Goal: Task Accomplishment & Management: Complete application form

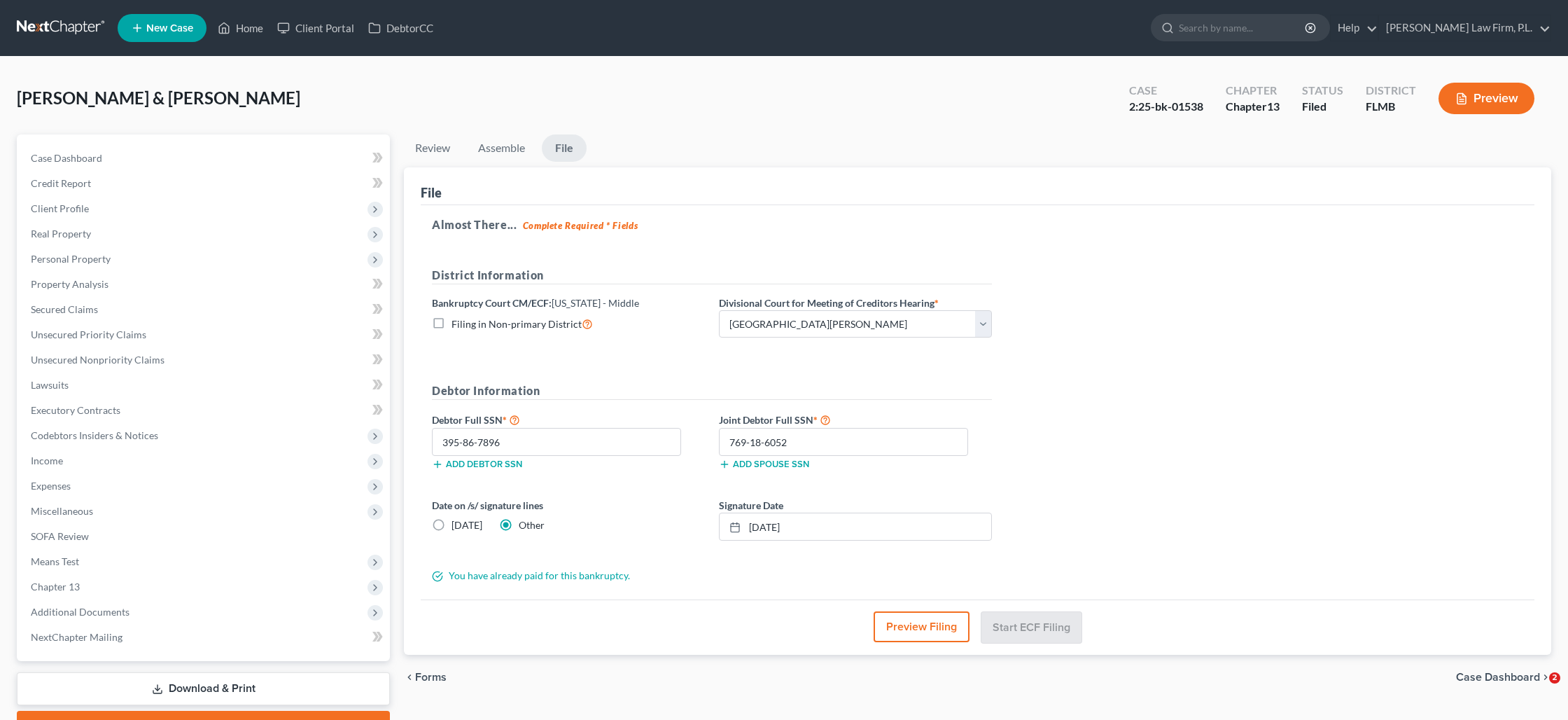
select select "0"
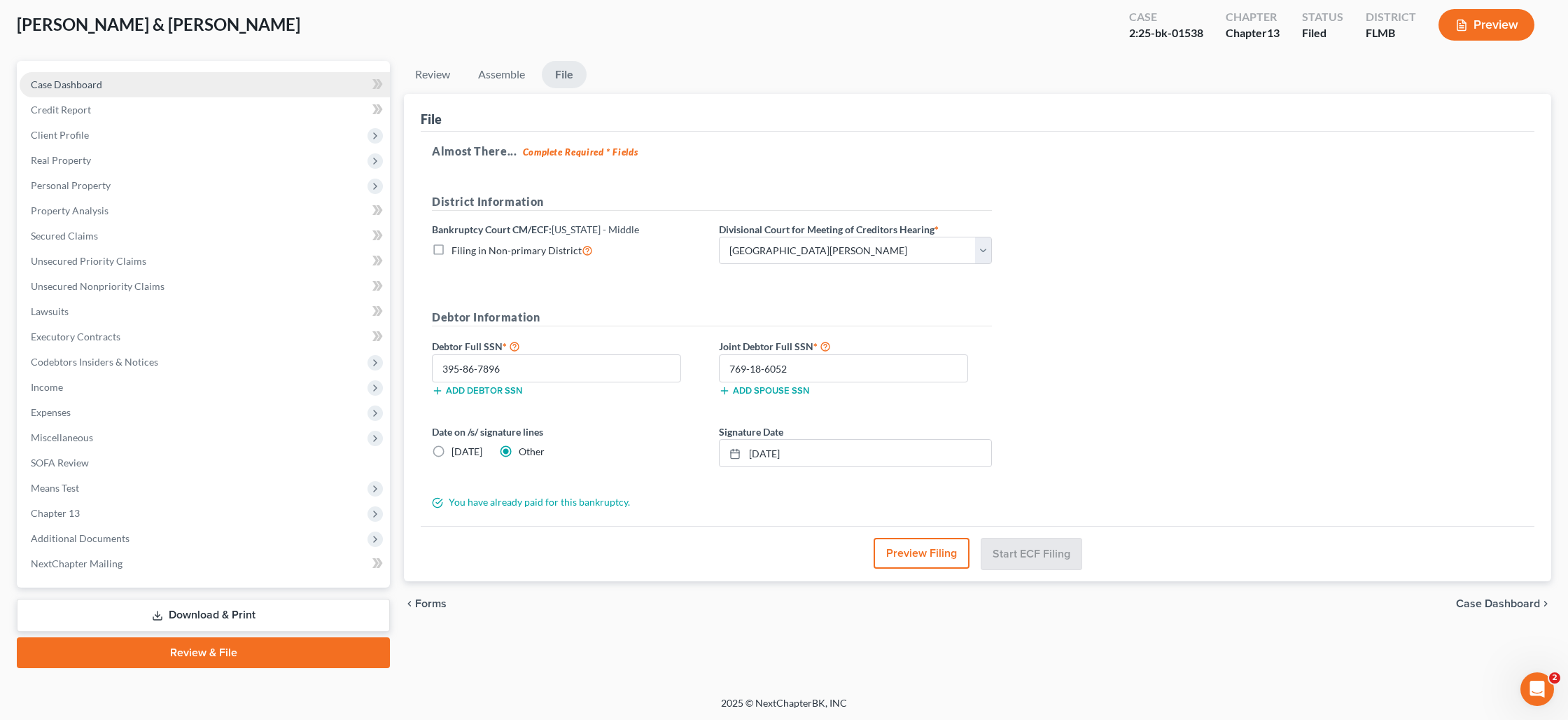
click at [124, 88] on link "Case Dashboard" at bounding box center [204, 84] width 370 height 25
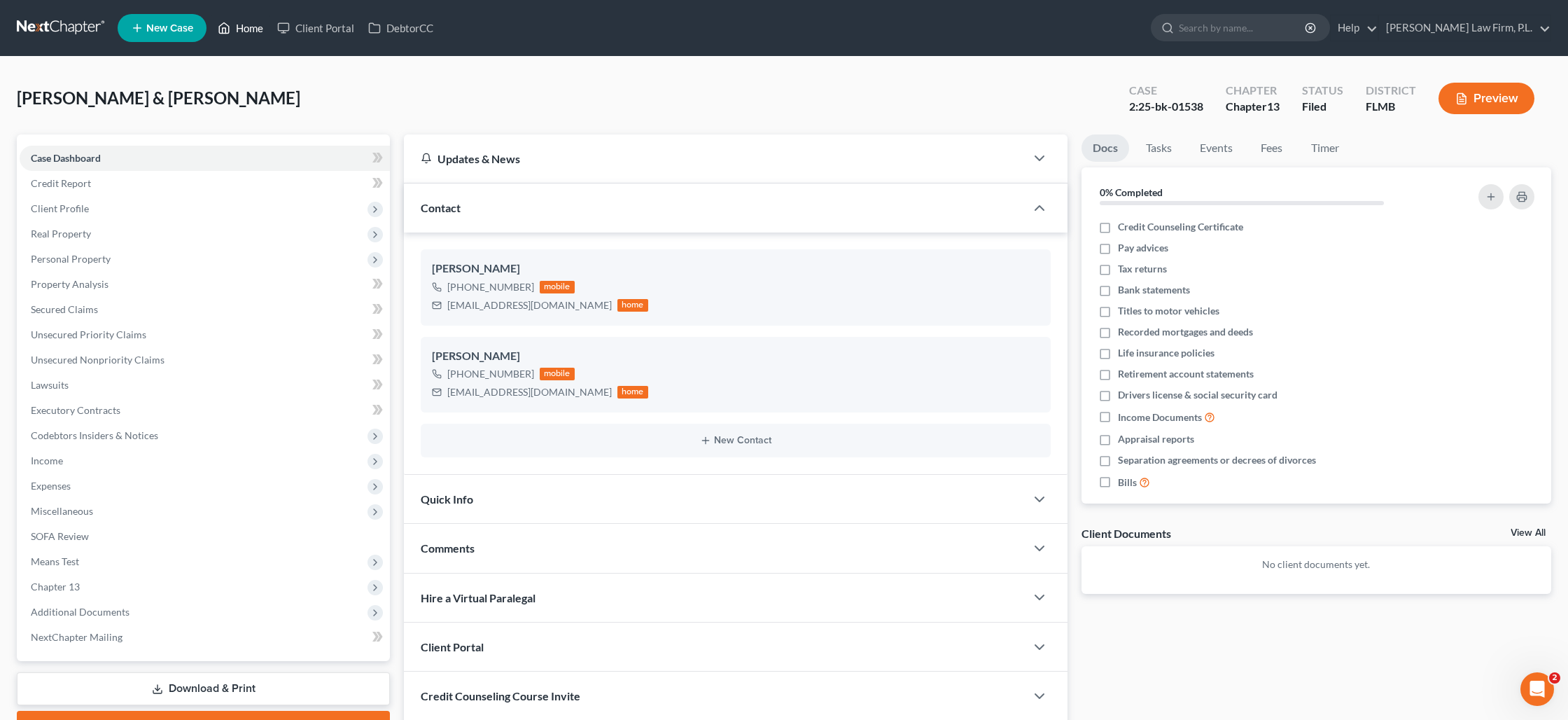
click at [238, 31] on link "Home" at bounding box center [240, 28] width 60 height 25
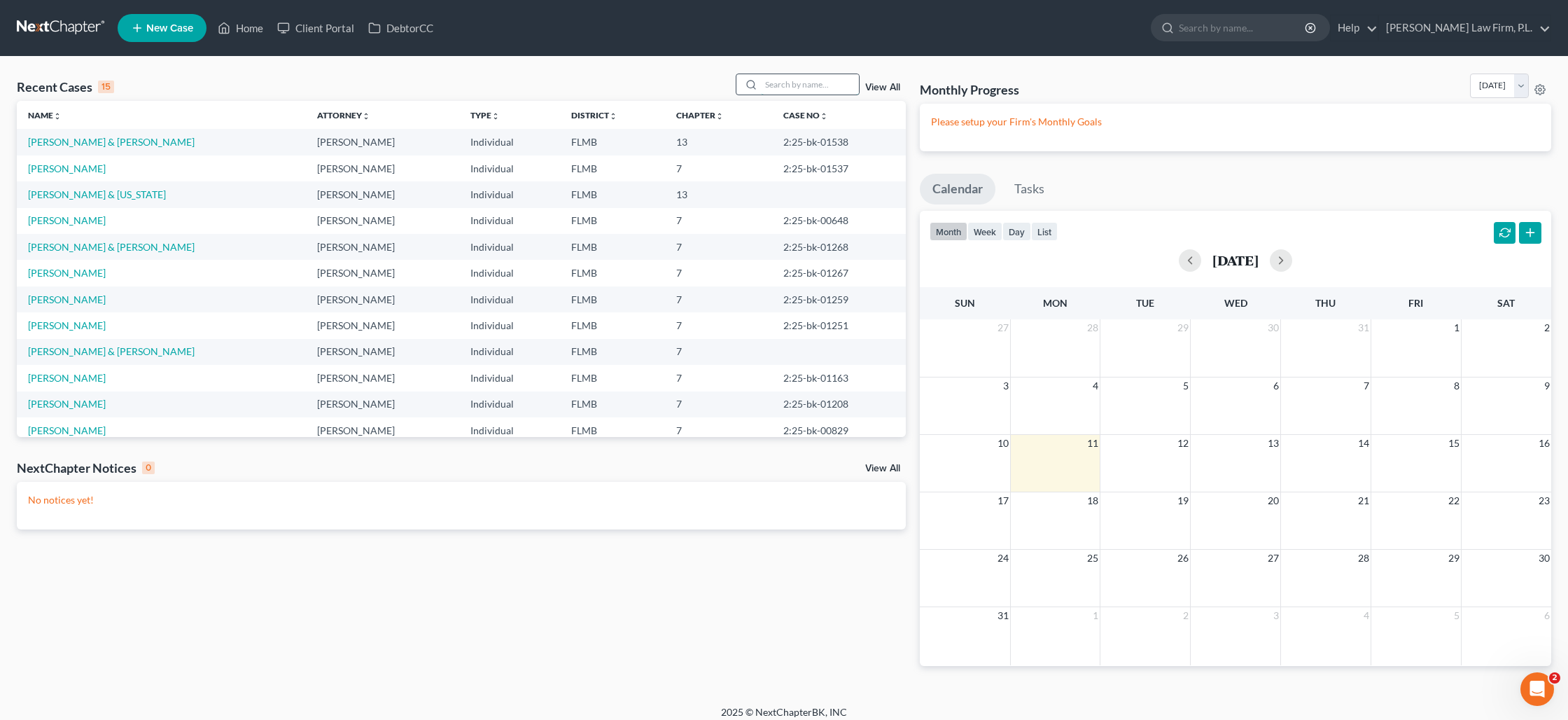
click at [806, 86] on input "search" at bounding box center [810, 84] width 98 height 20
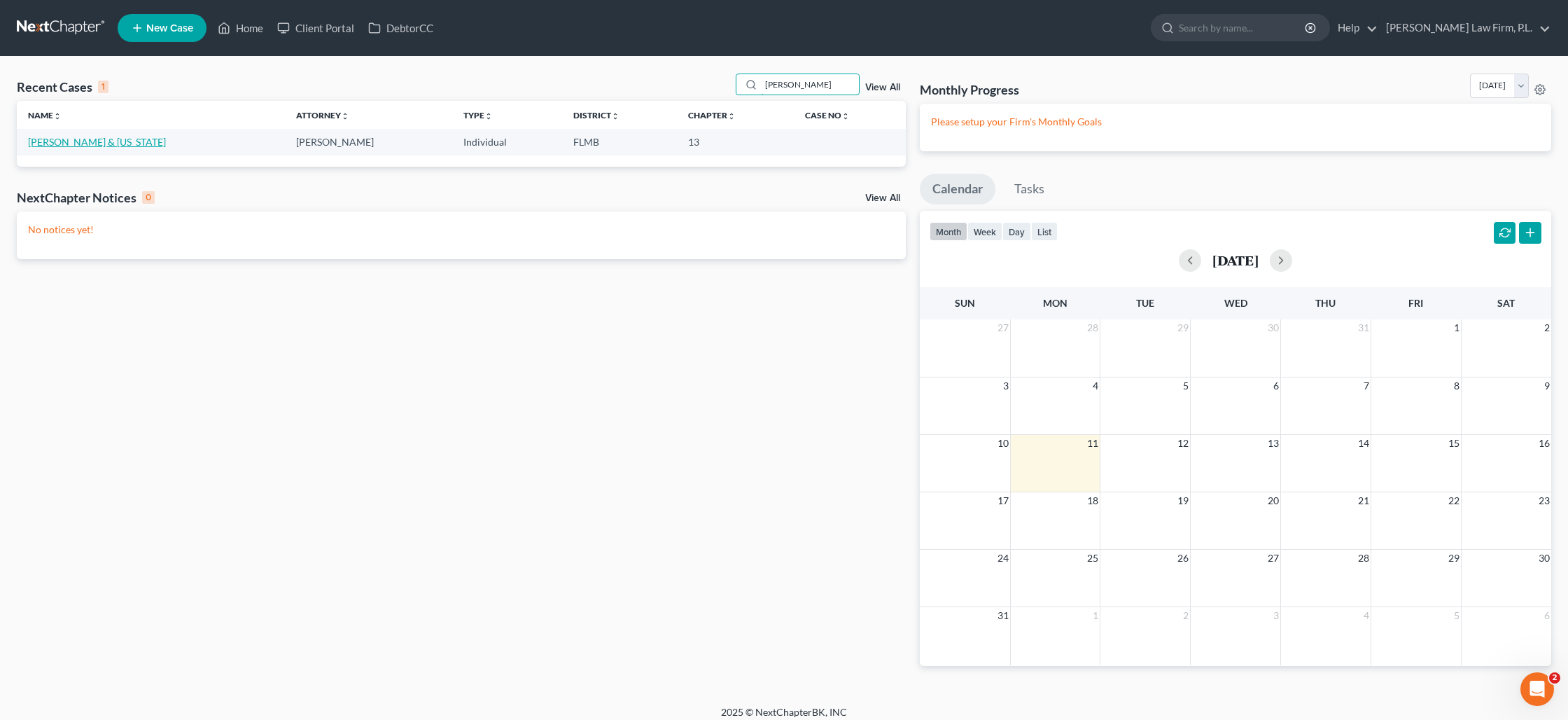
type input "vause"
click at [48, 139] on link "[PERSON_NAME] & [US_STATE]" at bounding box center [96, 142] width 138 height 12
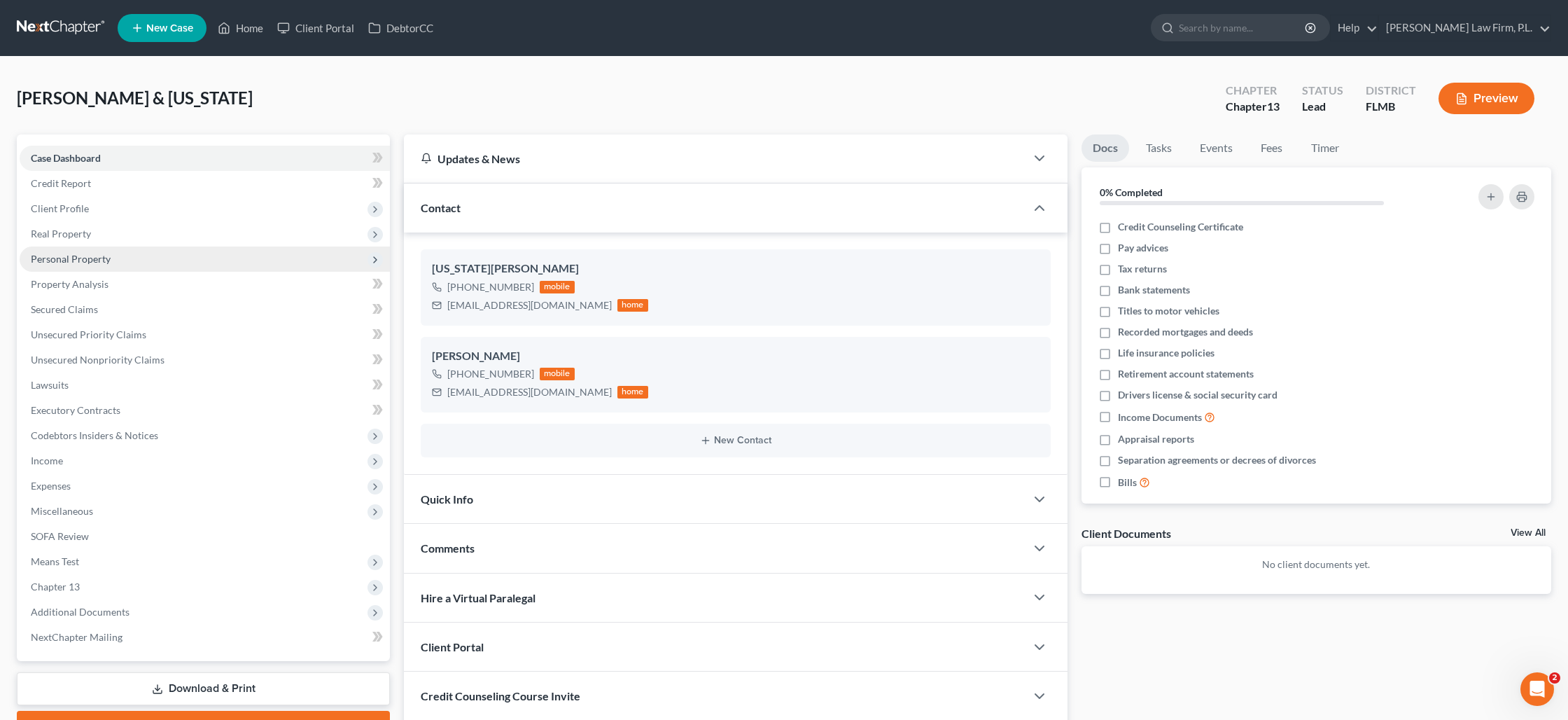
scroll to position [57, 0]
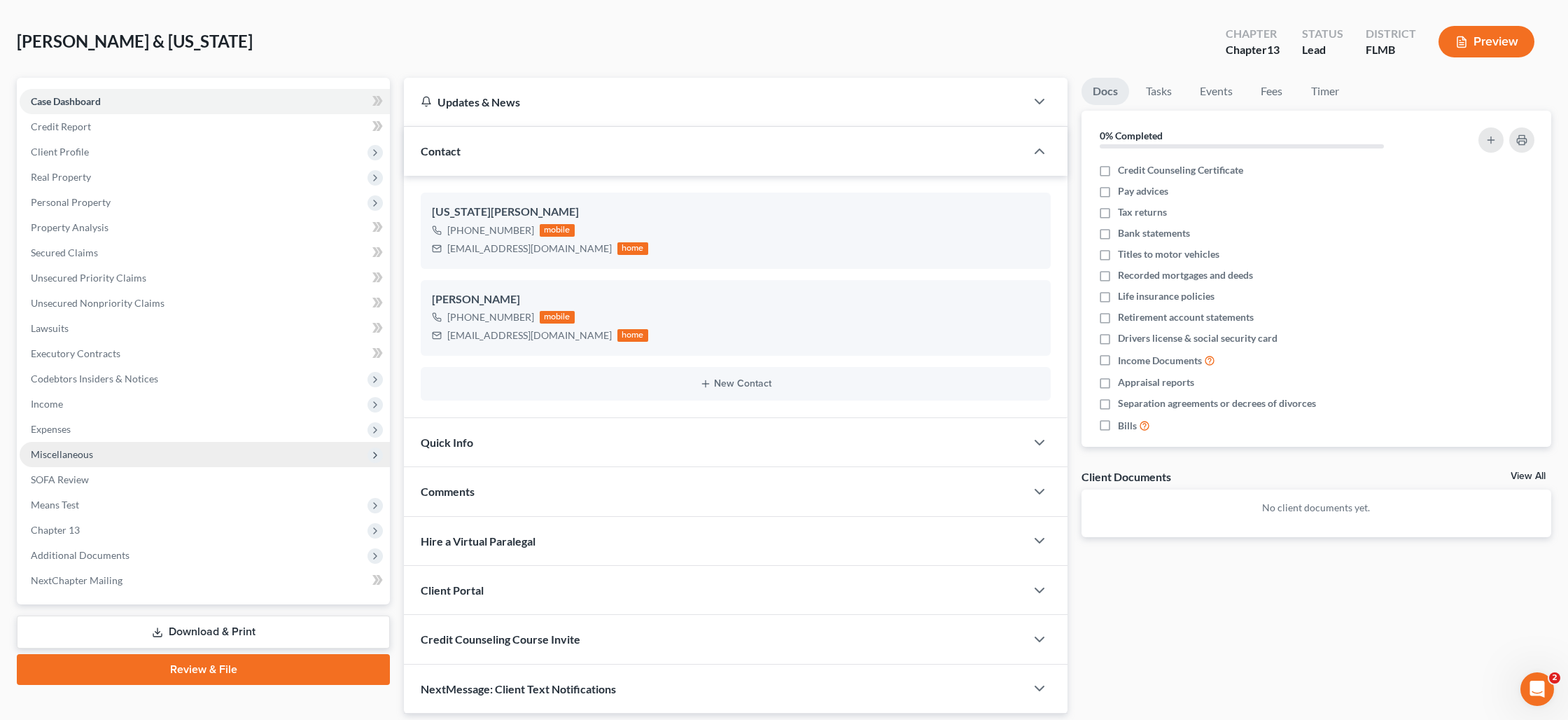
click at [77, 461] on span "Miscellaneous" at bounding box center [204, 454] width 370 height 25
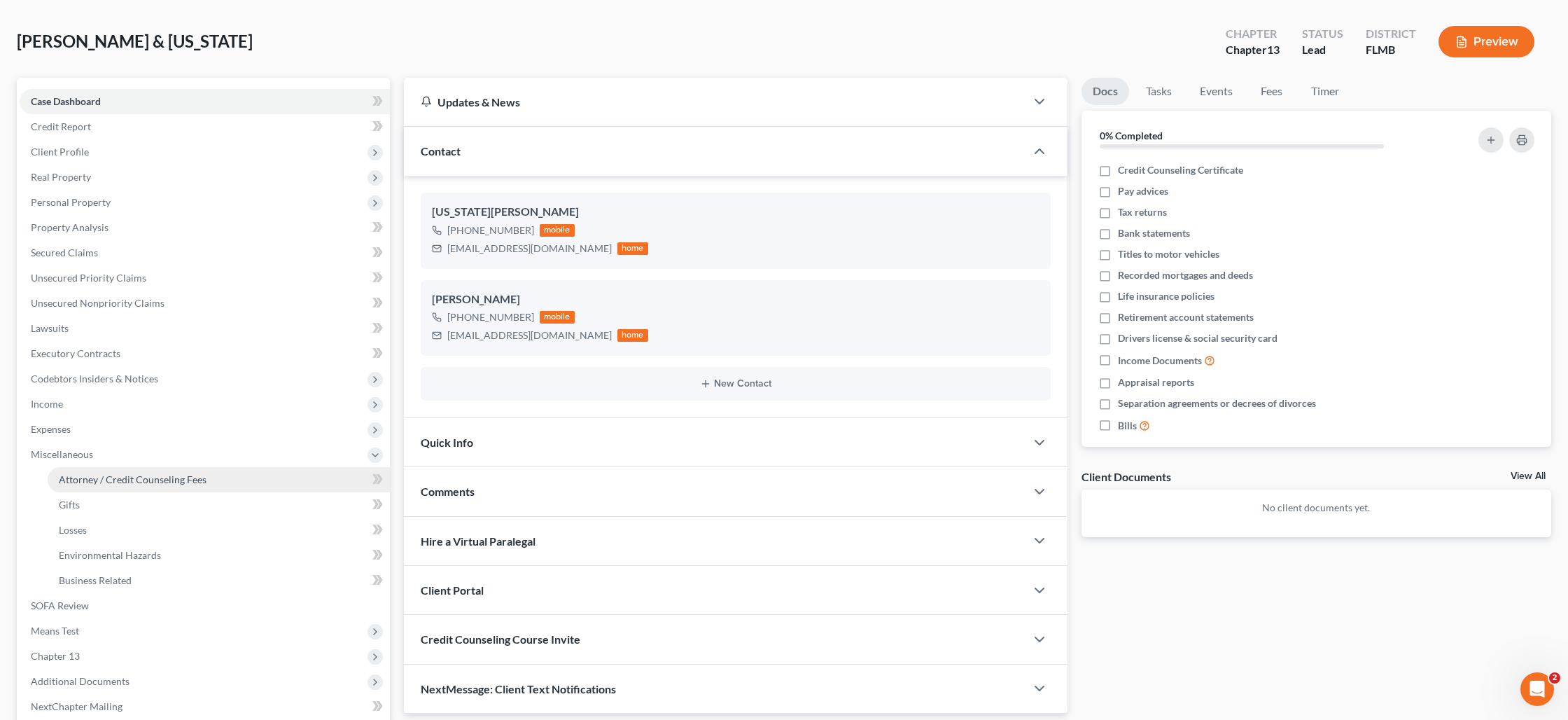
click at [99, 478] on span "Attorney / Credit Counseling Fees" at bounding box center [132, 480] width 147 height 12
select select "0"
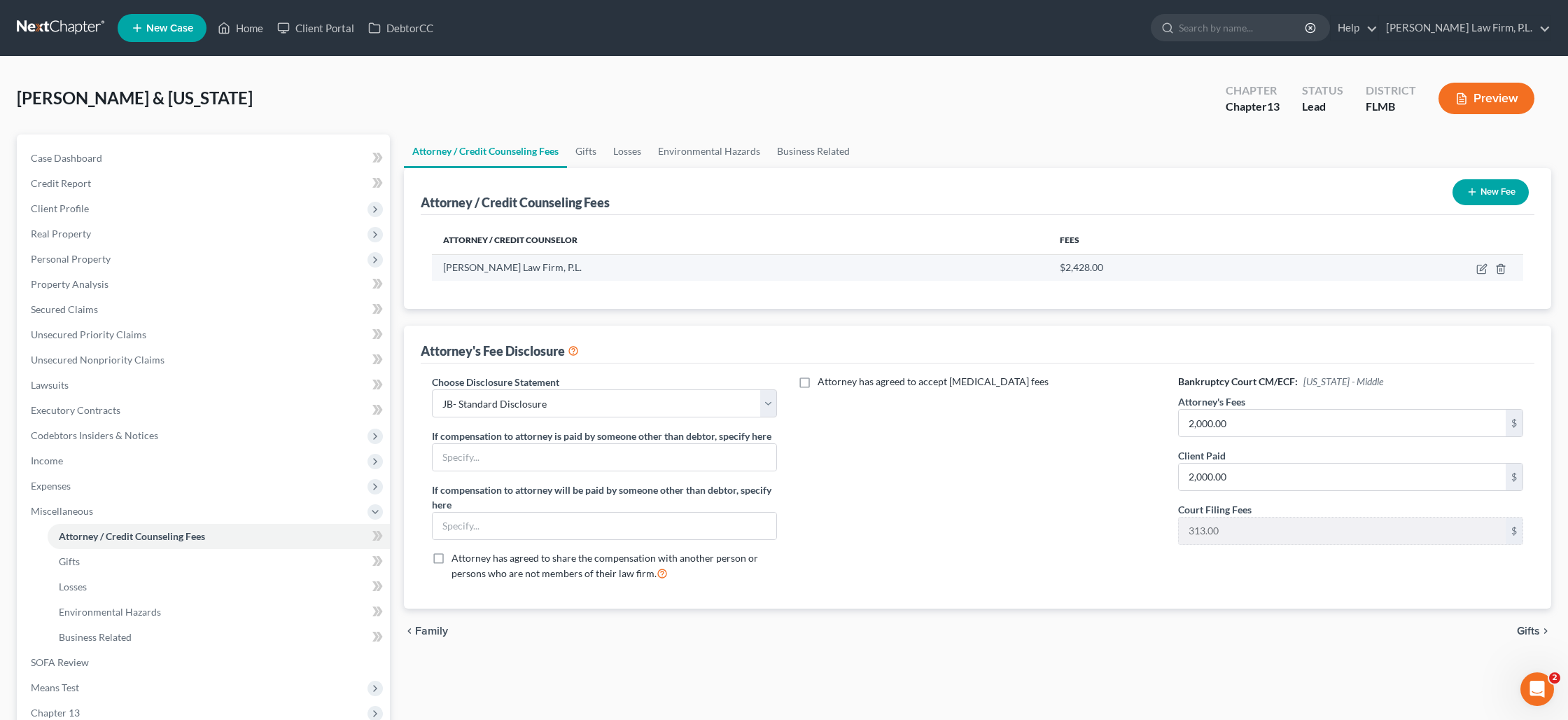
click at [1479, 274] on td at bounding box center [1412, 267] width 223 height 26
click at [1480, 269] on icon "button" at bounding box center [1482, 267] width 6 height 6
select select "9"
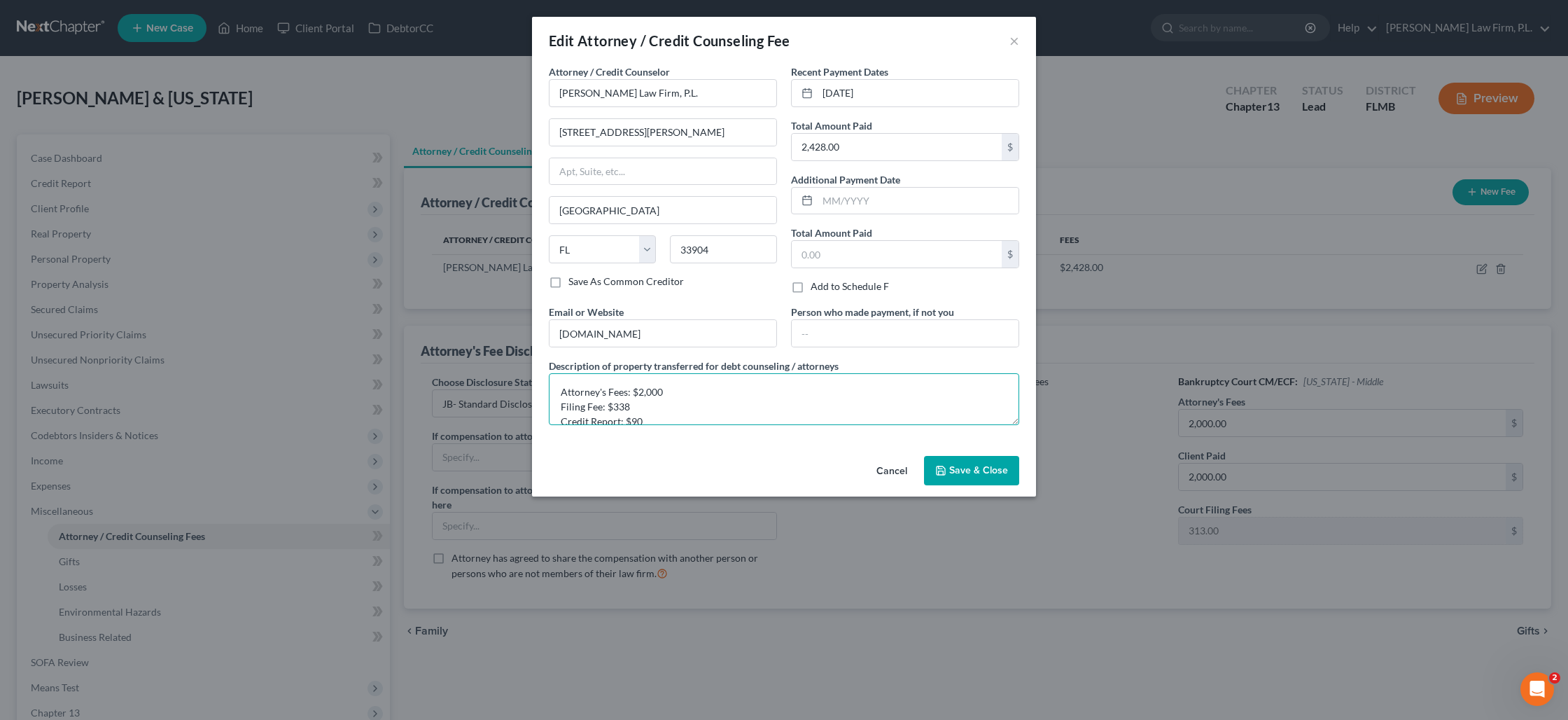
click at [676, 395] on textarea "Attorney's Fees: $2,000 Filing Fee: $338 Credit Report: $90" at bounding box center [784, 399] width 471 height 52
click at [641, 412] on textarea "Attorney's Fees: $2,025 Filing Fee: $338 Credit Report: $90" at bounding box center [784, 399] width 471 height 52
type textarea "Attorney's Fees: $2,025 Filing Fee: $313 Credit Report: $90"
click at [963, 467] on span "Save & Close" at bounding box center [978, 470] width 59 height 12
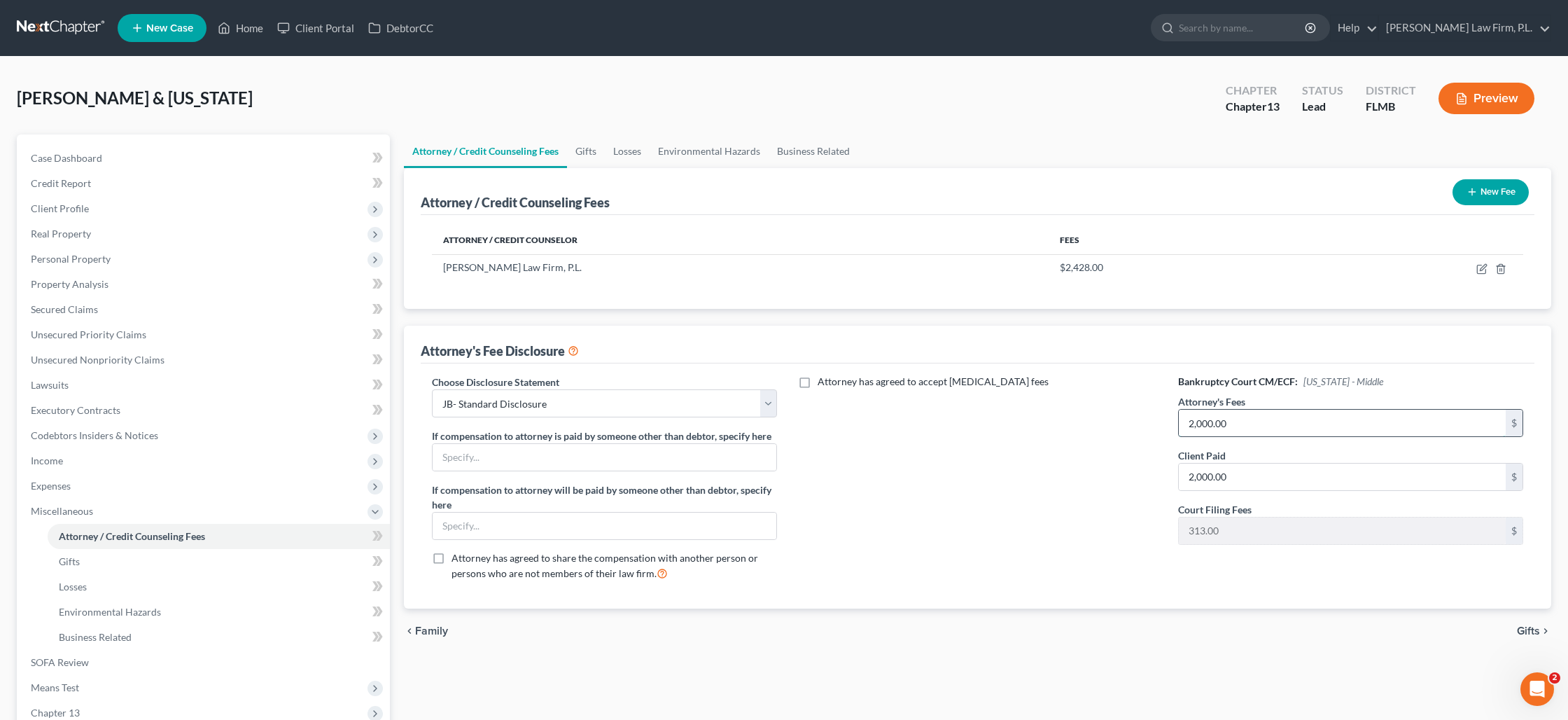
click at [1288, 420] on input "2,000.00" at bounding box center [1342, 423] width 327 height 26
type input "5,000"
type input "2,025"
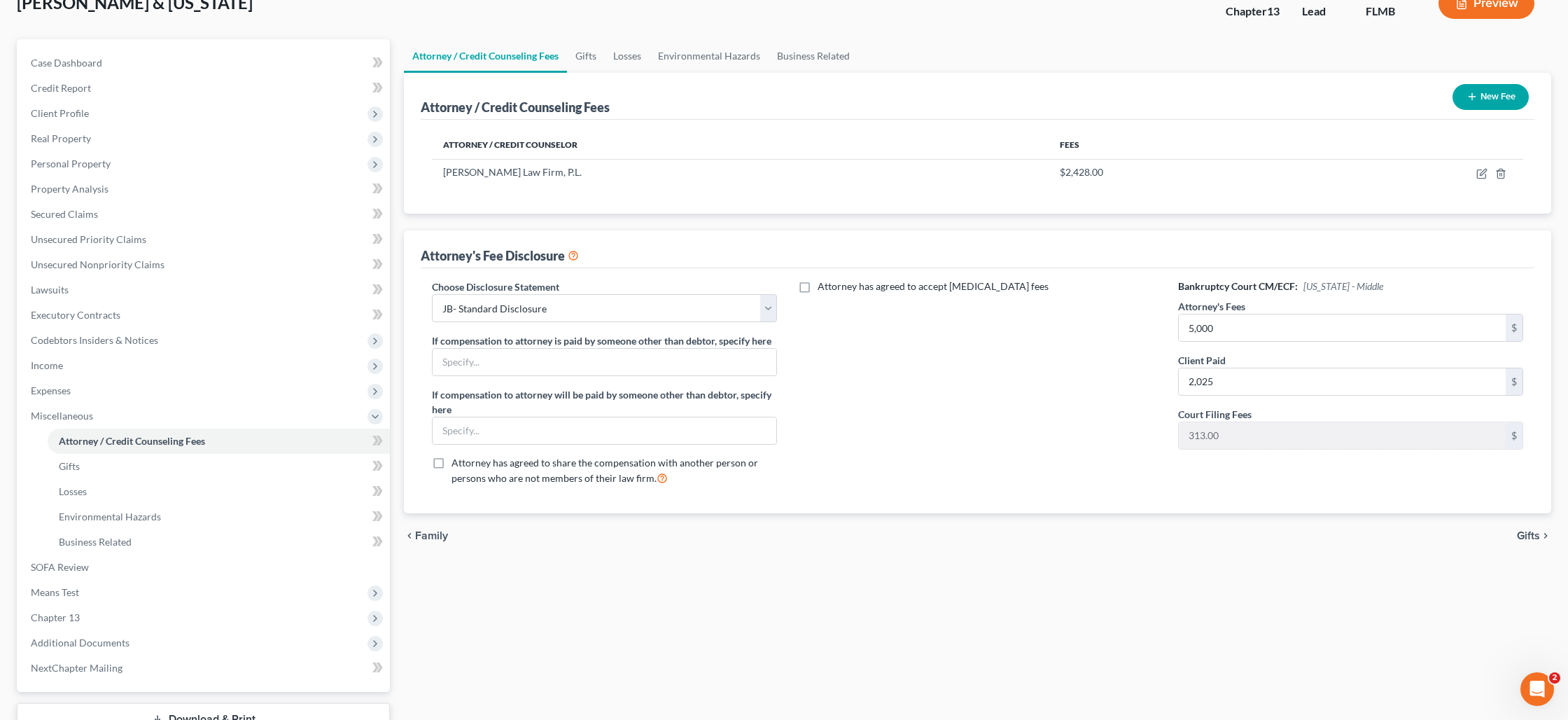
scroll to position [200, 0]
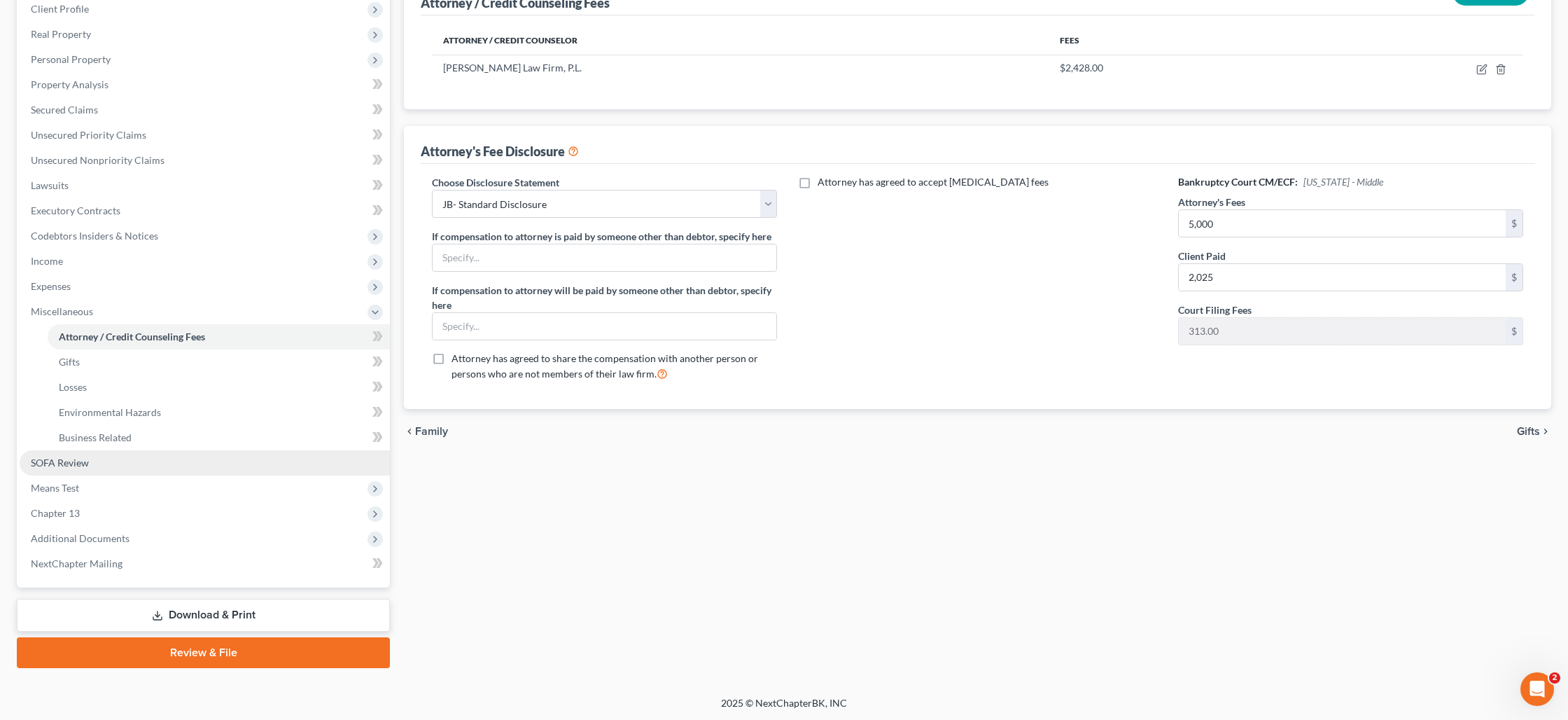
click at [220, 450] on link "SOFA Review" at bounding box center [204, 462] width 370 height 25
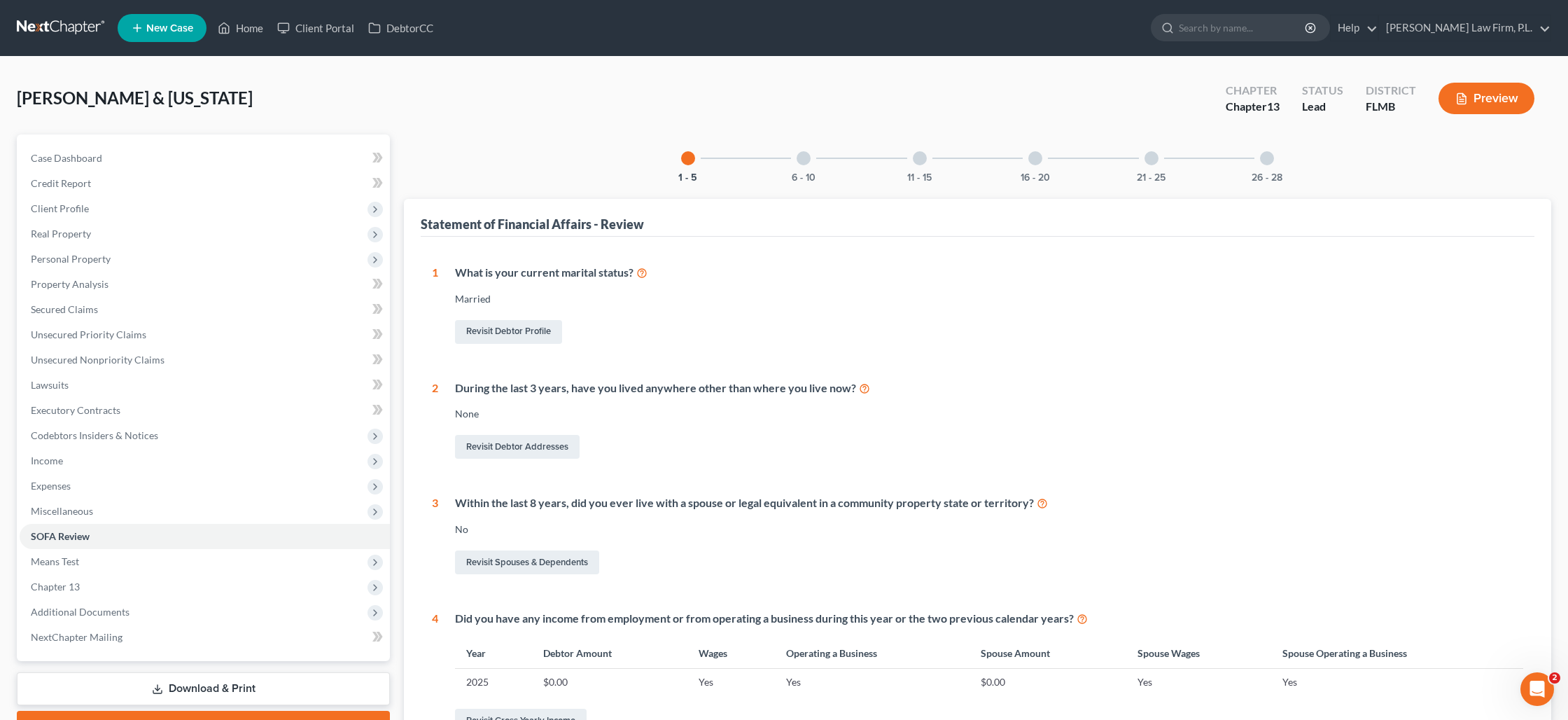
click at [805, 160] on div at bounding box center [804, 158] width 14 height 14
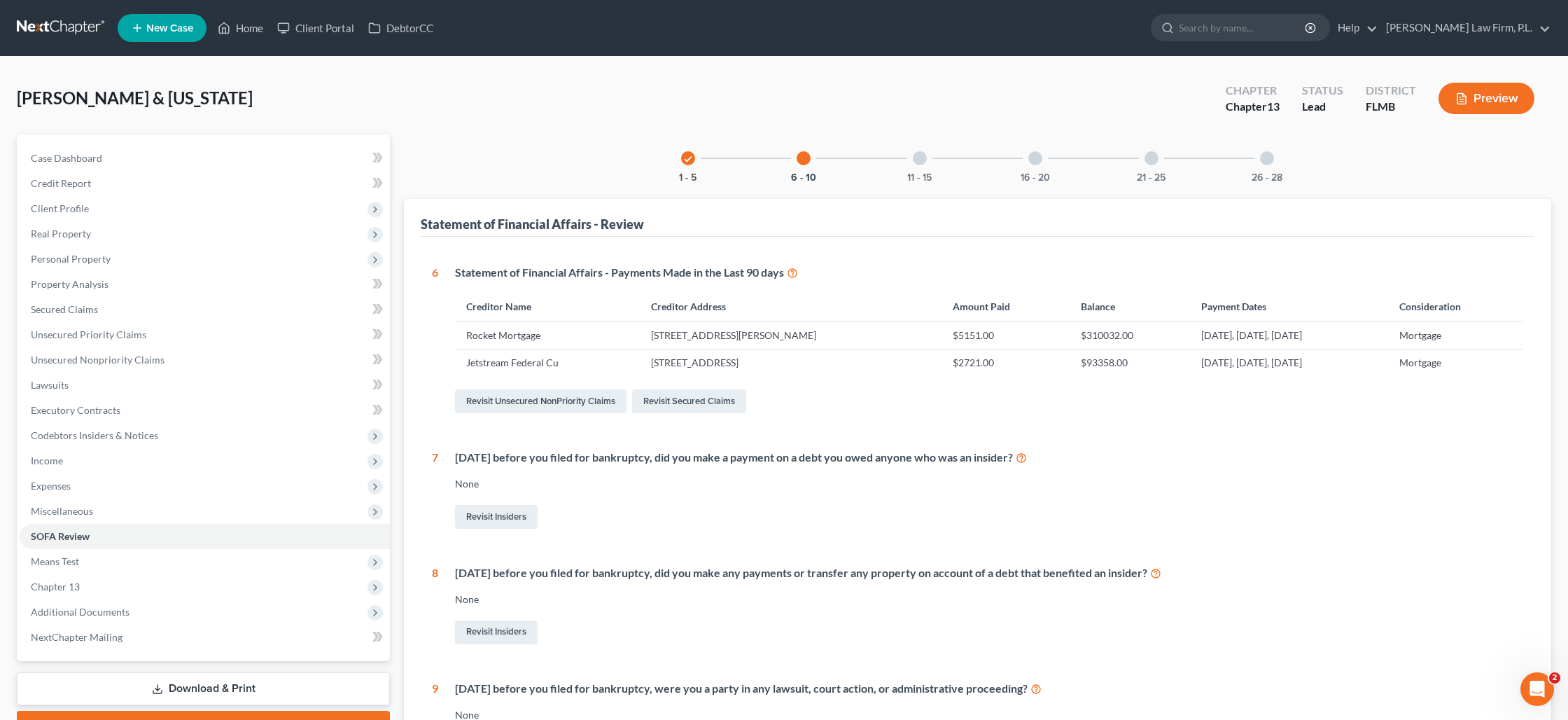
click at [918, 160] on div at bounding box center [919, 158] width 14 height 14
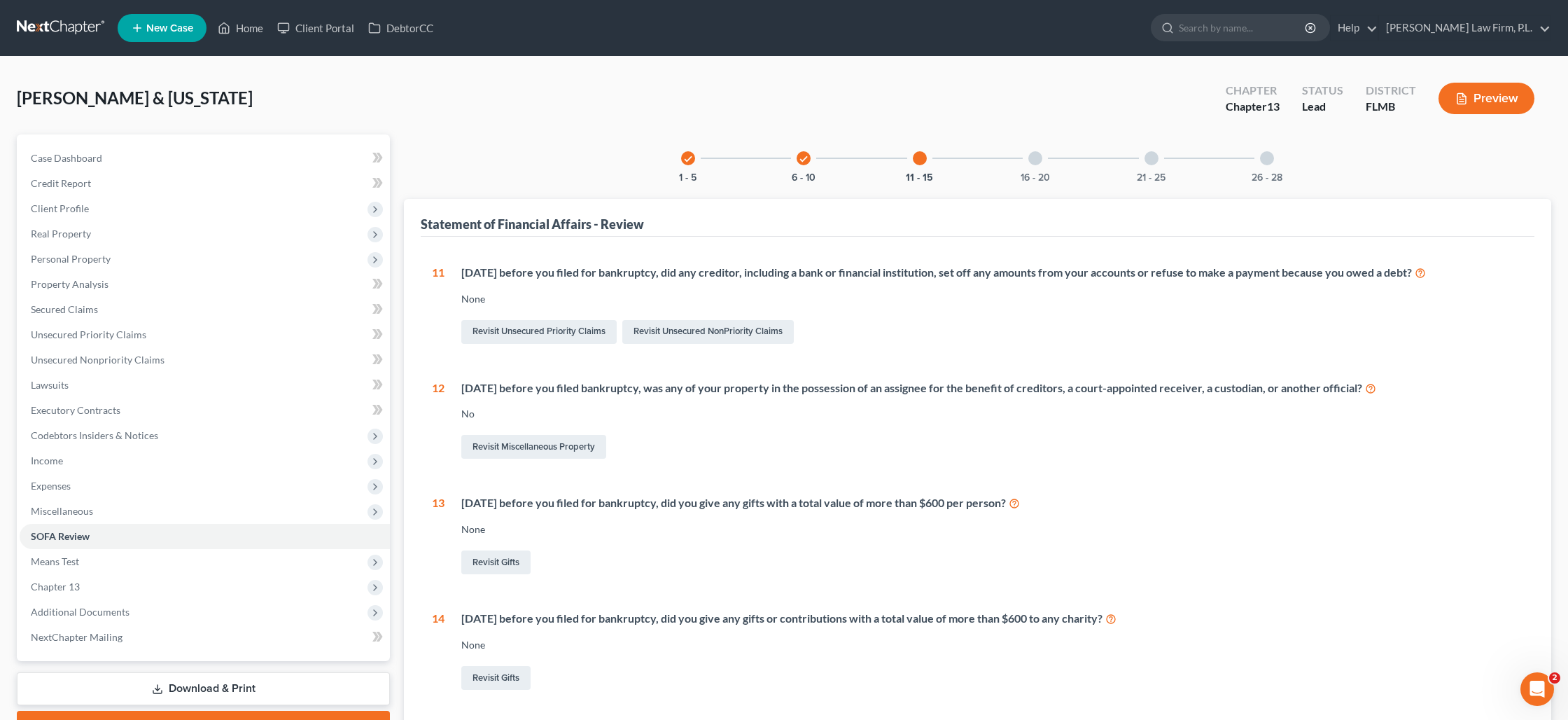
click at [1034, 166] on div "16 - 20" at bounding box center [1035, 158] width 47 height 47
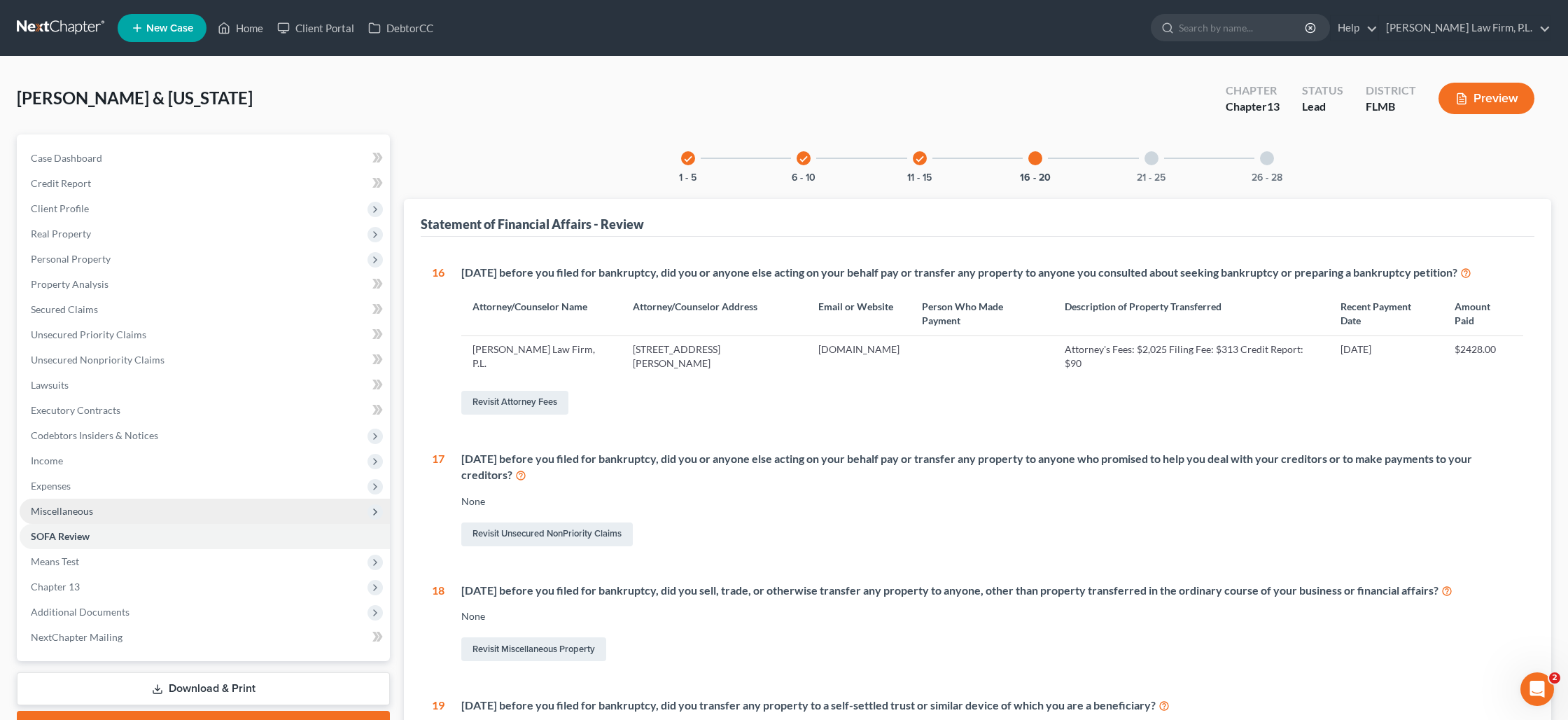
click at [127, 512] on span "Miscellaneous" at bounding box center [204, 511] width 370 height 25
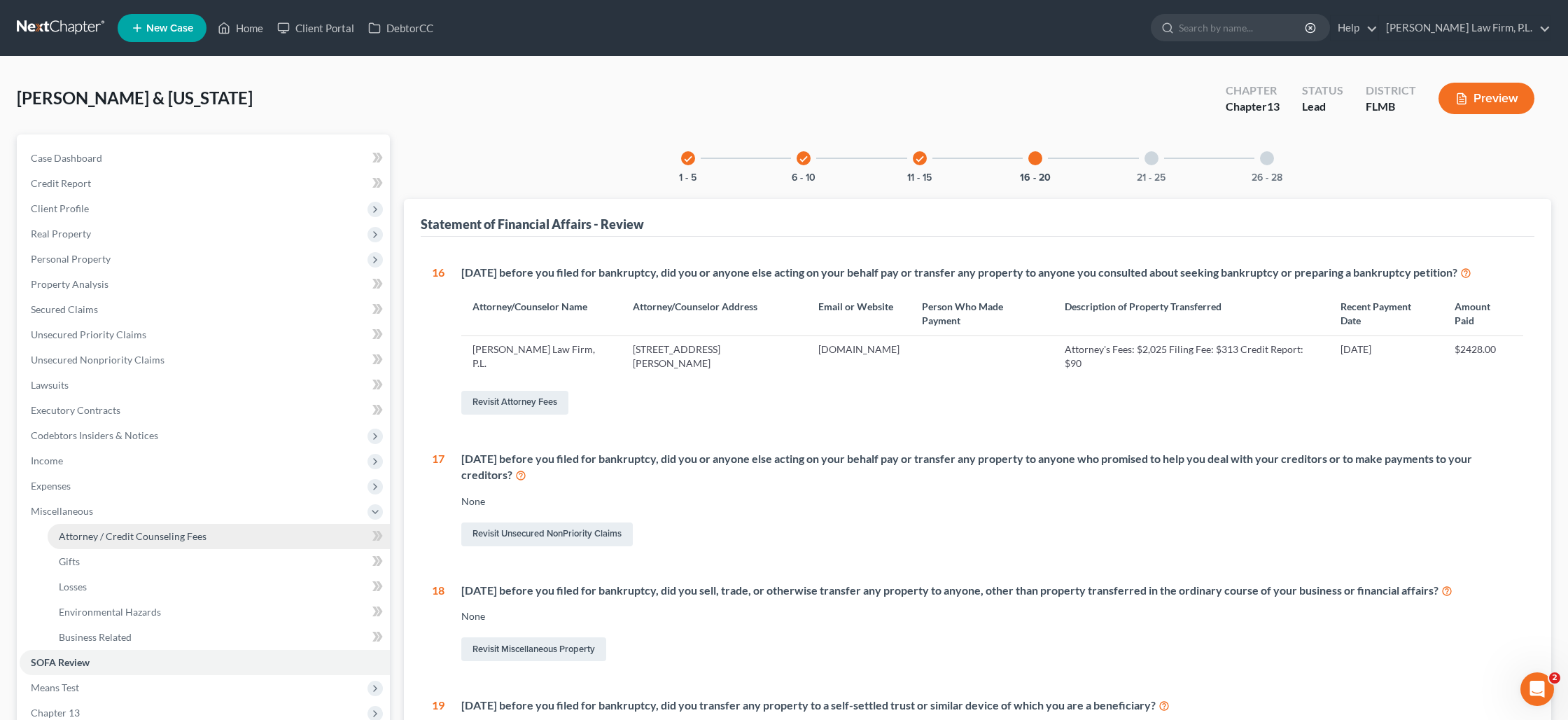
click at [130, 537] on span "Attorney / Credit Counseling Fees" at bounding box center [132, 536] width 147 height 12
select select "0"
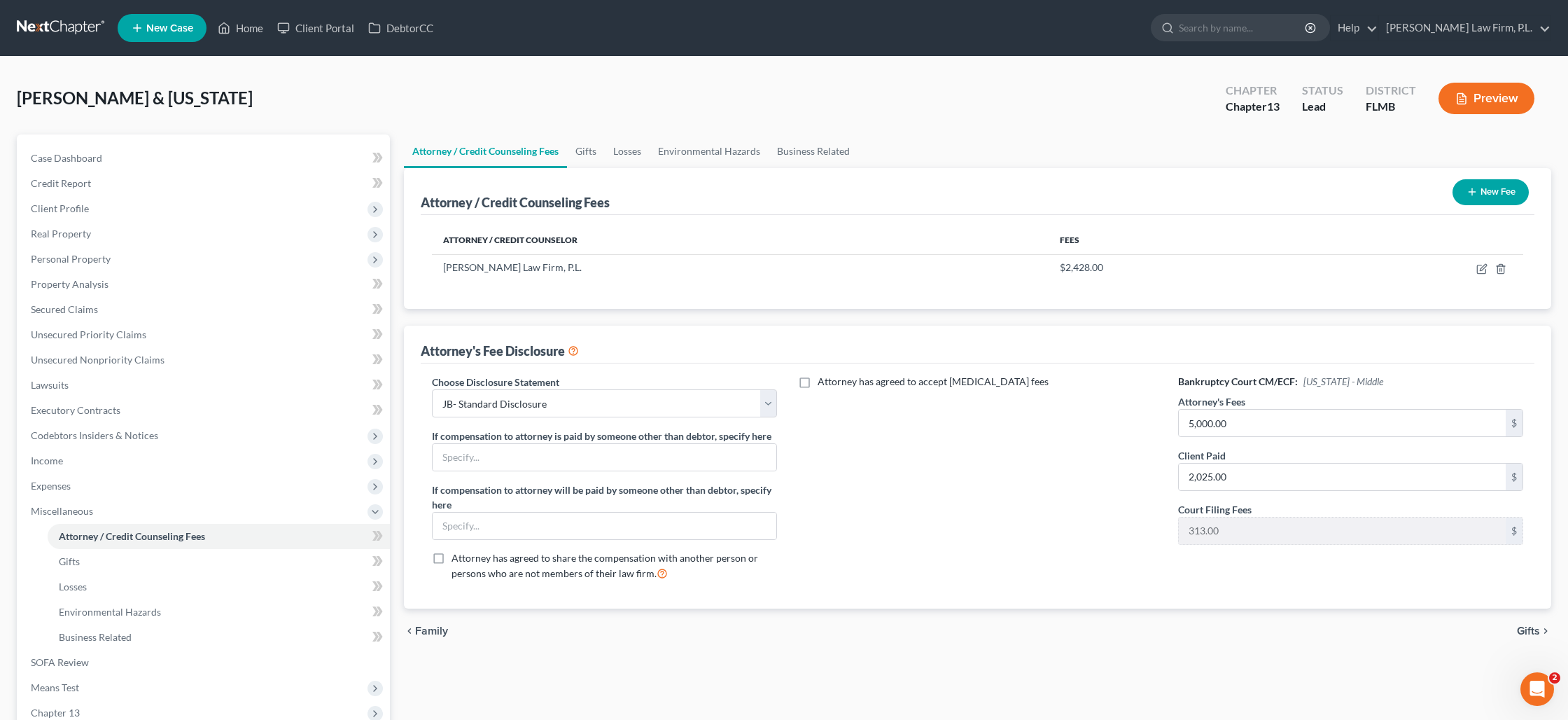
click at [1476, 196] on button "New Fee" at bounding box center [1490, 192] width 76 height 26
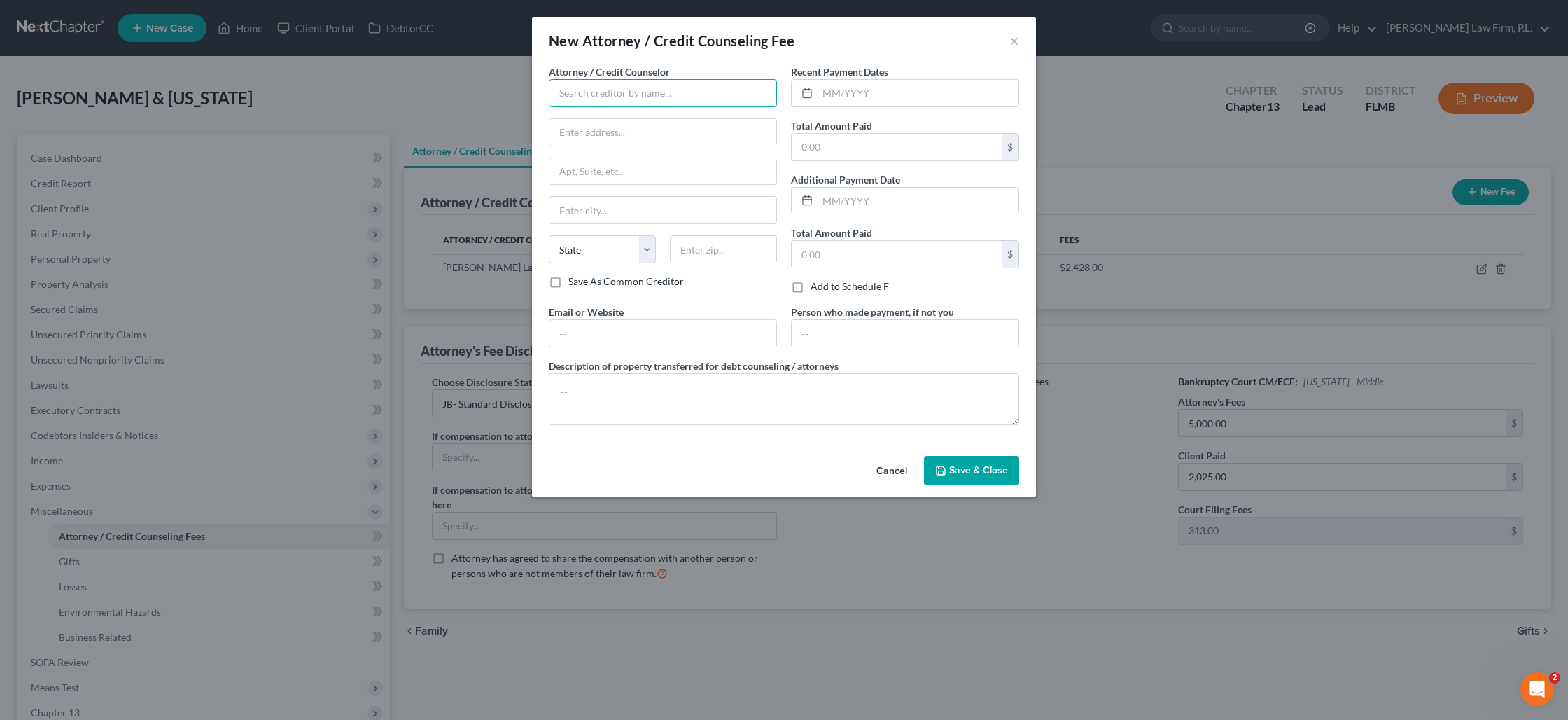
click at [643, 99] on input "text" at bounding box center [663, 93] width 228 height 28
click at [659, 92] on input "debthelper.co" at bounding box center [663, 93] width 228 height 28
type input "debthelper.com"
click at [867, 102] on input "text" at bounding box center [918, 93] width 201 height 26
type input "07/22/2025"
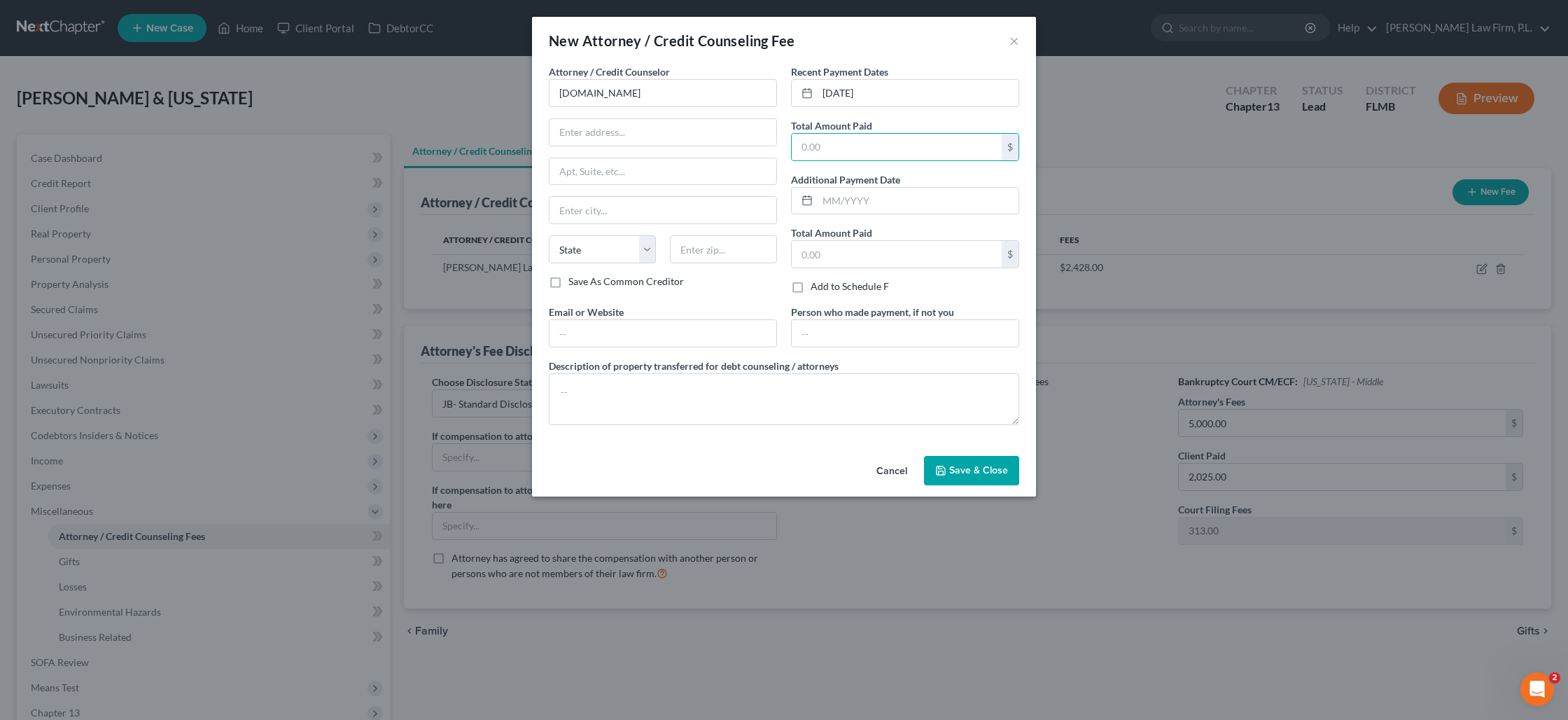
click at [955, 160] on div "Recent Payment Dates 07/22/2025 Total Amount Paid $ Additional Payment Date Tot…" at bounding box center [905, 184] width 242 height 240
click at [952, 154] on input "text" at bounding box center [897, 147] width 210 height 26
type input "24"
click at [720, 394] on textarea at bounding box center [784, 399] width 471 height 52
type textarea "Credit Counseling: $24"
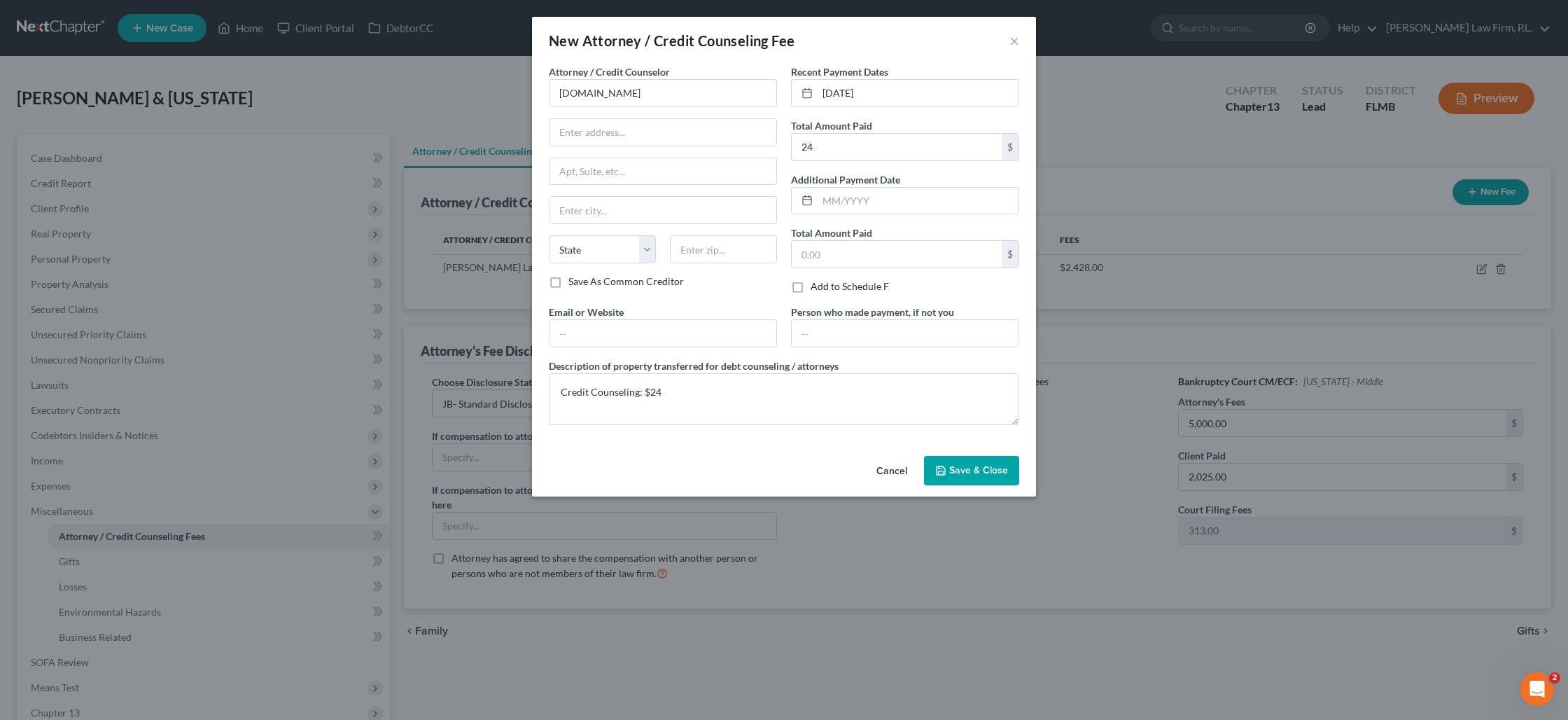
click at [989, 479] on button "Save & Close" at bounding box center [971, 471] width 96 height 30
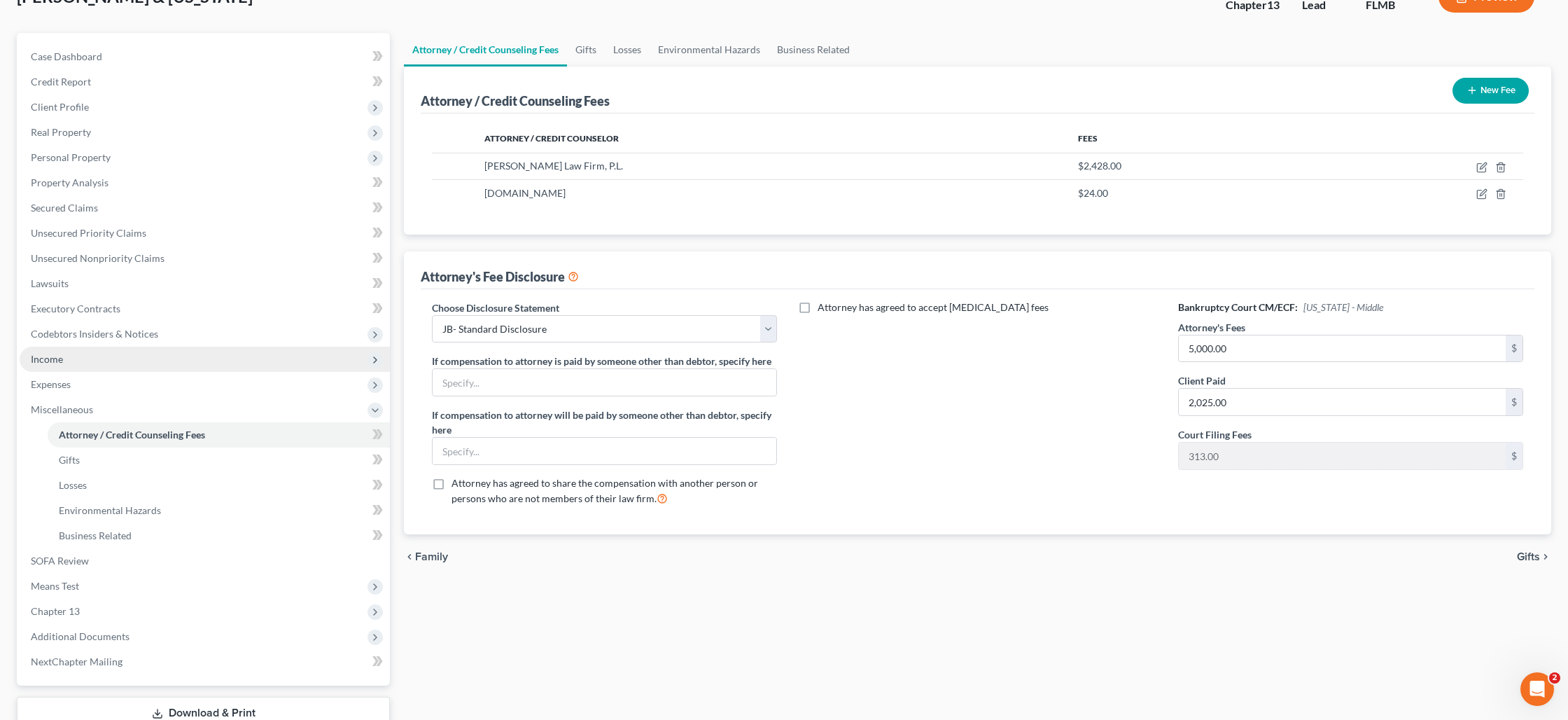
scroll to position [200, 0]
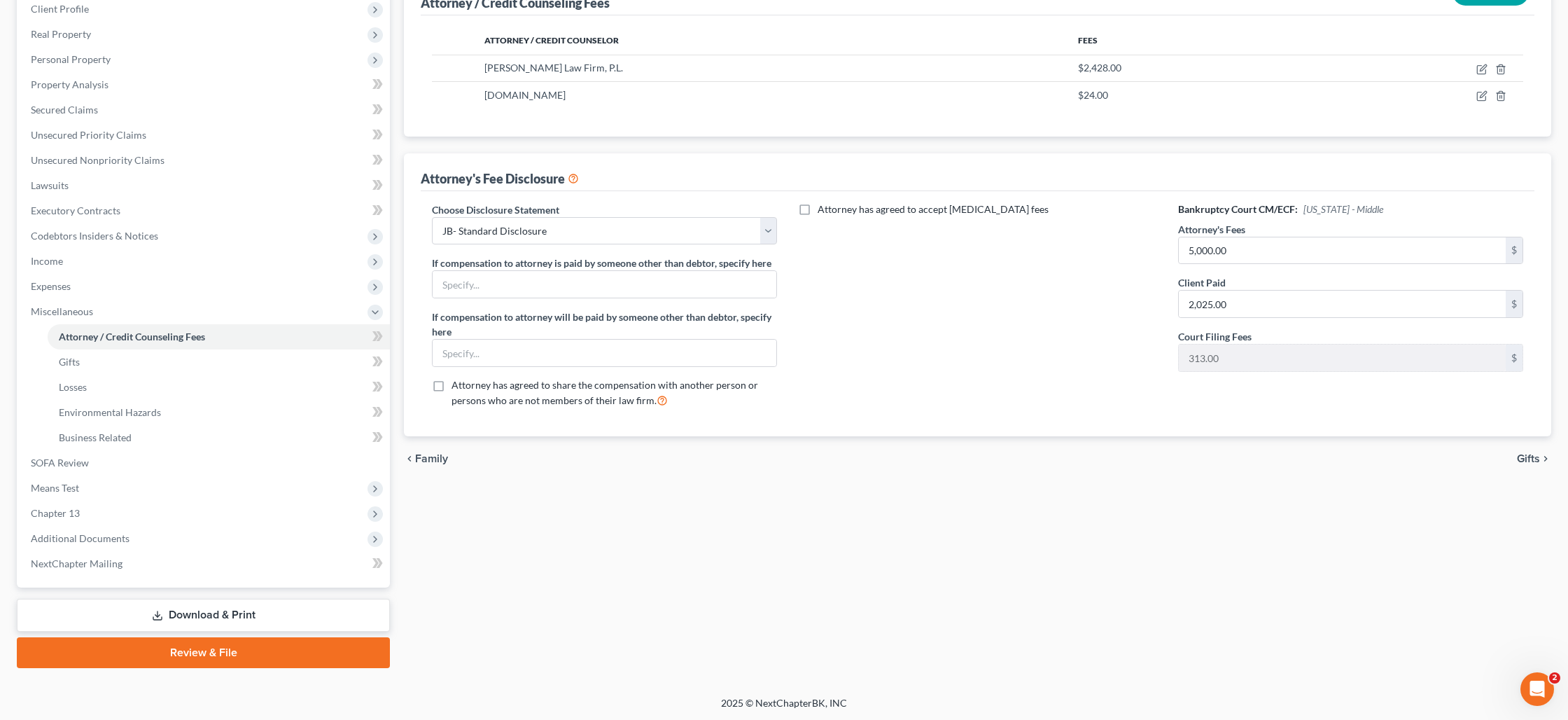
click at [210, 605] on link "Download & Print" at bounding box center [203, 616] width 373 height 33
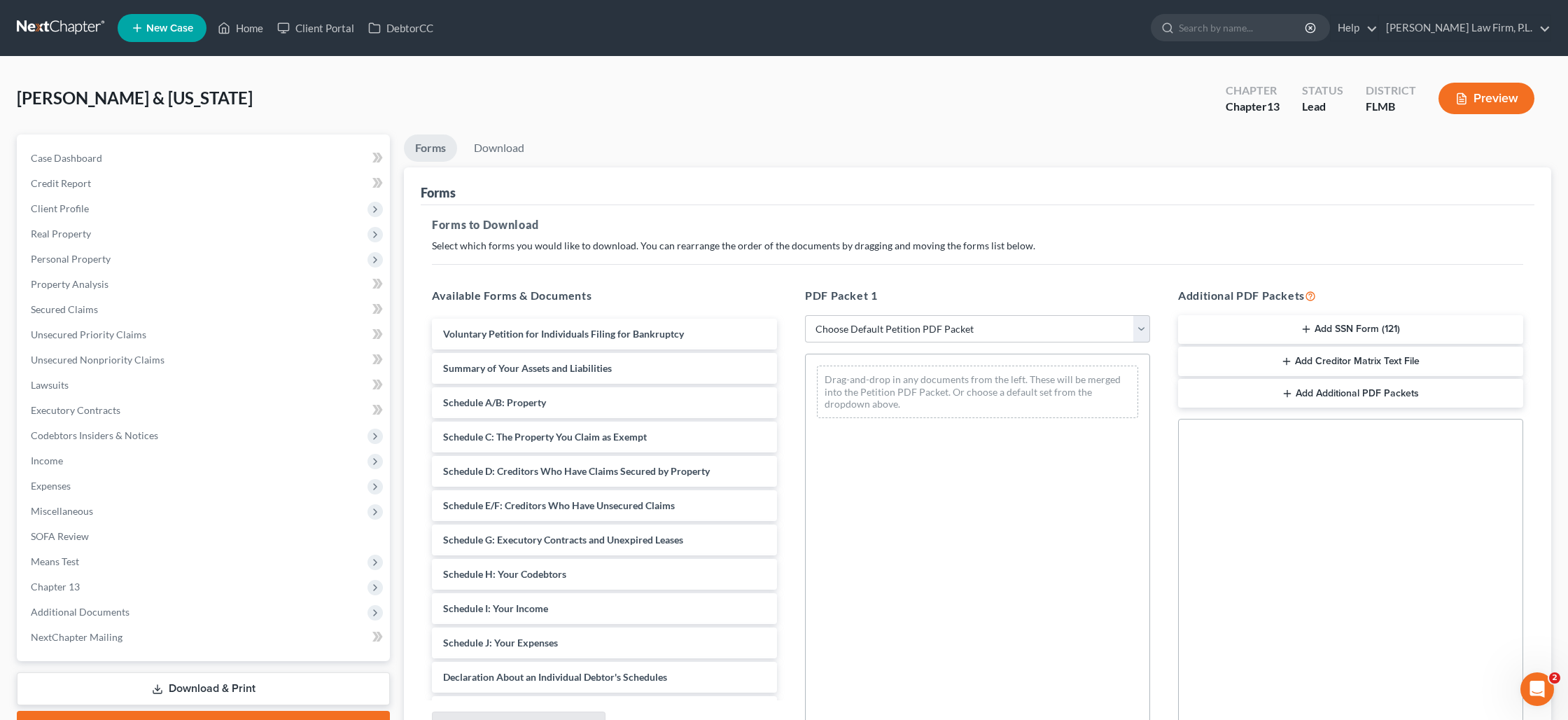
click at [1382, 329] on button "Add SSN Form (121)" at bounding box center [1351, 330] width 345 height 30
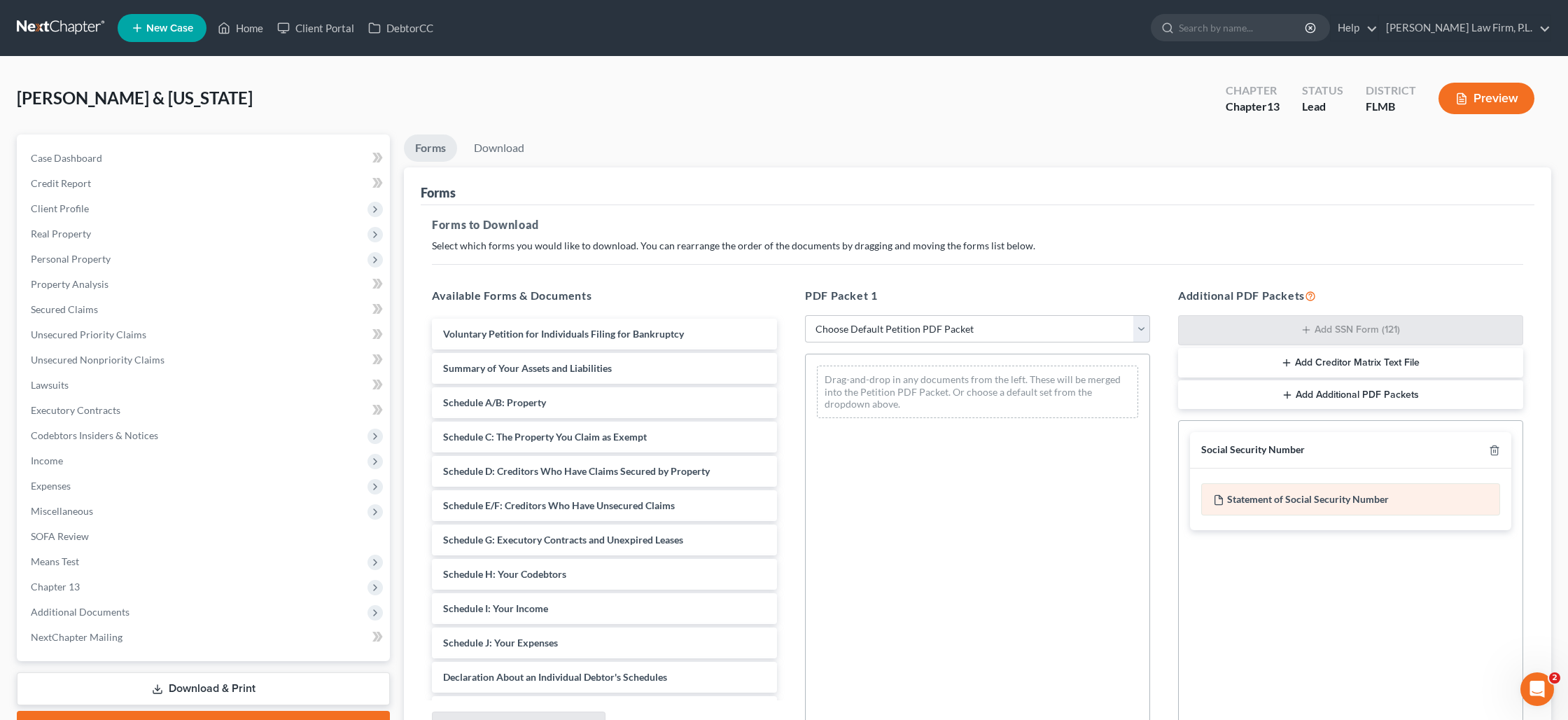
click at [1320, 495] on div "Statement of Social Security Number" at bounding box center [1350, 499] width 299 height 32
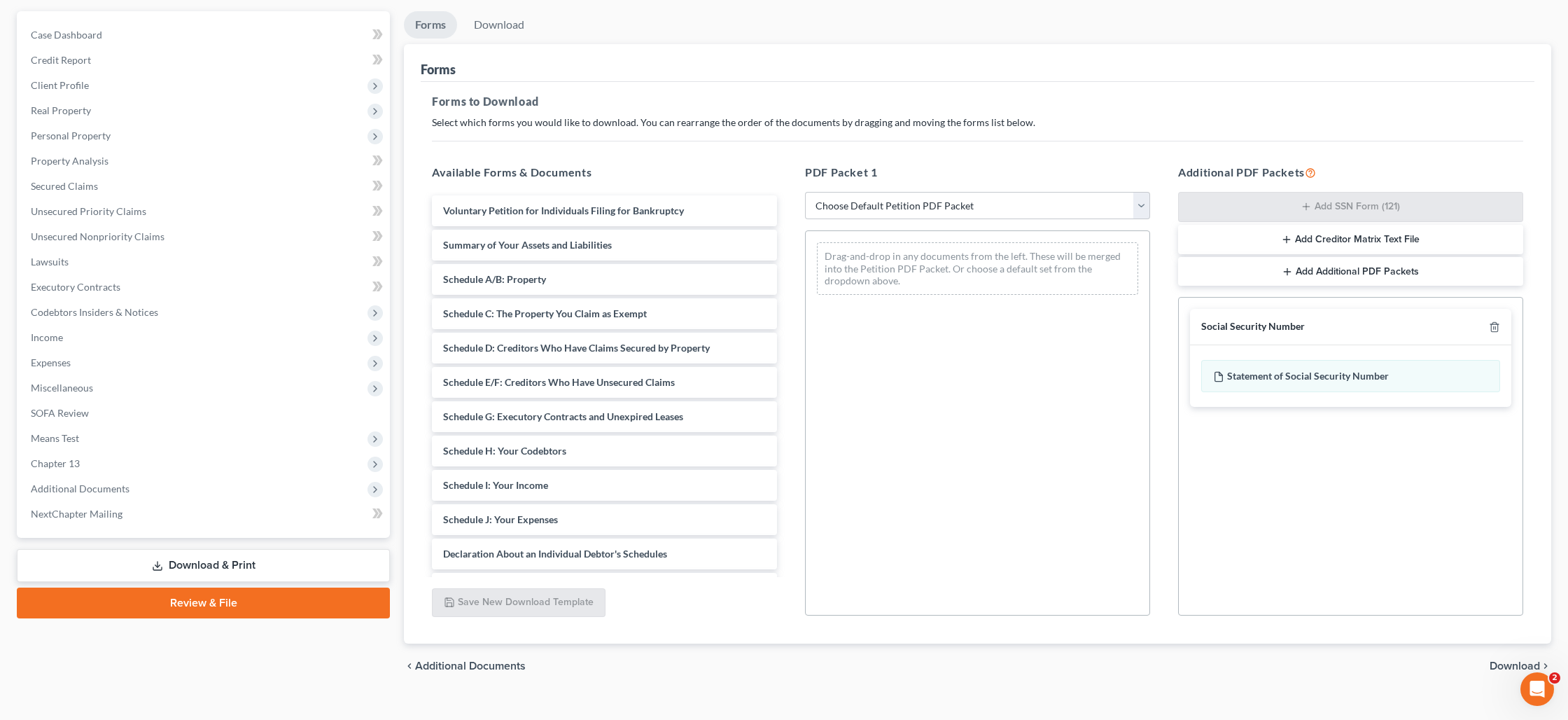
scroll to position [144, 0]
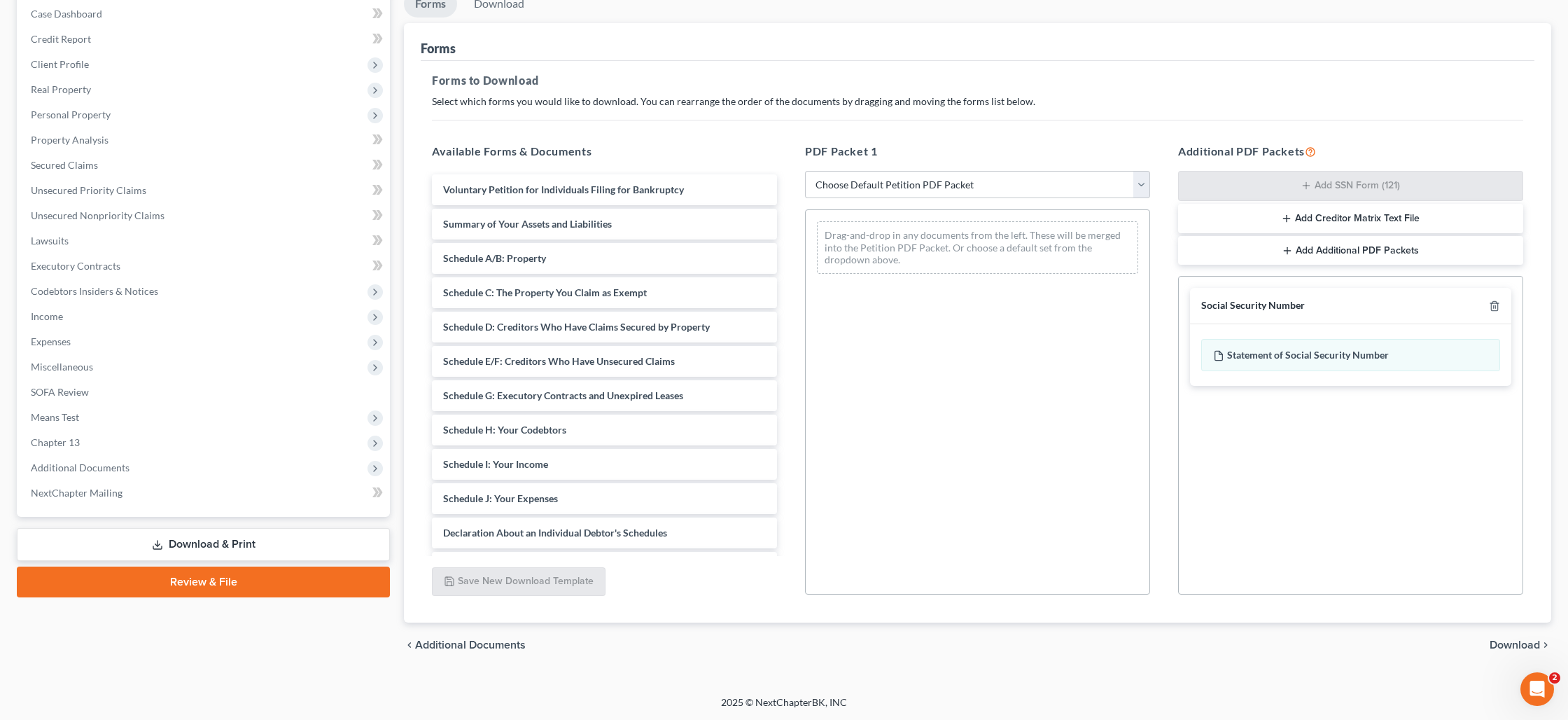
click at [1494, 641] on span "Download" at bounding box center [1514, 645] width 50 height 11
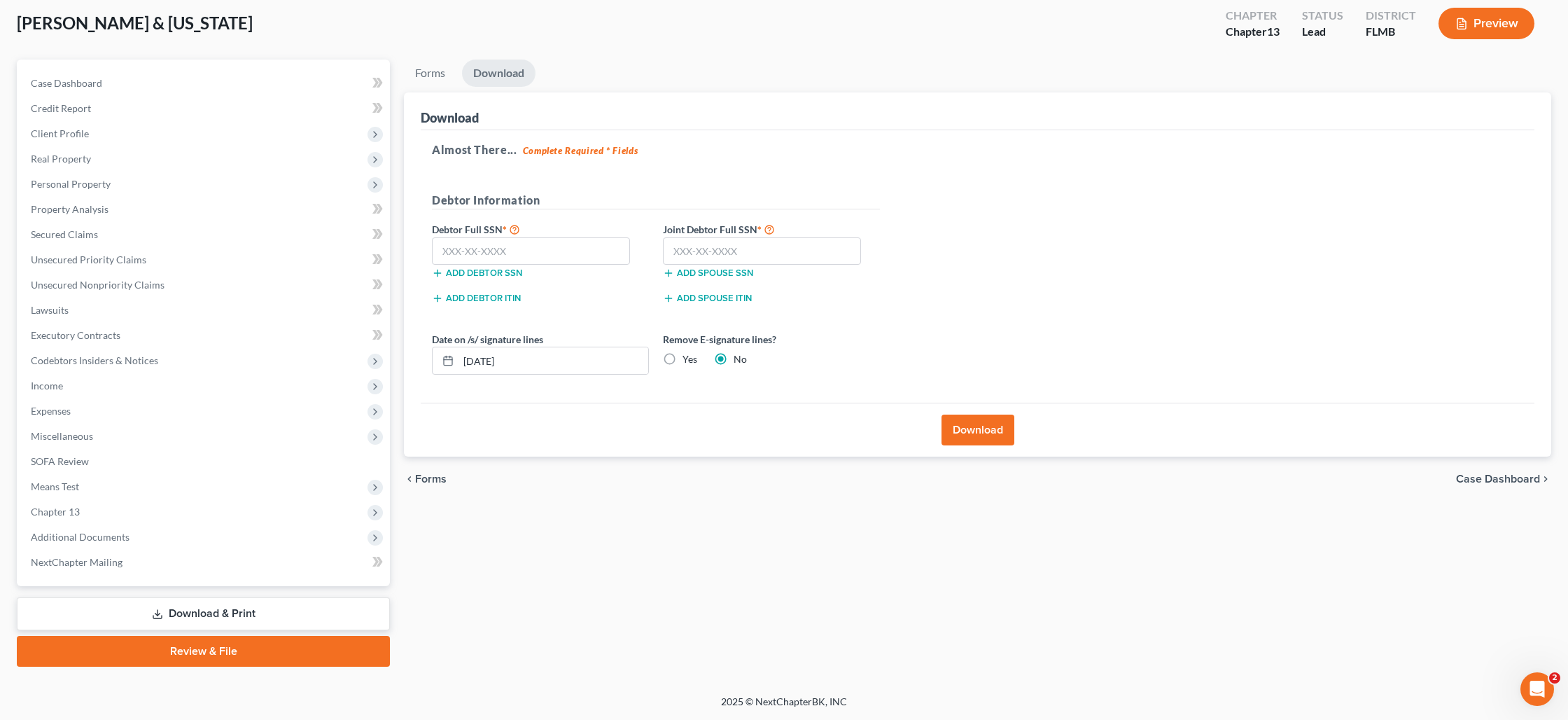
scroll to position [74, 0]
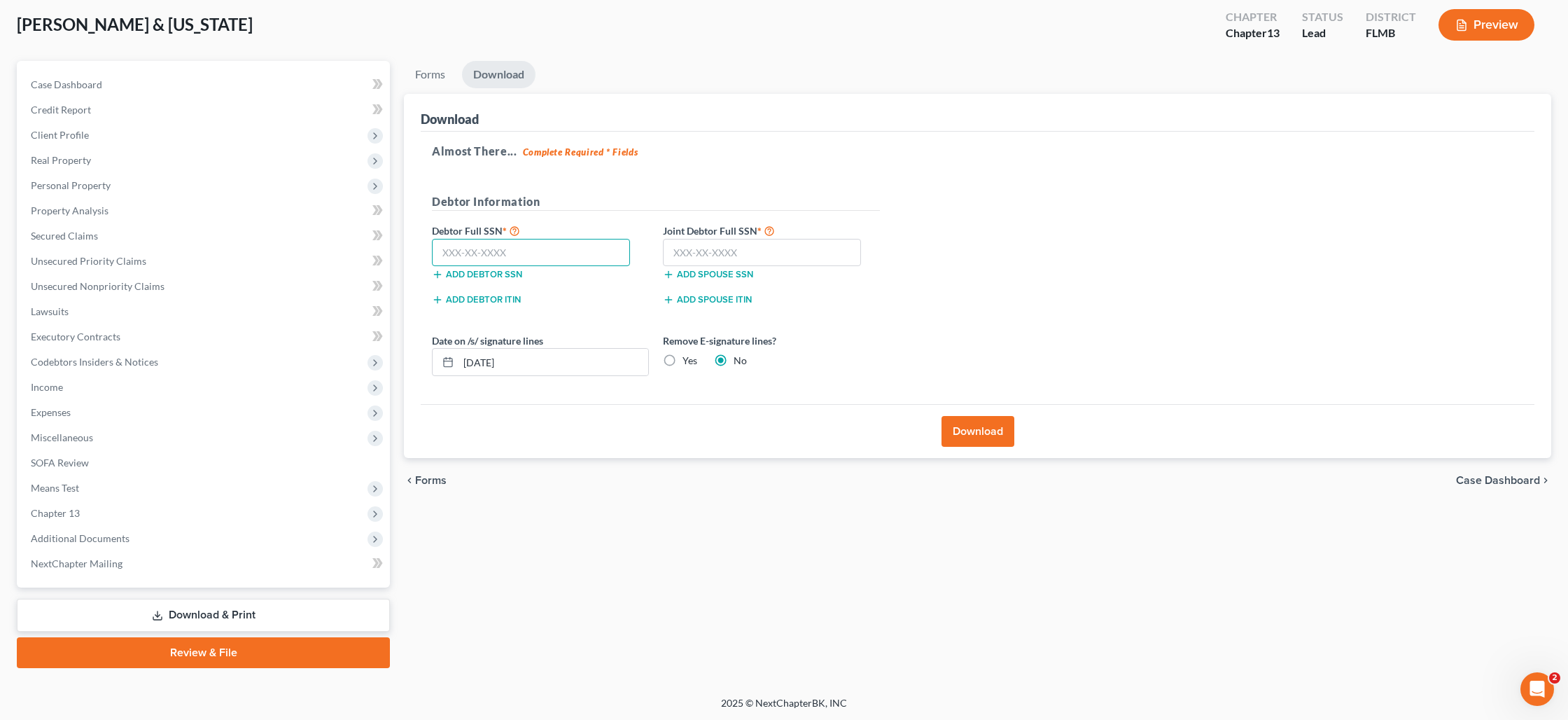
click at [493, 256] on input "text" at bounding box center [531, 253] width 198 height 28
click at [105, 279] on link "Unsecured Nonpriority Claims" at bounding box center [204, 286] width 370 height 25
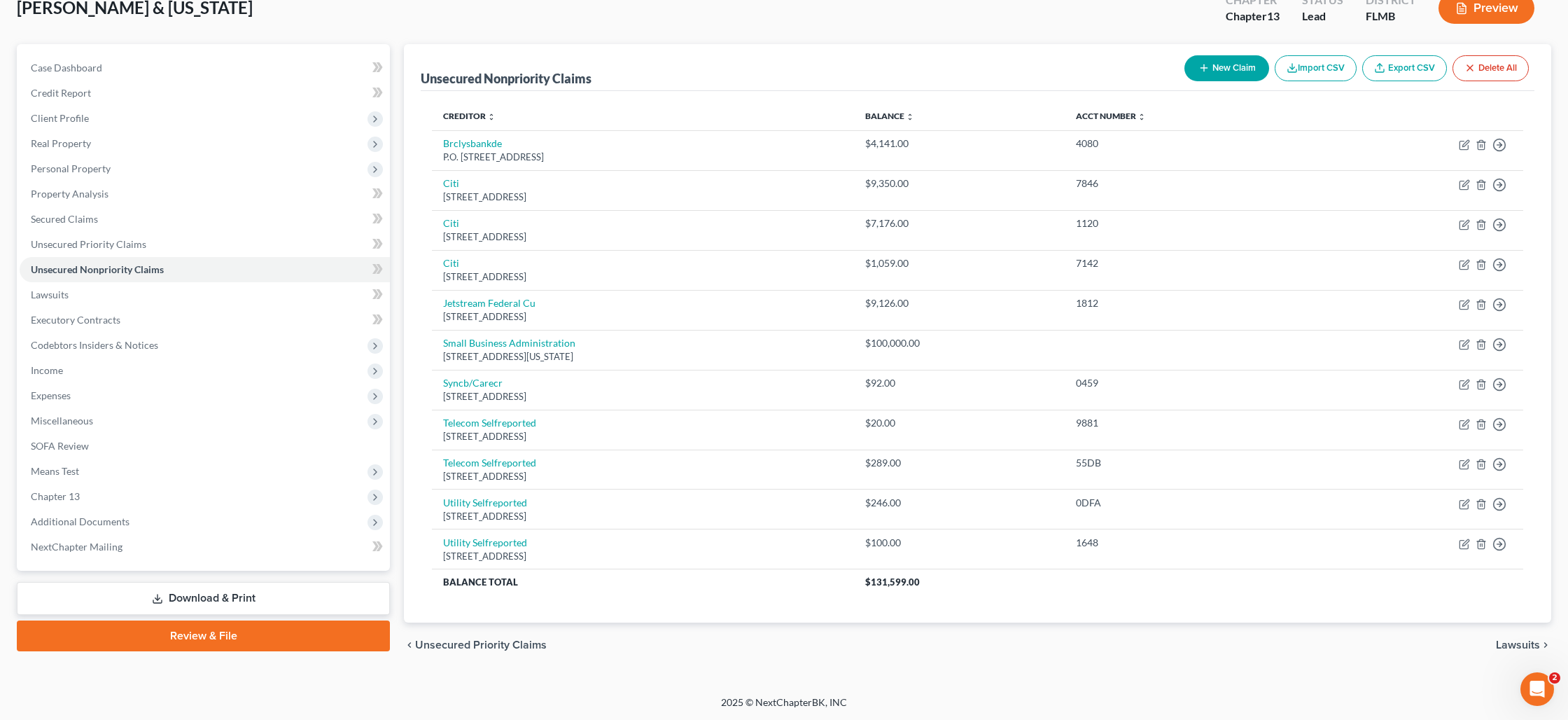
click at [184, 595] on link "Download & Print" at bounding box center [203, 599] width 373 height 33
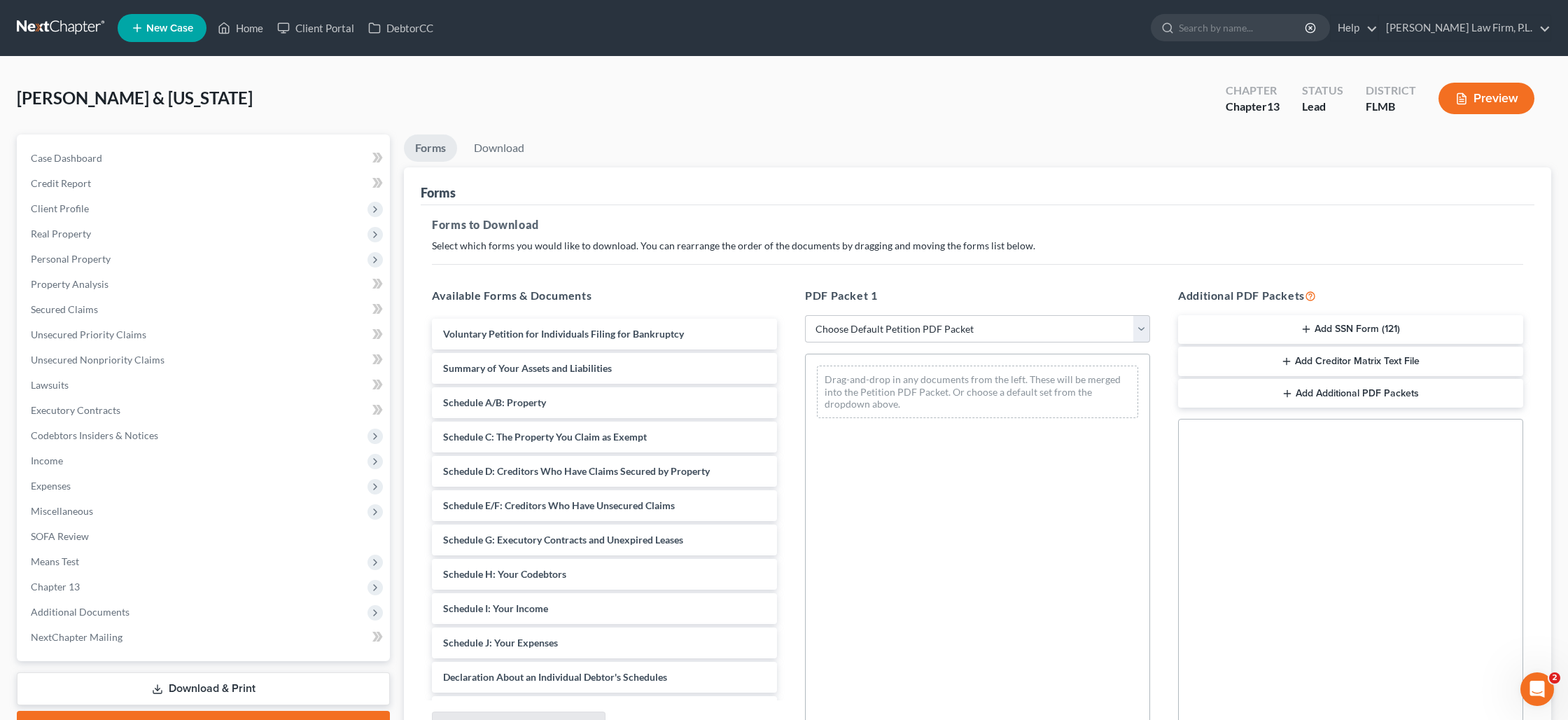
click at [1338, 324] on button "Add SSN Form (121)" at bounding box center [1351, 330] width 345 height 30
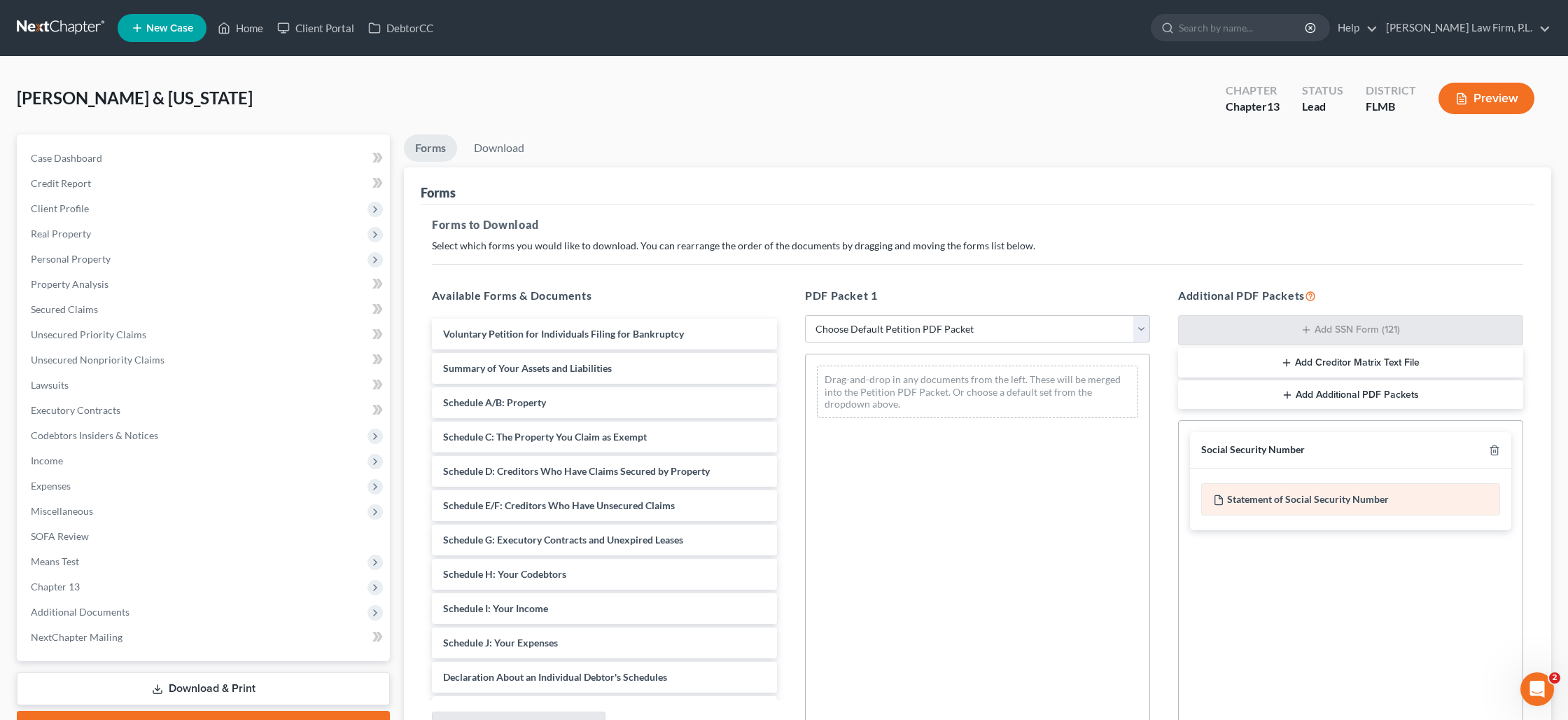
click at [1317, 502] on div "Statement of Social Security Number" at bounding box center [1350, 499] width 299 height 32
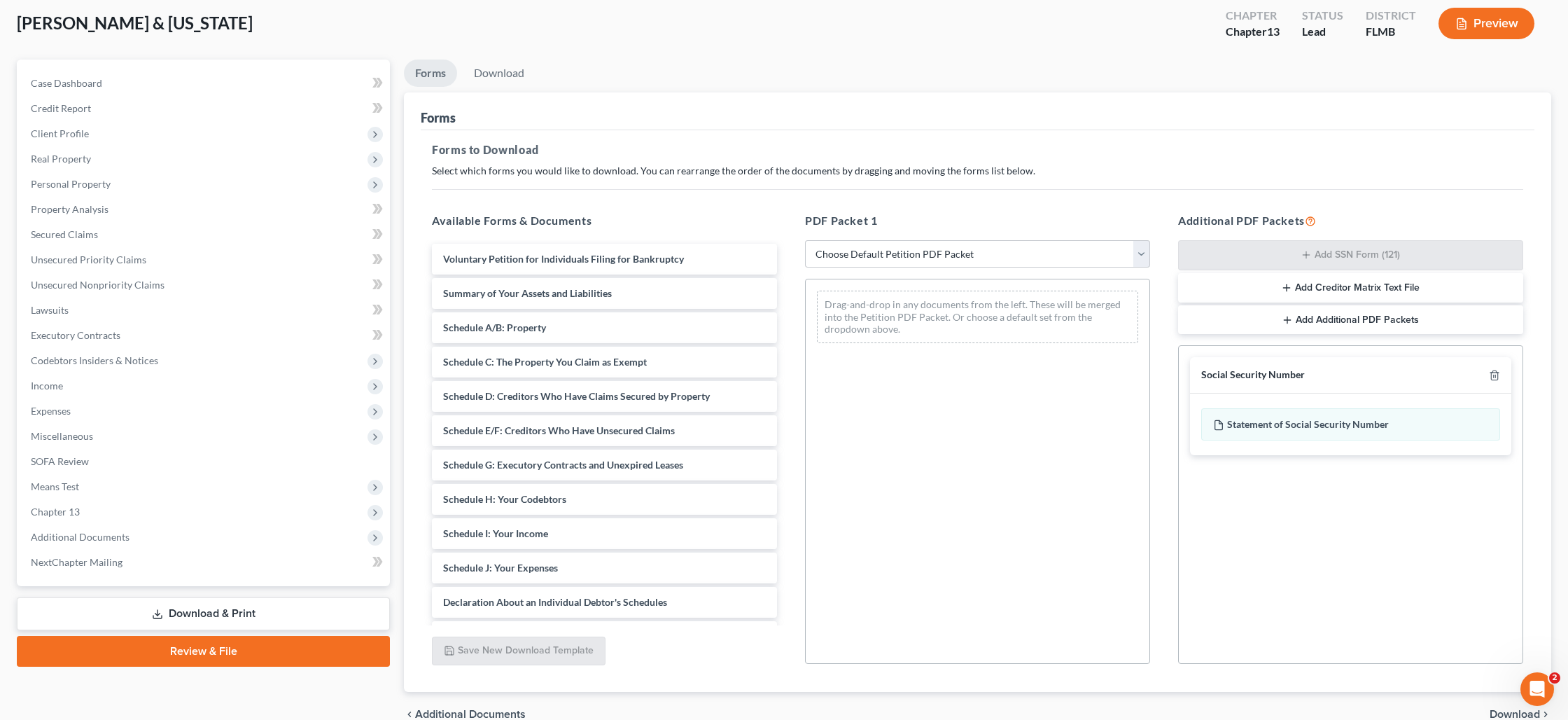
scroll to position [144, 0]
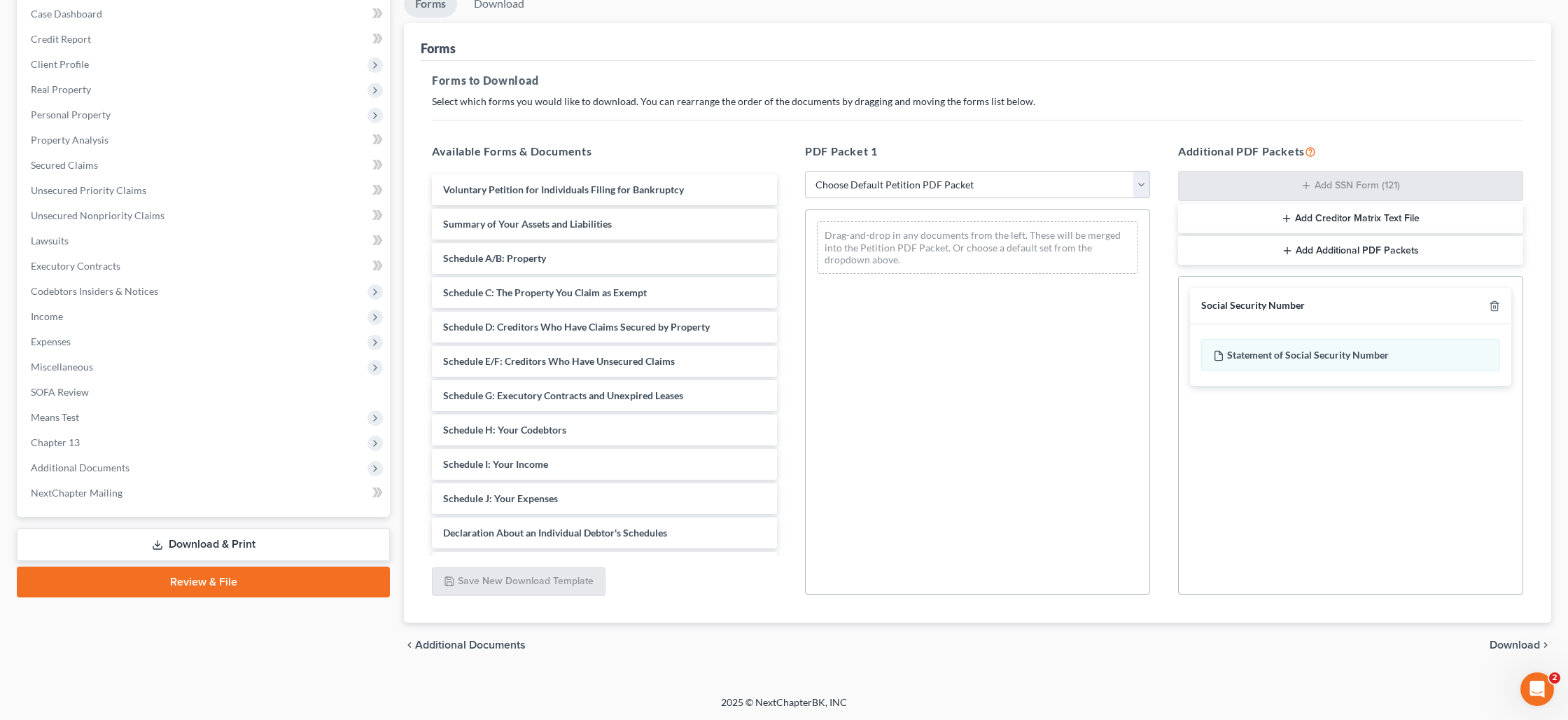
click at [1515, 645] on span "Download" at bounding box center [1514, 645] width 50 height 11
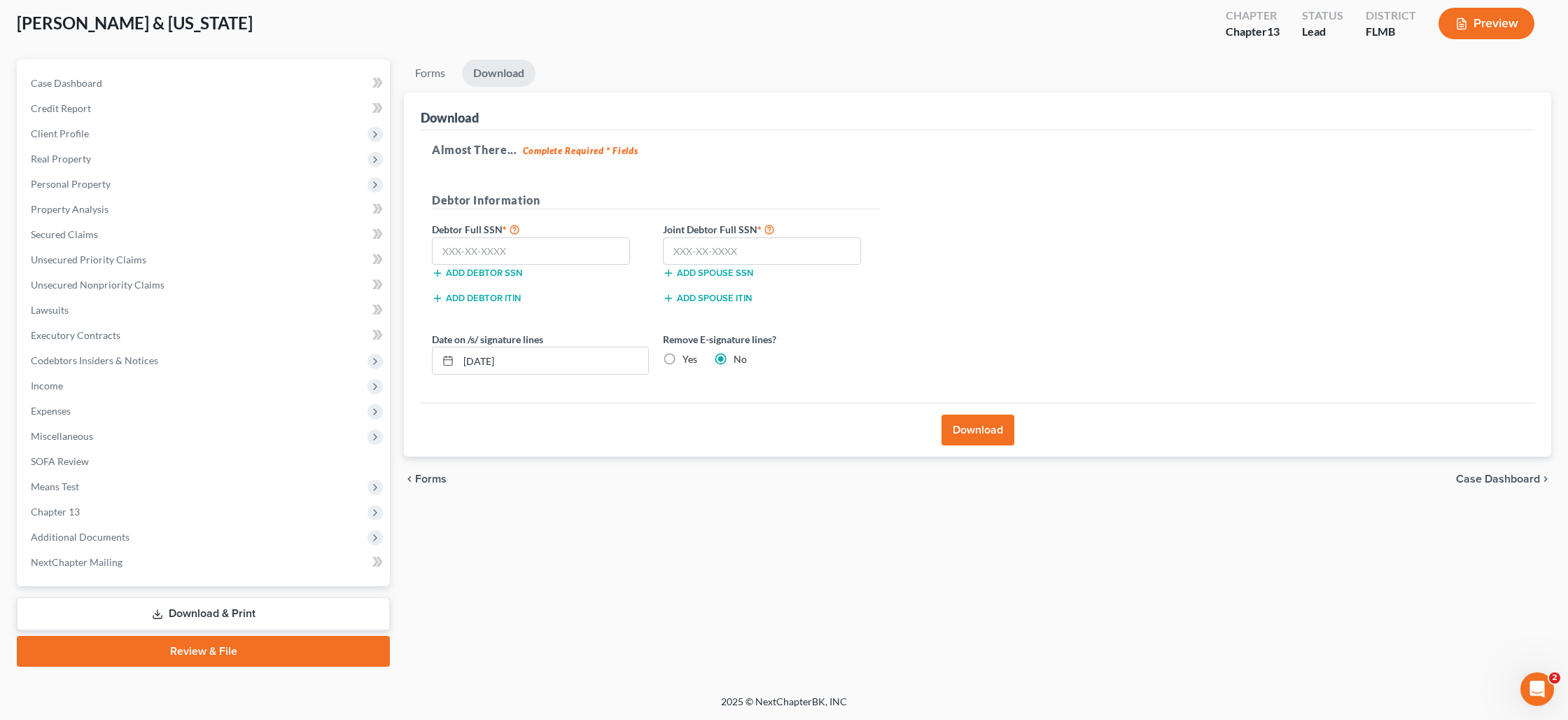
scroll to position [74, 0]
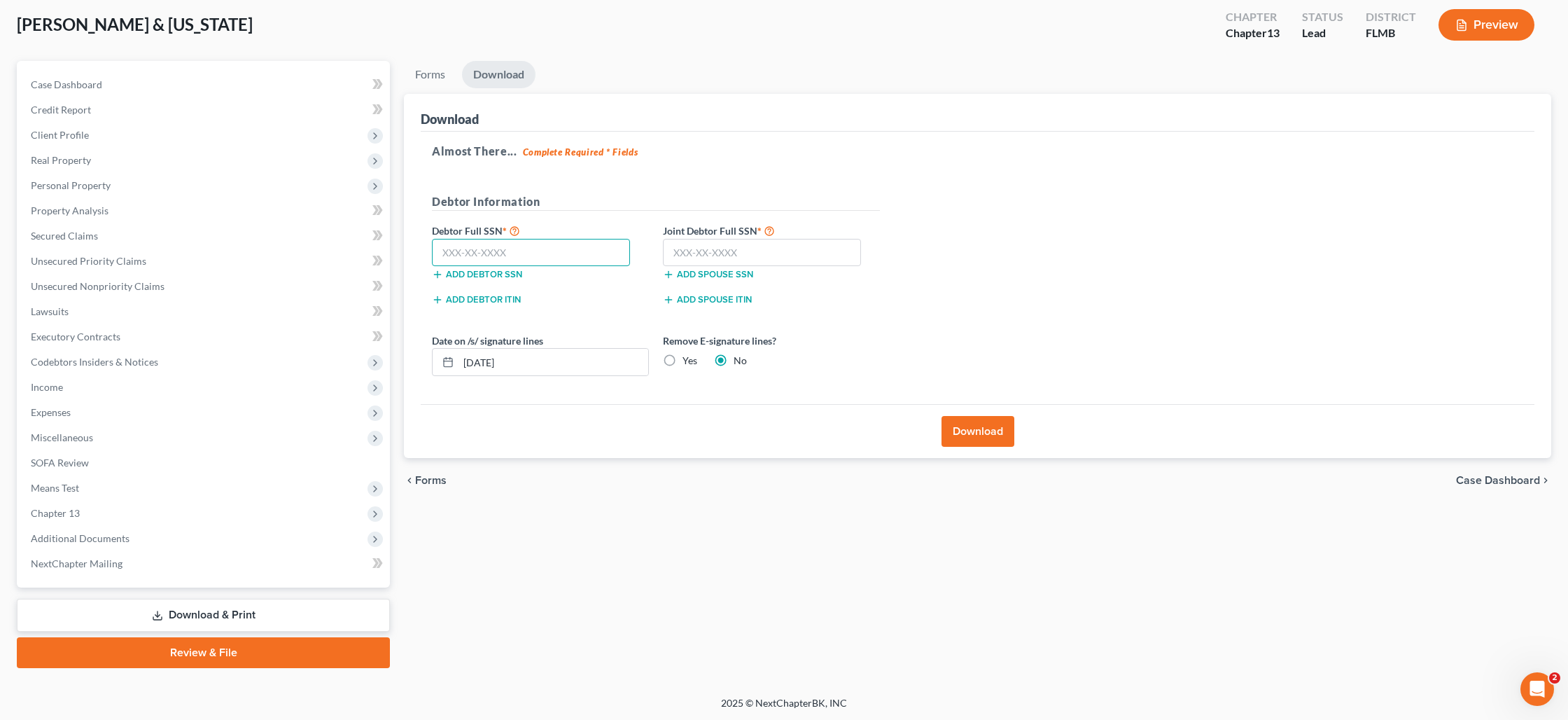
click at [479, 251] on input "text" at bounding box center [531, 253] width 198 height 28
type input "050-48-9536"
type input "097-58-4207"
drag, startPoint x: 489, startPoint y: 364, endPoint x: 496, endPoint y: 366, distance: 7.3
click at [489, 364] on input "08/11/2025" at bounding box center [553, 362] width 189 height 26
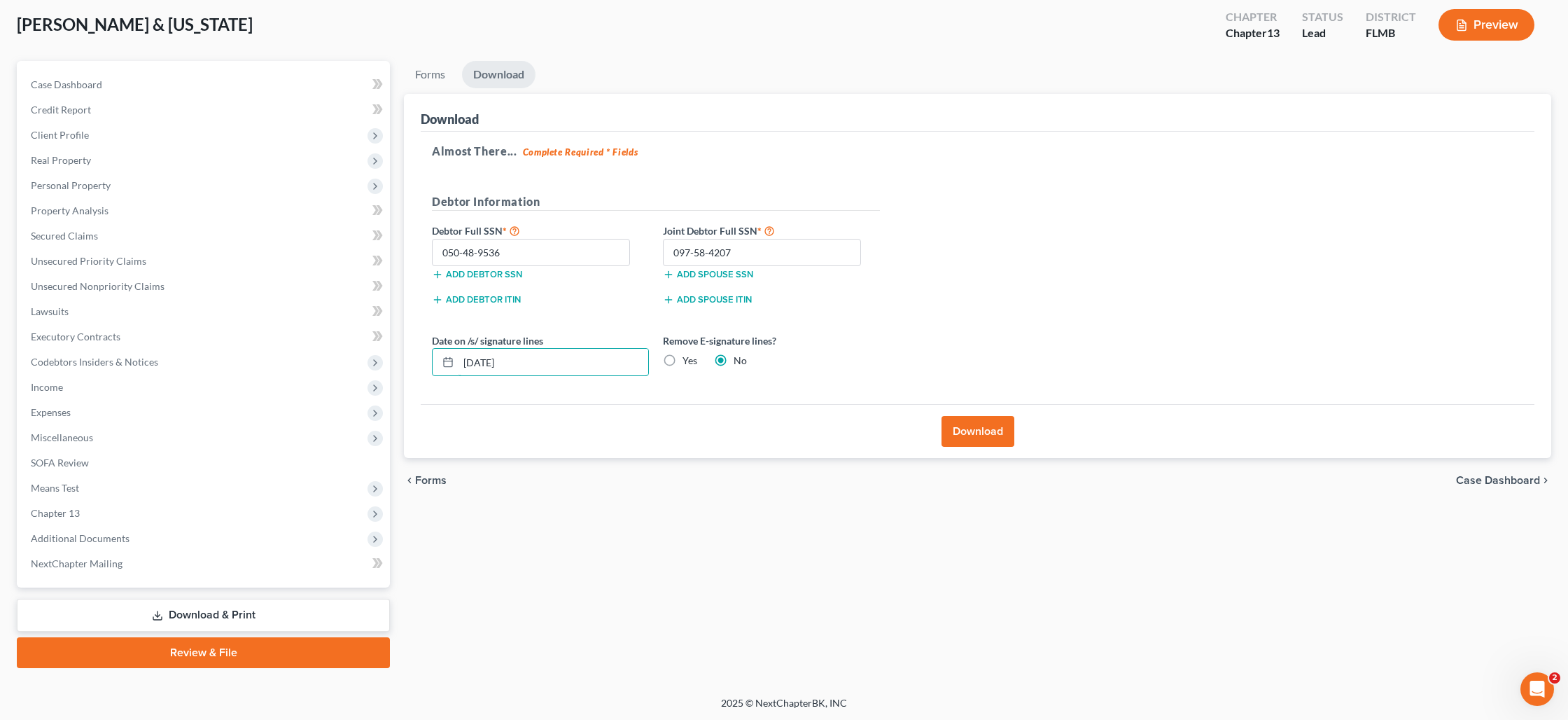
type input "08/07/2025"
click at [965, 427] on button "Download" at bounding box center [977, 431] width 73 height 31
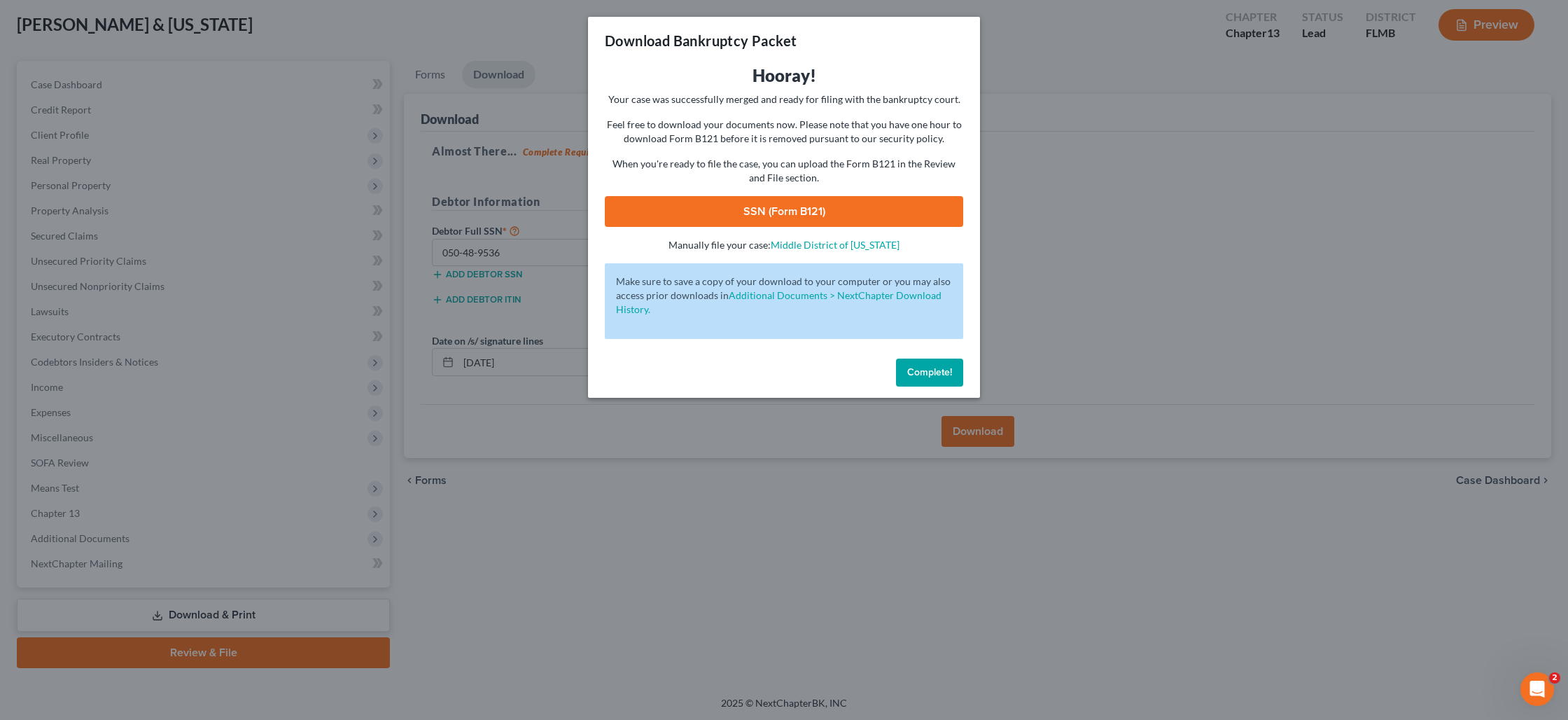
click at [769, 204] on link "SSN (Form B121)" at bounding box center [784, 211] width 358 height 31
click at [913, 381] on button "Complete!" at bounding box center [929, 373] width 67 height 28
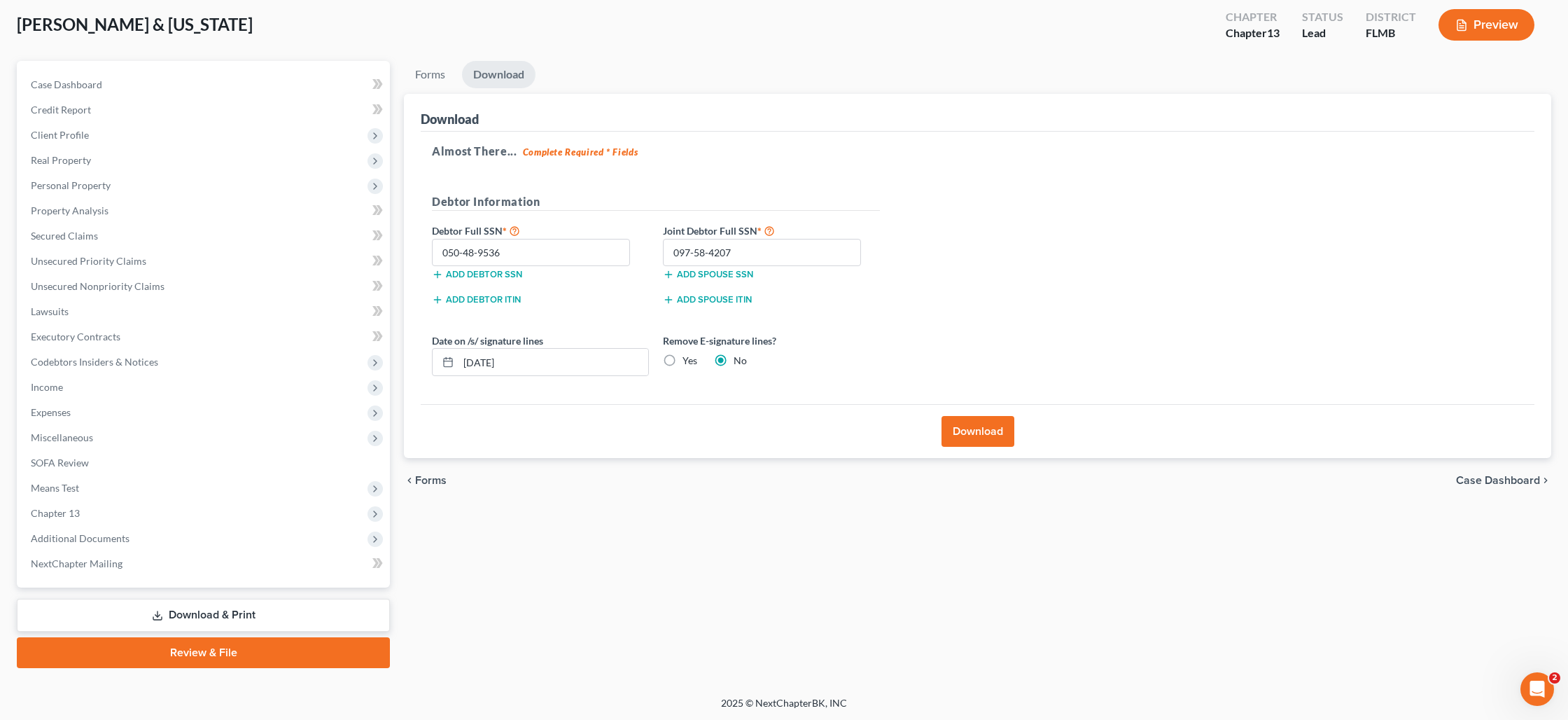
click at [167, 652] on link "Review & File" at bounding box center [203, 652] width 373 height 31
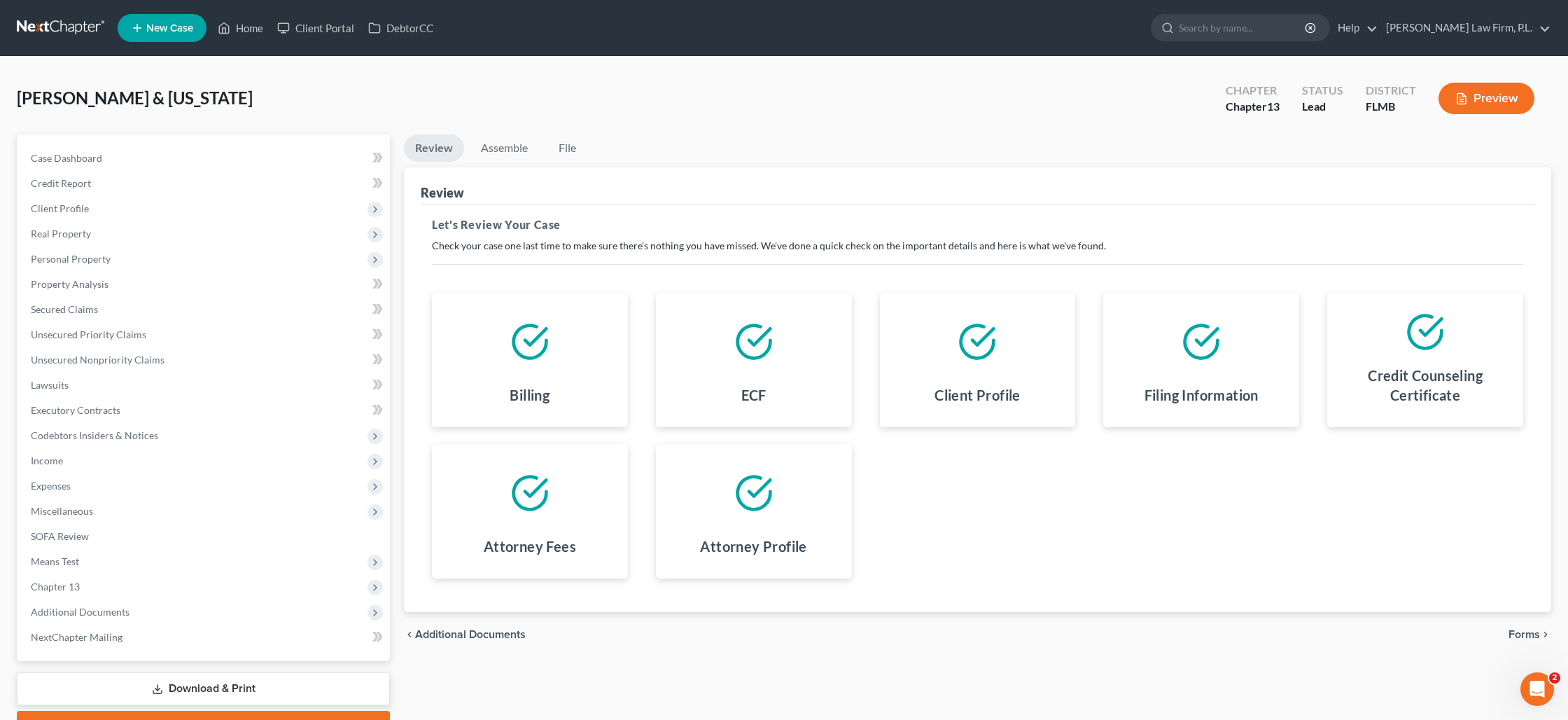
click at [1516, 632] on span "Forms" at bounding box center [1524, 634] width 32 height 11
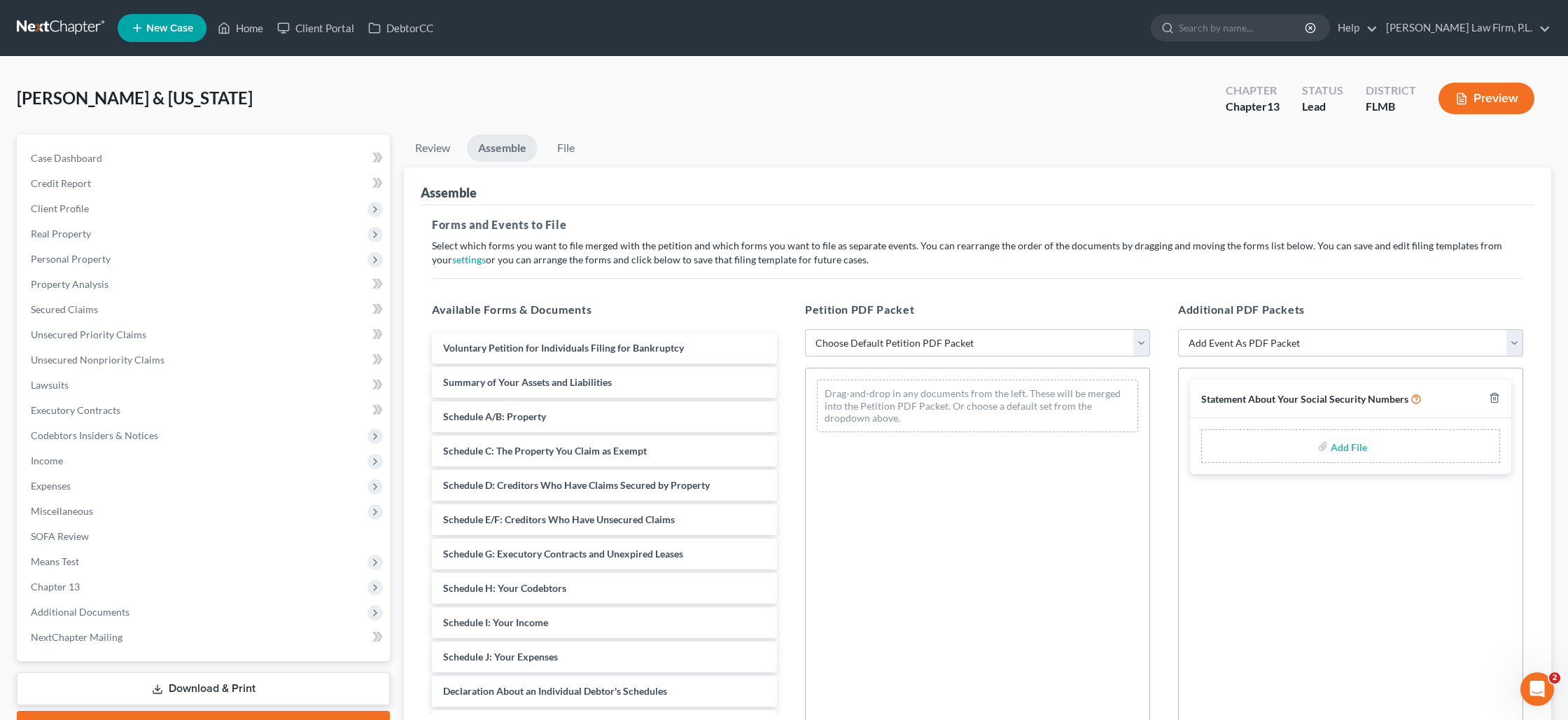
click at [1013, 349] on select "Choose Default Petition PDF Packet Complete Bankruptcy Petition (all forms and …" at bounding box center [977, 343] width 345 height 28
select select "1"
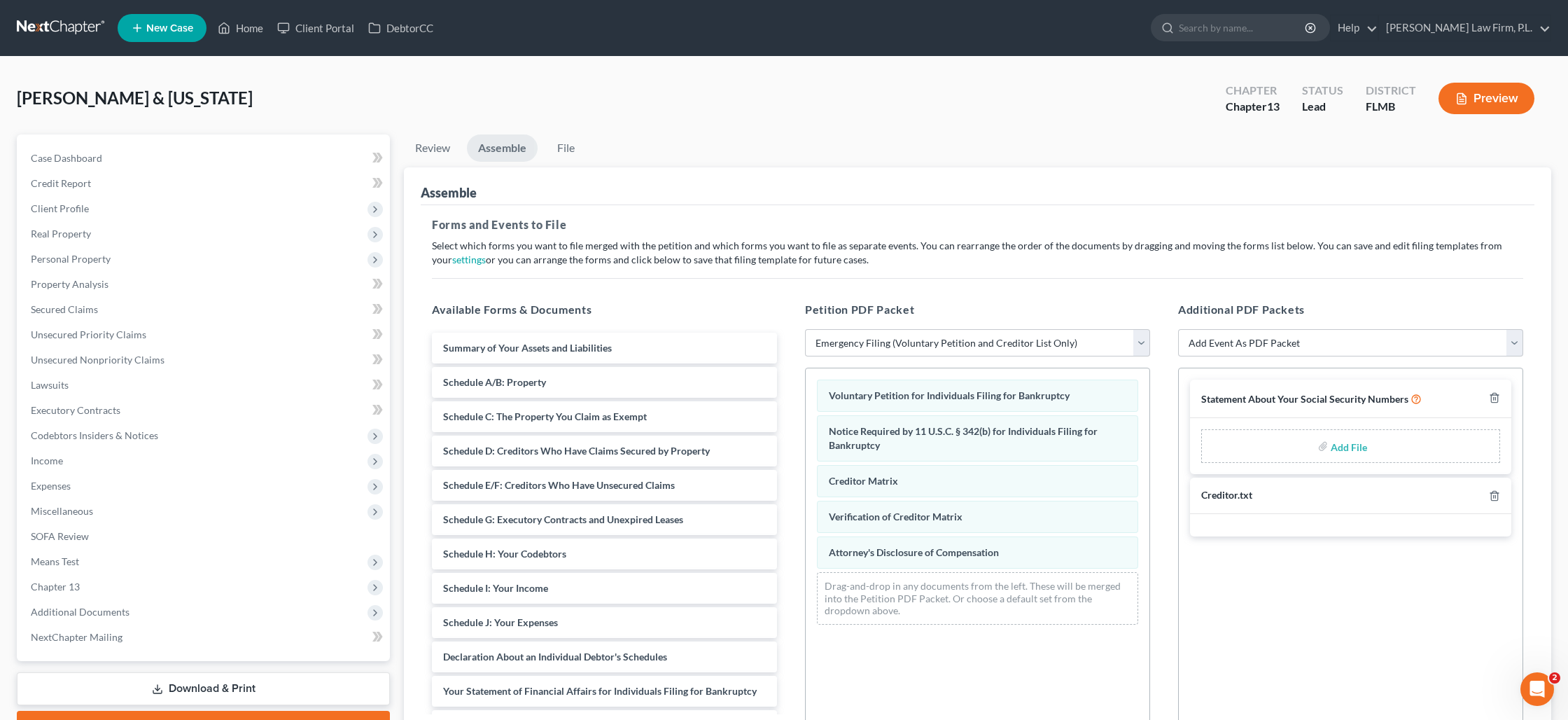
click at [1337, 446] on input "file" at bounding box center [1347, 446] width 33 height 25
type input "C:\fakepath\Vause - Statement of SS.pdf"
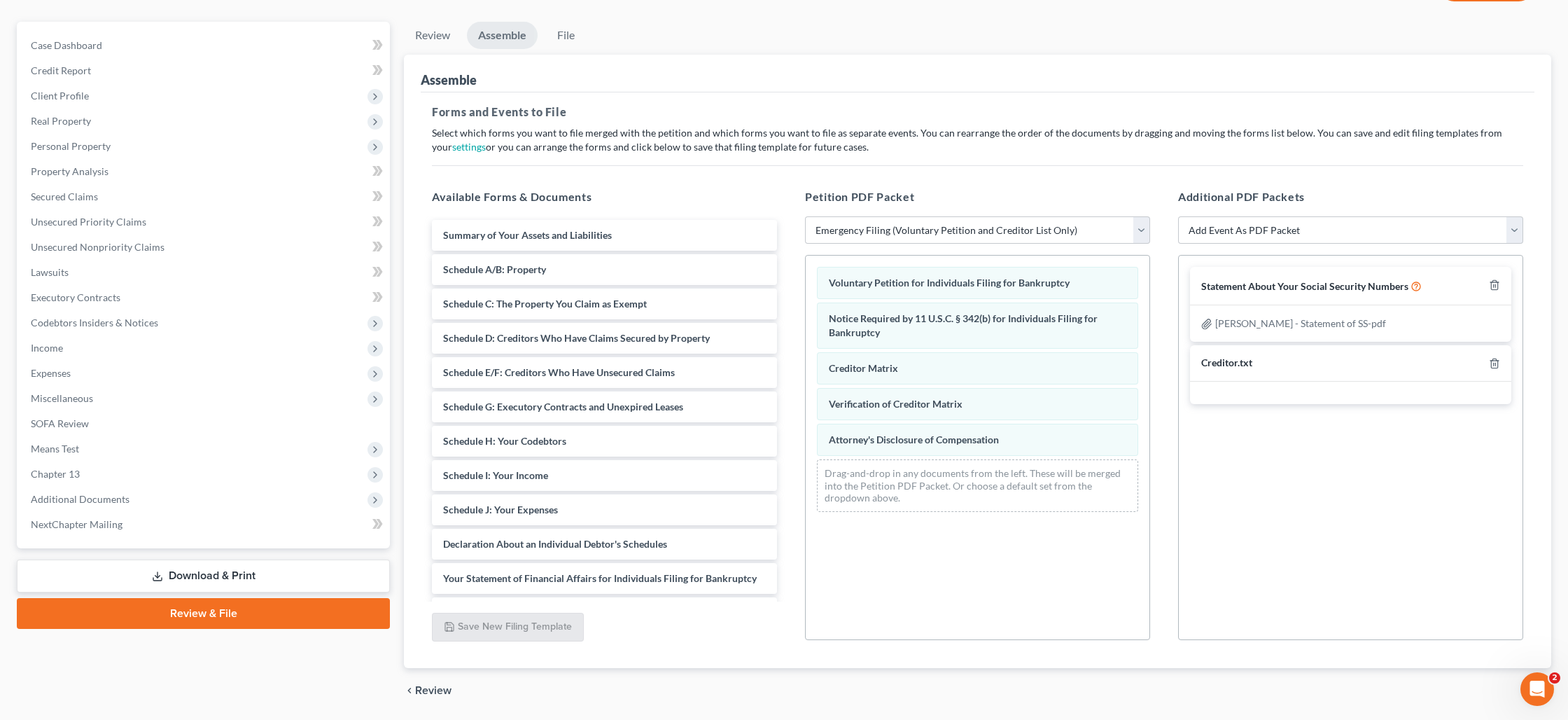
scroll to position [158, 0]
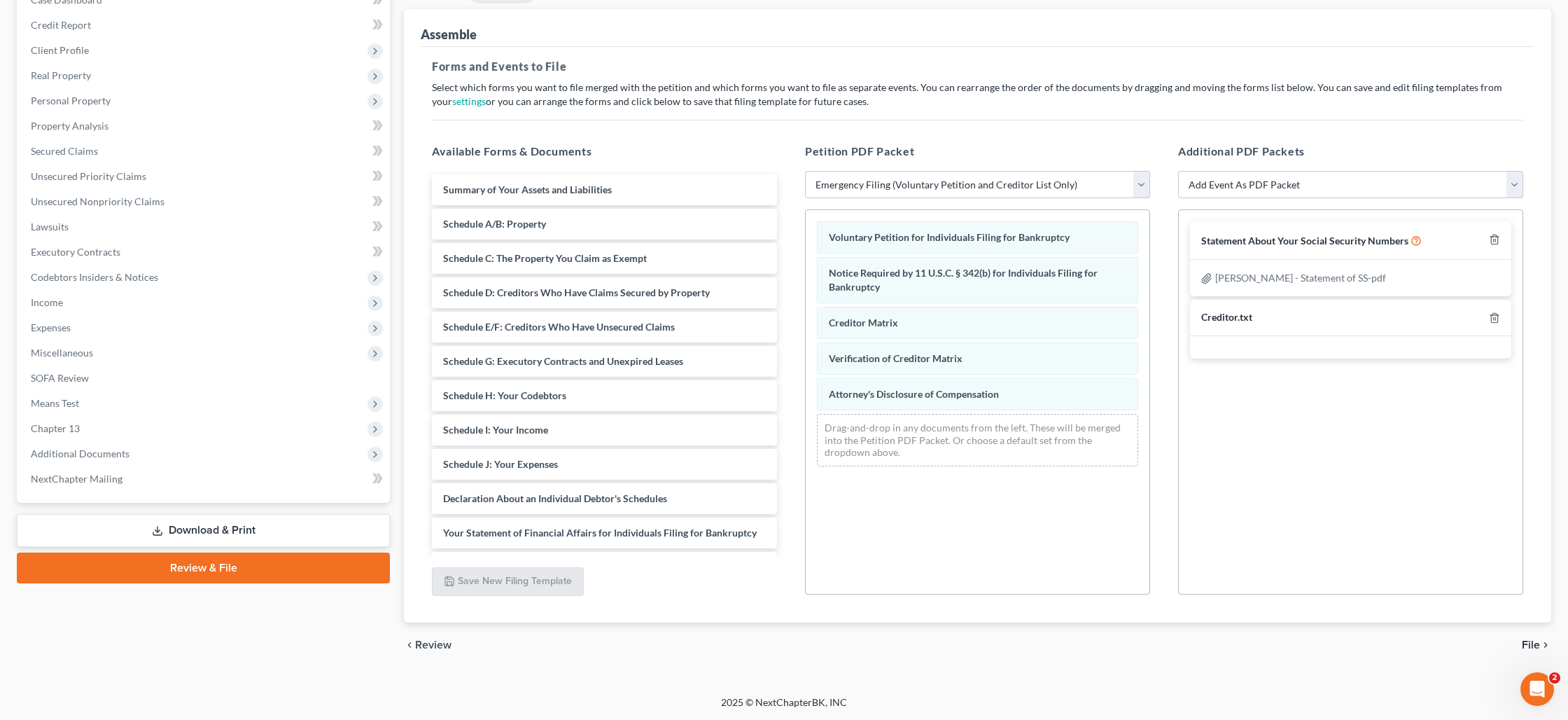
click at [1527, 640] on span "File" at bounding box center [1530, 645] width 18 height 11
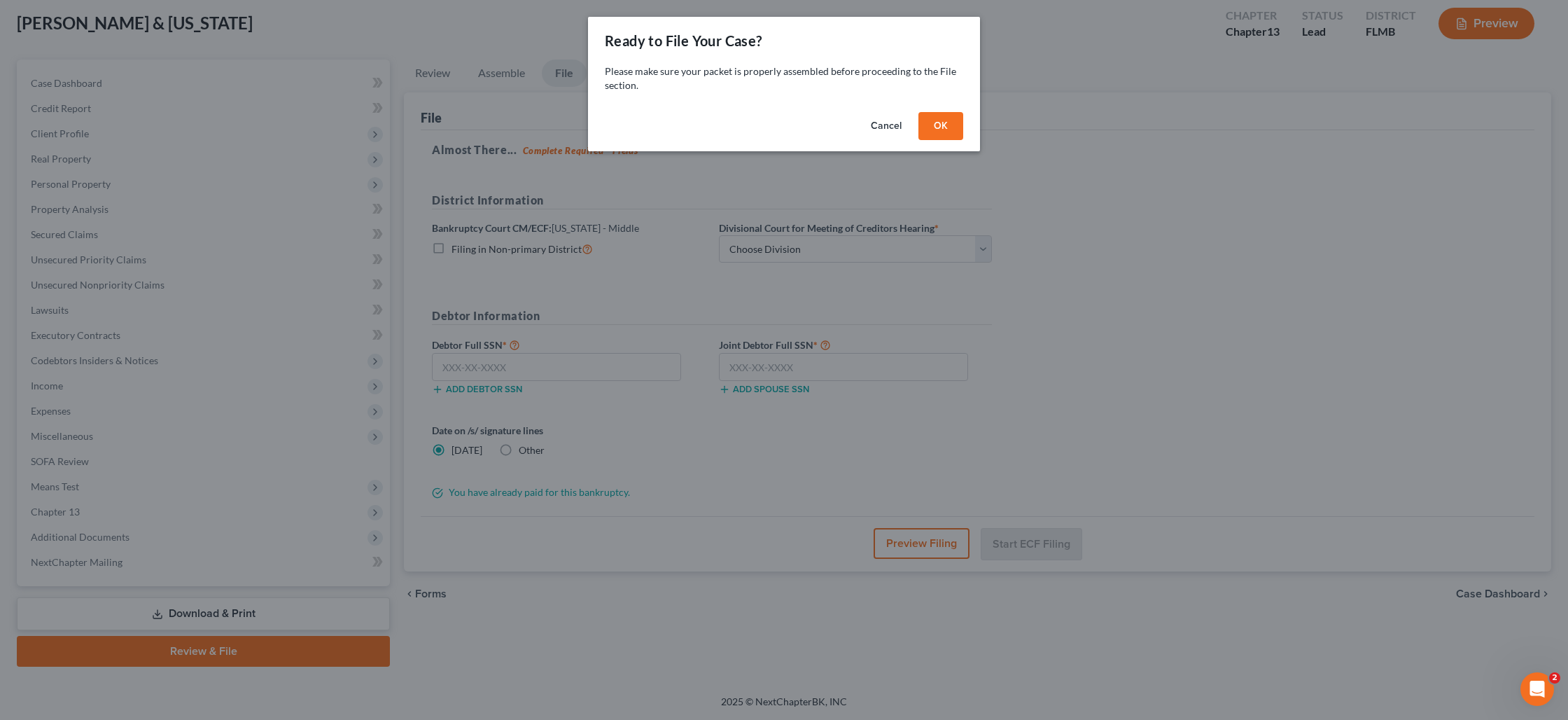
scroll to position [74, 0]
click at [944, 132] on button "OK" at bounding box center [940, 126] width 45 height 28
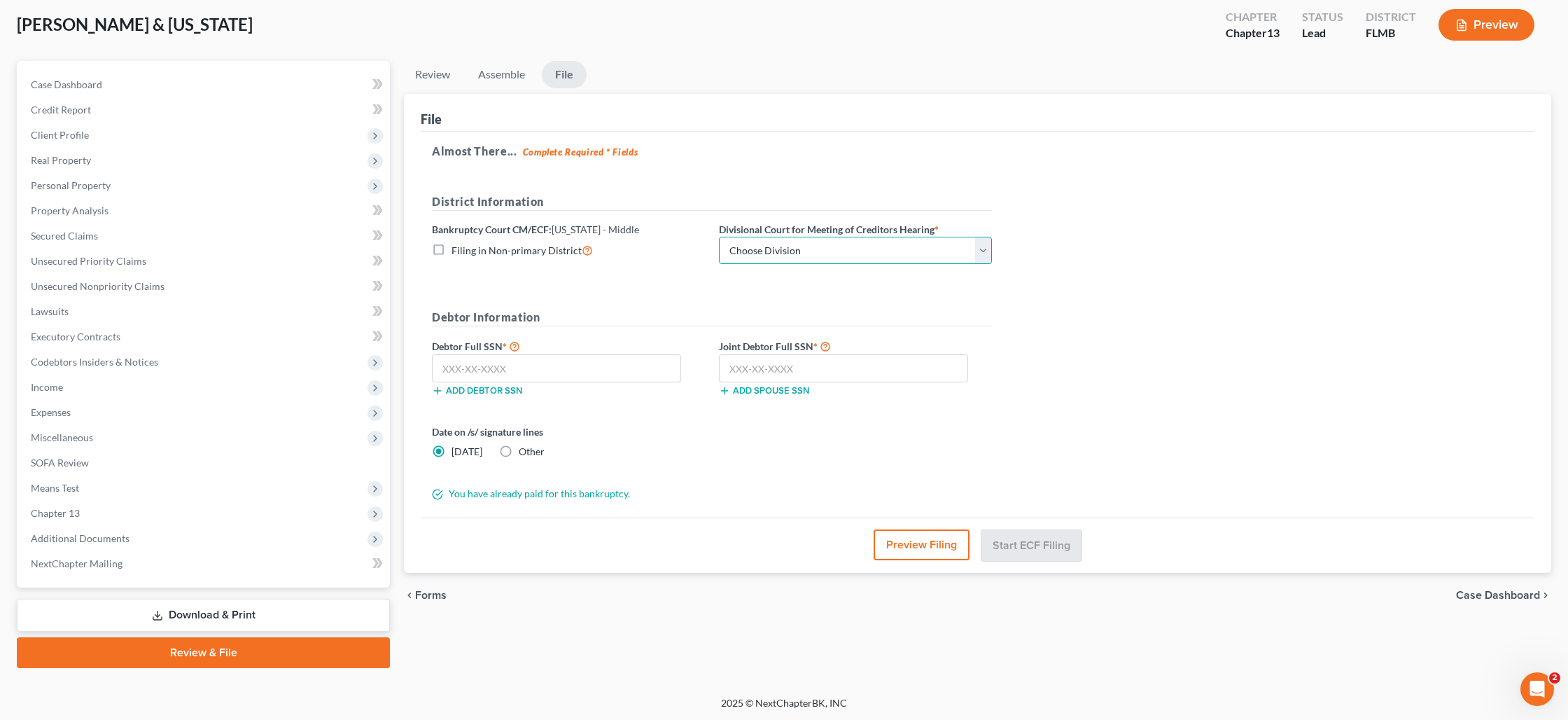
click at [791, 247] on select "Choose Division Fort Myers Jacksonville Orlando Tampa" at bounding box center [855, 251] width 273 height 28
select select "0"
click at [505, 363] on input "text" at bounding box center [557, 368] width 249 height 28
type input "050-48-9536"
type input "097-58-4207"
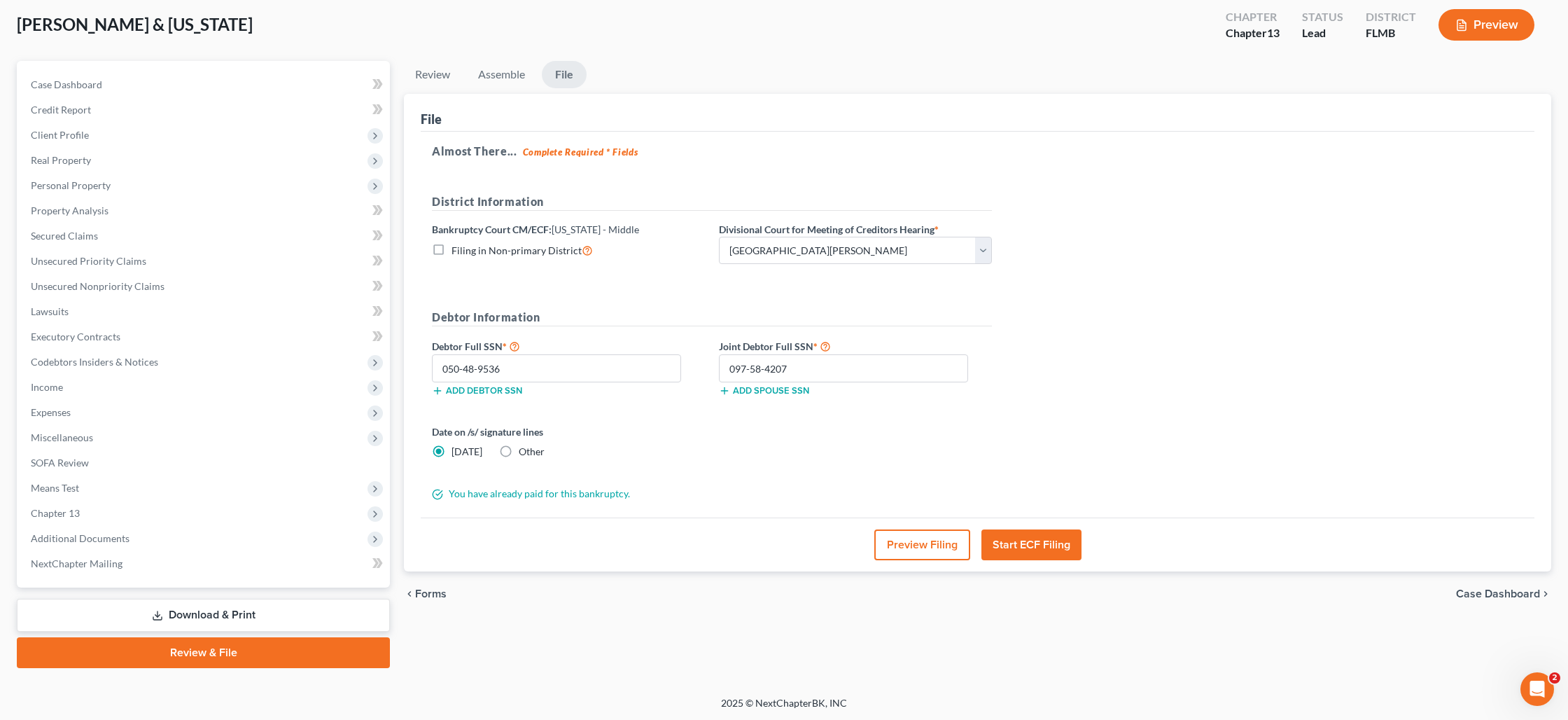
click at [519, 449] on label "Other" at bounding box center [532, 452] width 26 height 14
click at [524, 449] on input "Other" at bounding box center [529, 449] width 9 height 9
radio input "true"
radio input "false"
click at [741, 453] on div at bounding box center [739, 453] width 19 height 12
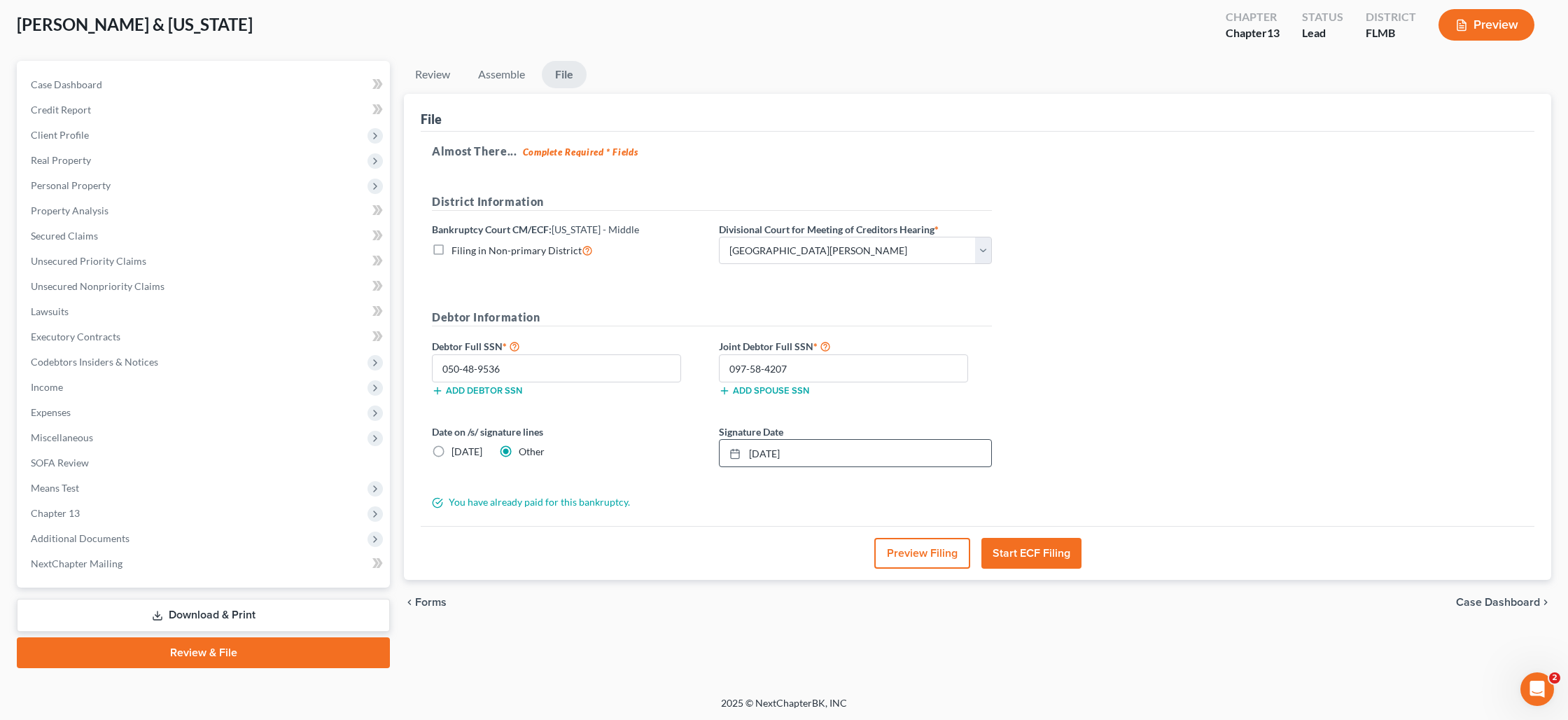
click at [1040, 560] on button "Start ECF Filing" at bounding box center [1032, 552] width 100 height 31
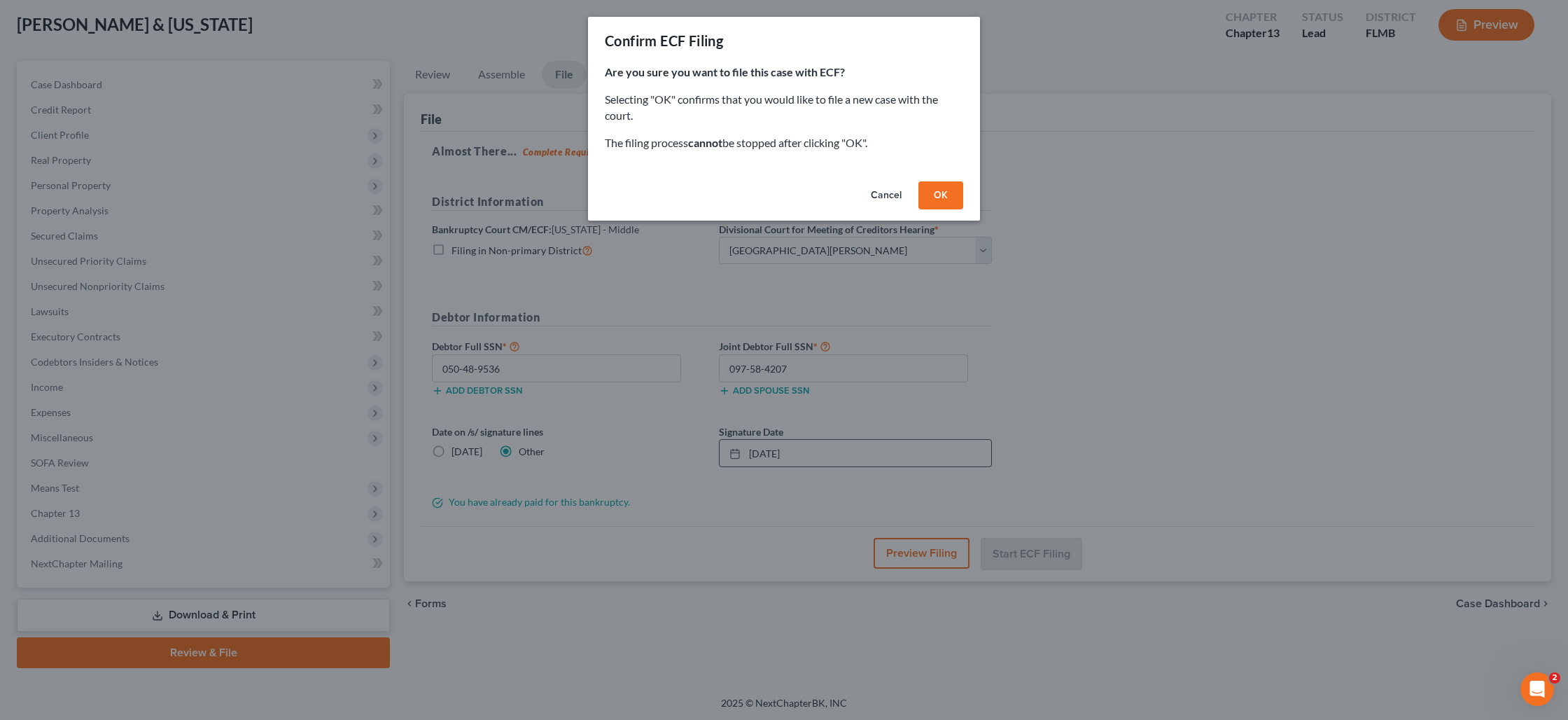
click at [950, 202] on button "OK" at bounding box center [940, 196] width 45 height 28
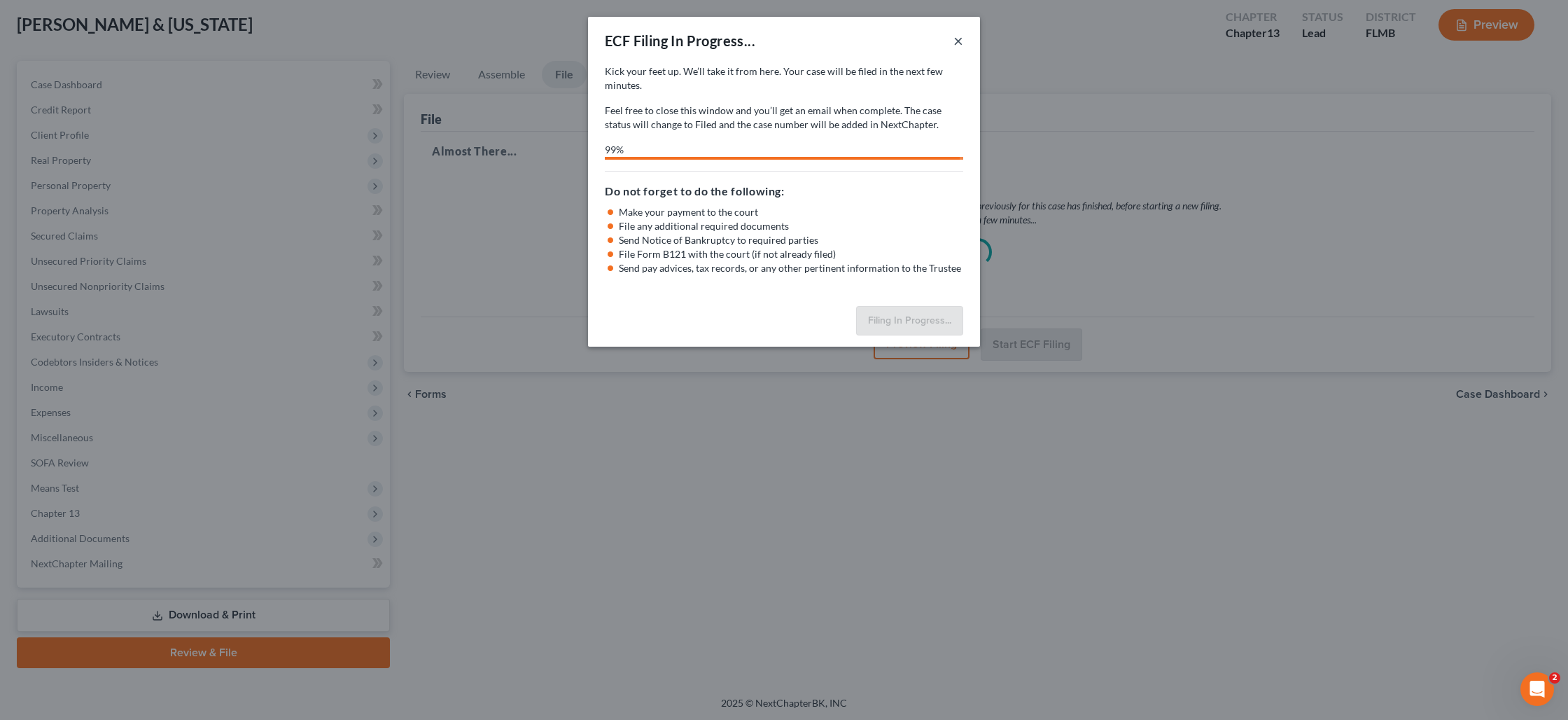
click at [959, 42] on button "×" at bounding box center [958, 40] width 10 height 17
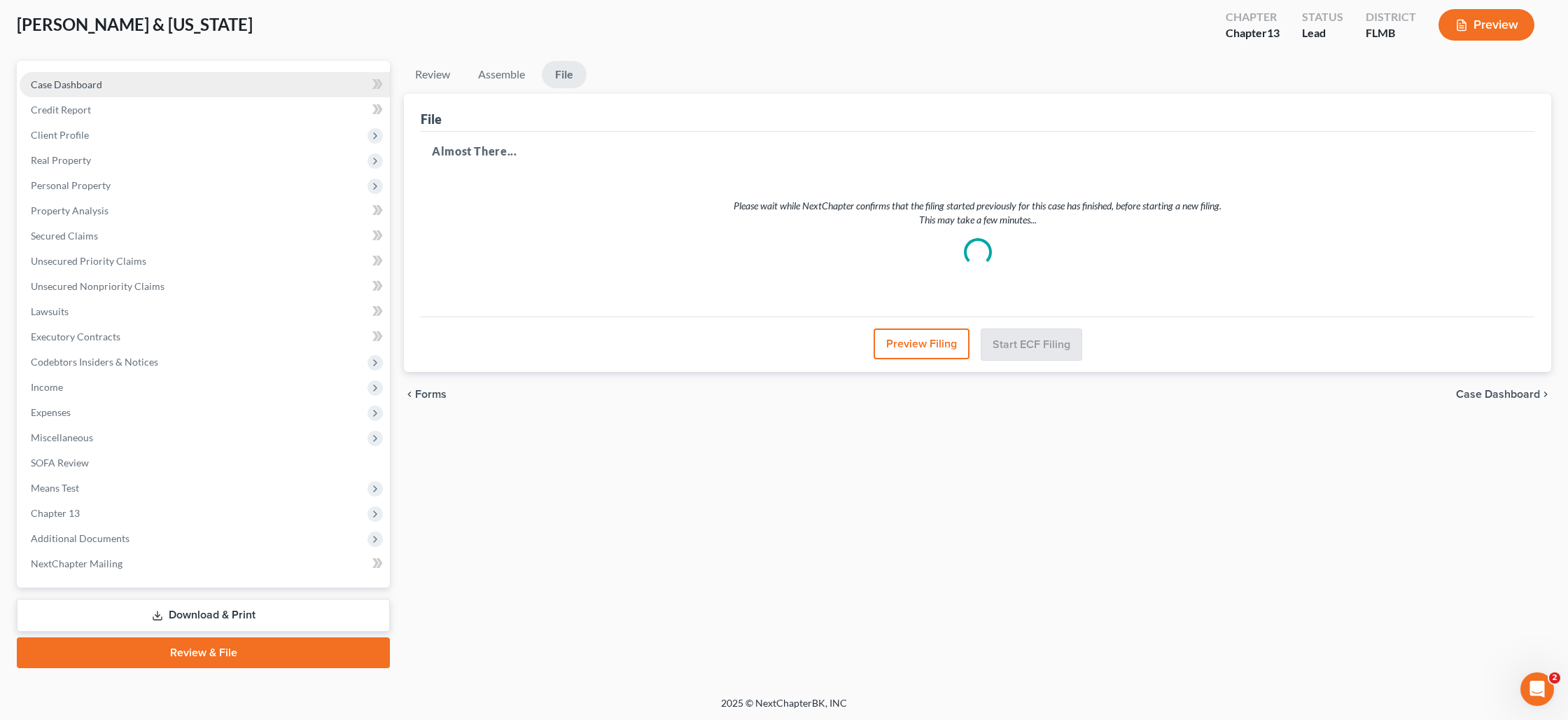
click at [77, 82] on span "Case Dashboard" at bounding box center [66, 84] width 71 height 12
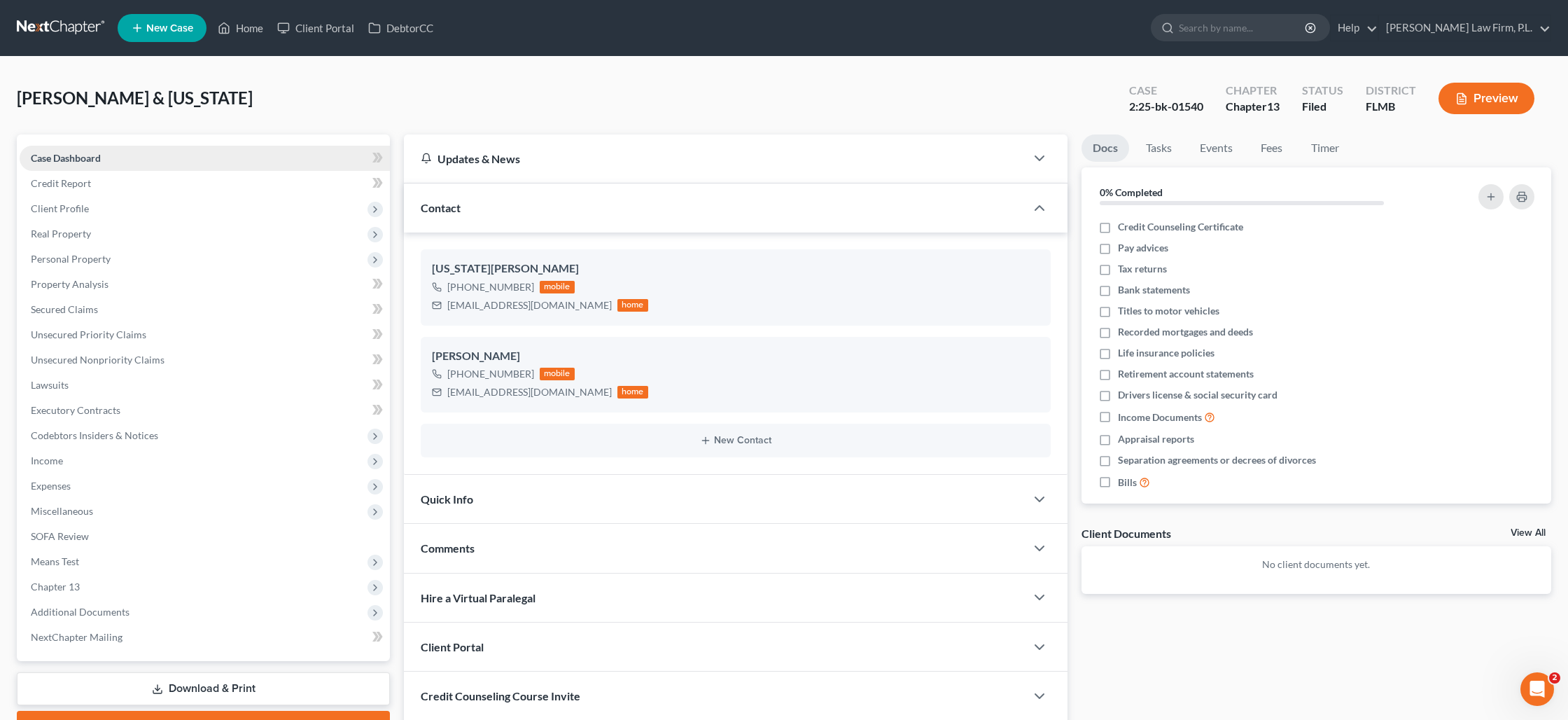
click at [150, 163] on link "Case Dashboard" at bounding box center [204, 158] width 370 height 25
click at [236, 25] on link "Home" at bounding box center [240, 28] width 60 height 25
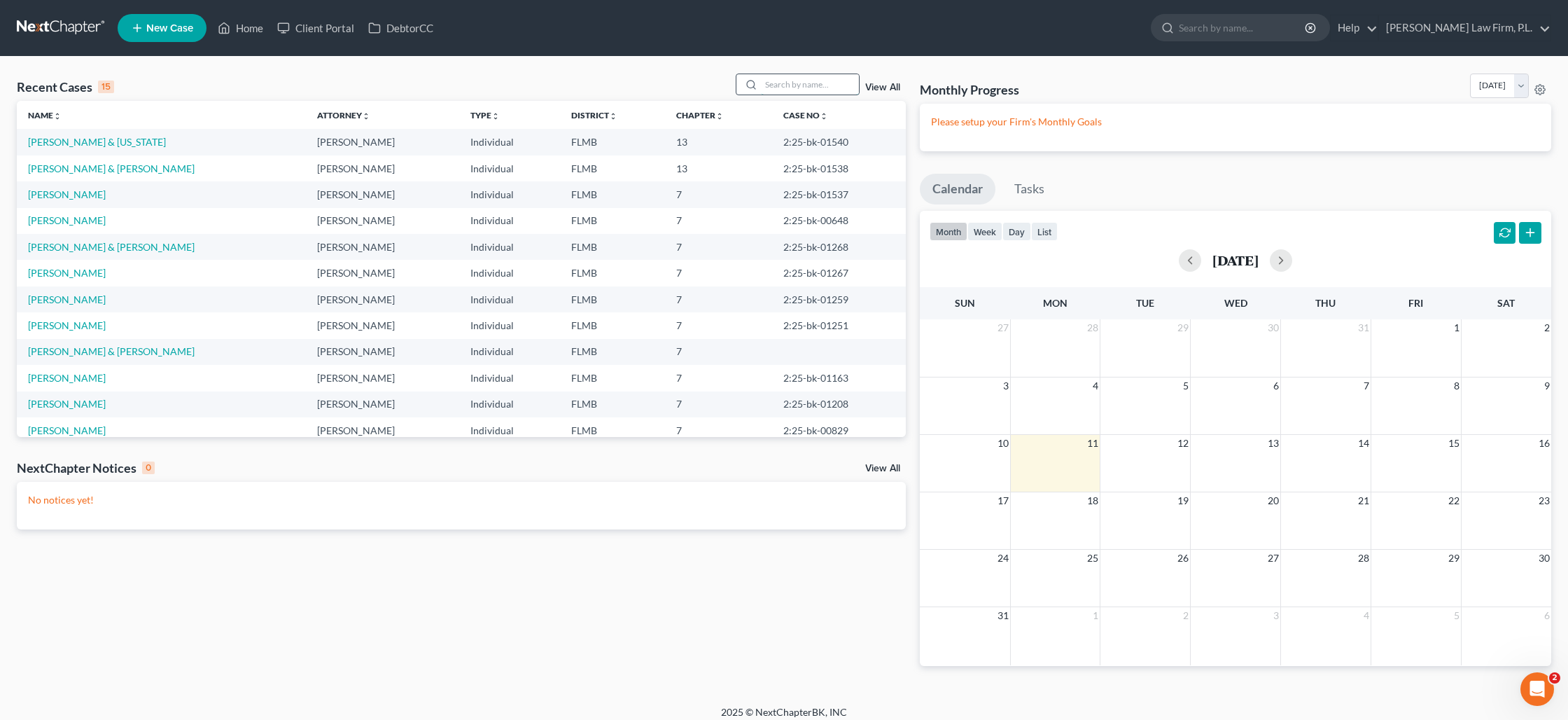
click at [799, 86] on input "search" at bounding box center [810, 84] width 98 height 20
type input "[PERSON_NAME]"
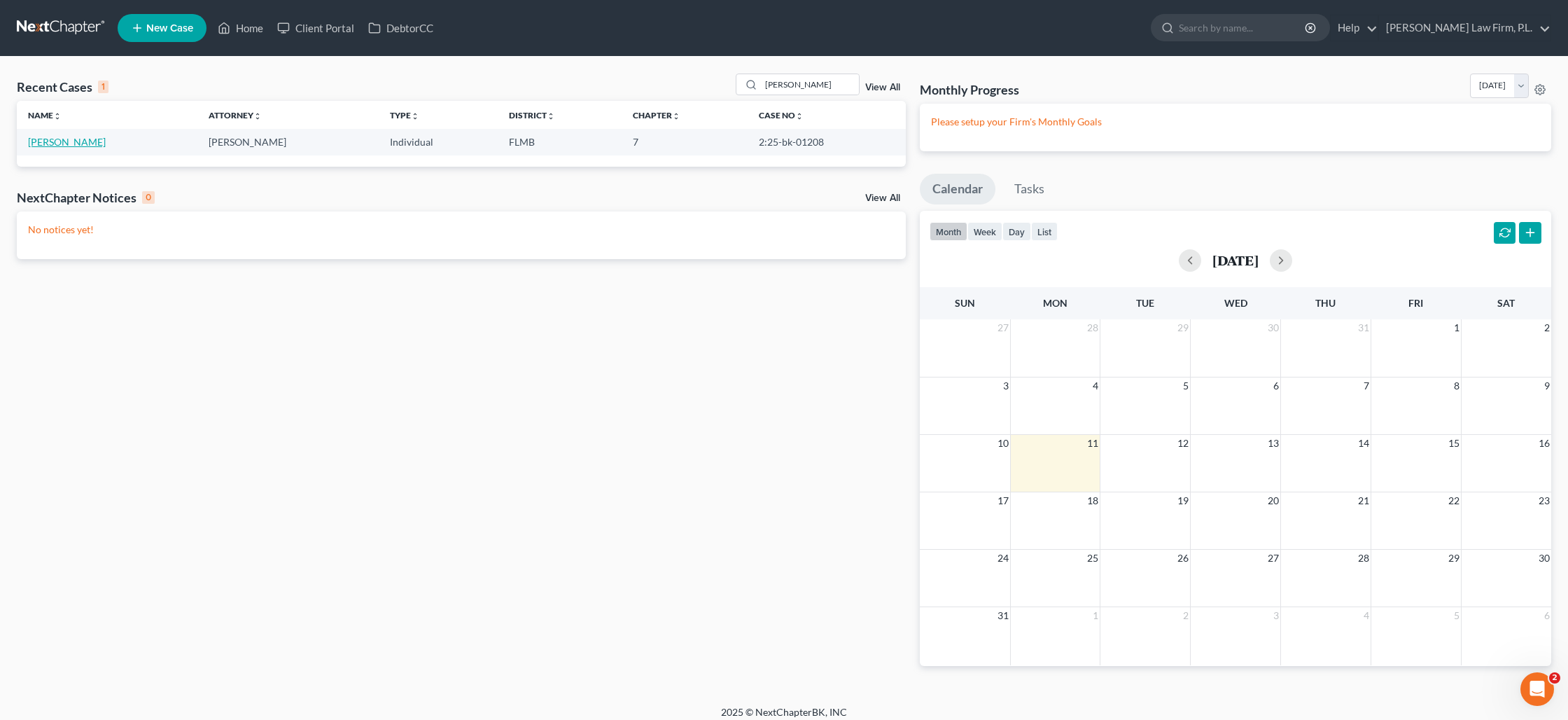
click at [64, 141] on link "[PERSON_NAME]" at bounding box center [67, 142] width 78 height 12
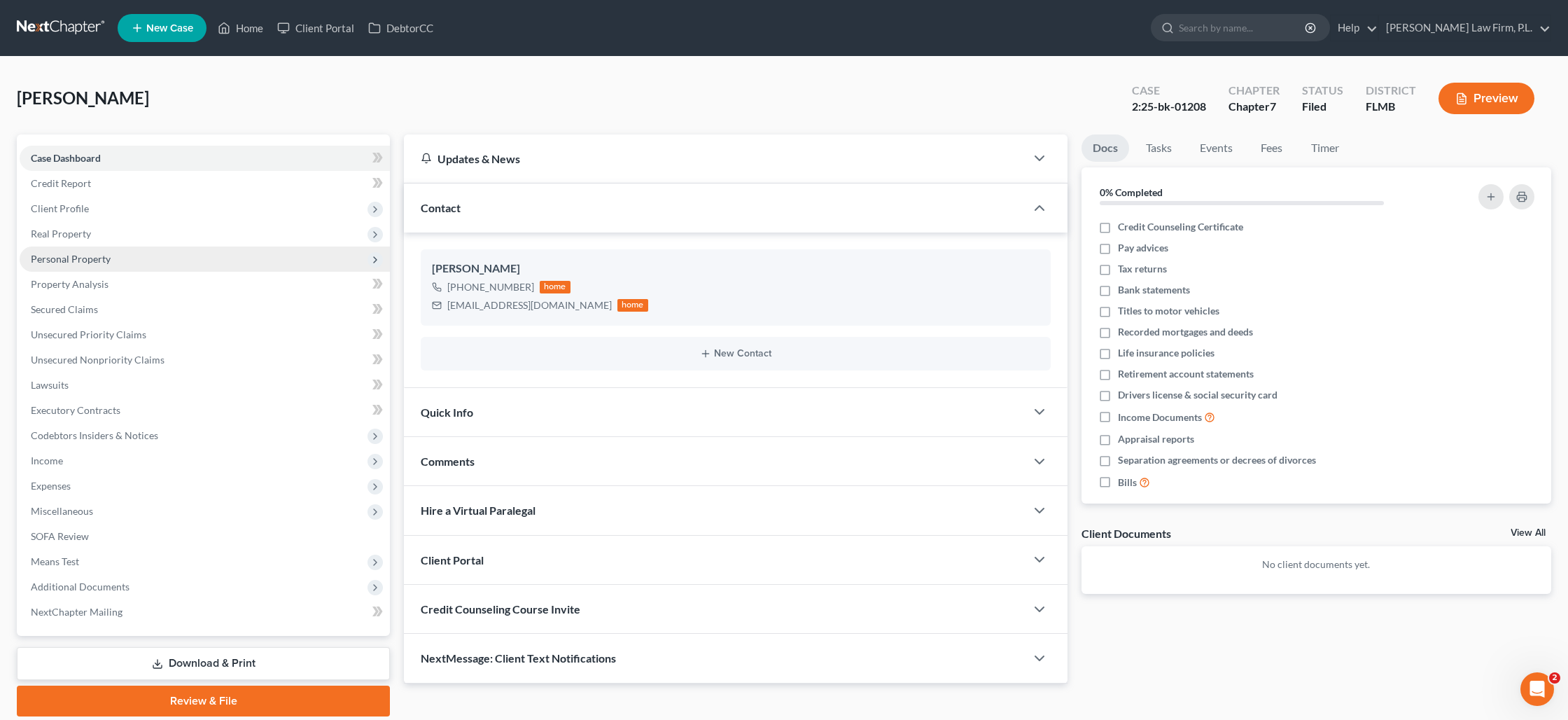
click at [53, 257] on span "Personal Property" at bounding box center [70, 259] width 80 height 12
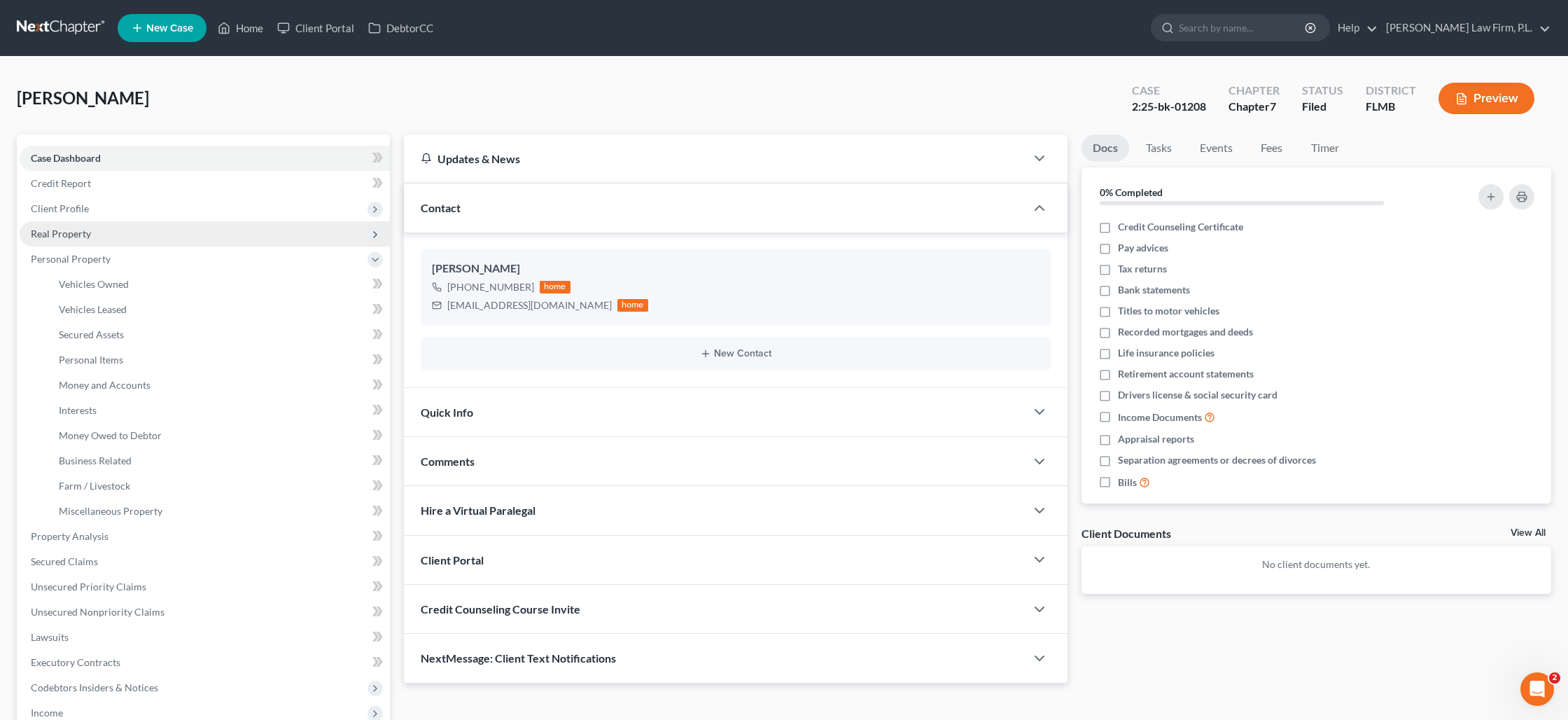
click at [64, 232] on span "Real Property" at bounding box center [60, 234] width 60 height 12
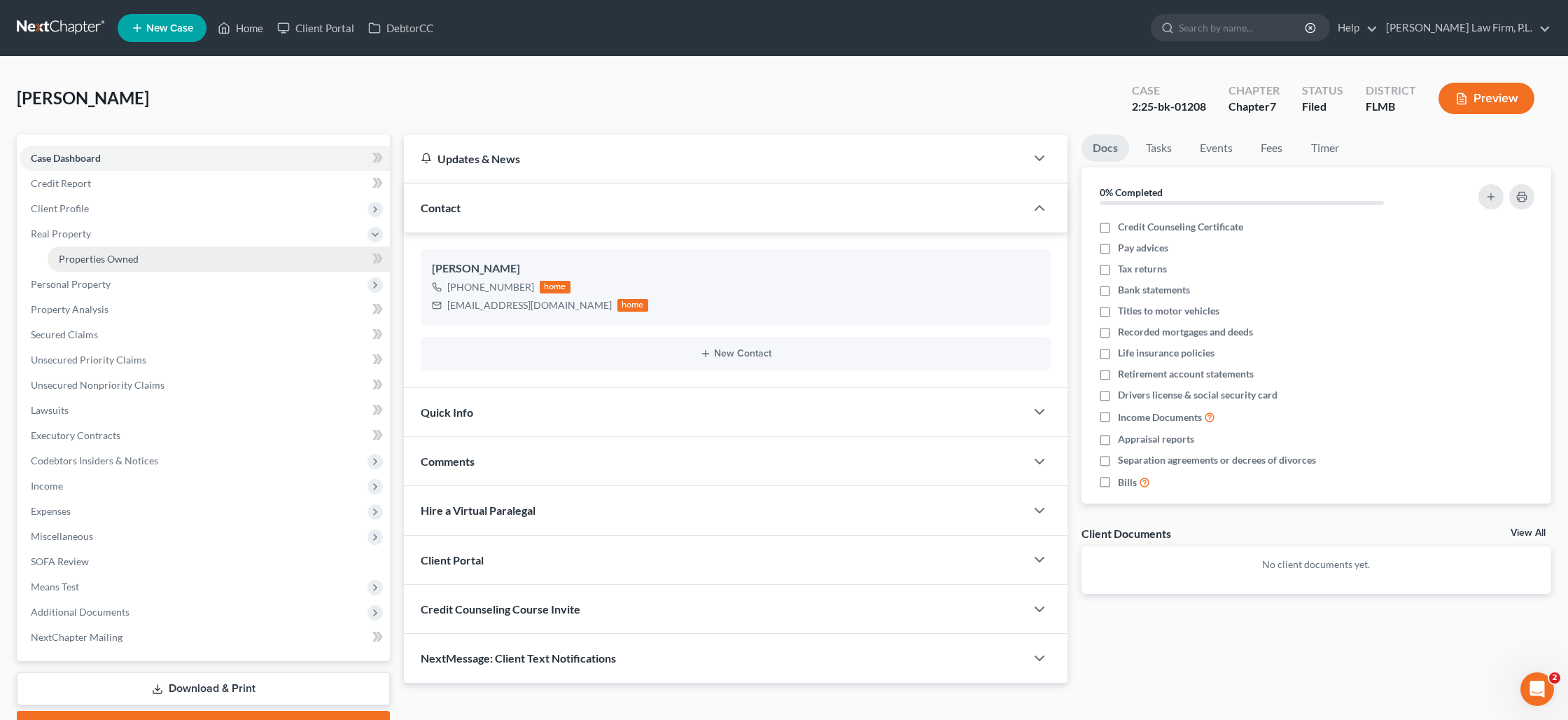
click at [103, 253] on span "Properties Owned" at bounding box center [98, 259] width 80 height 12
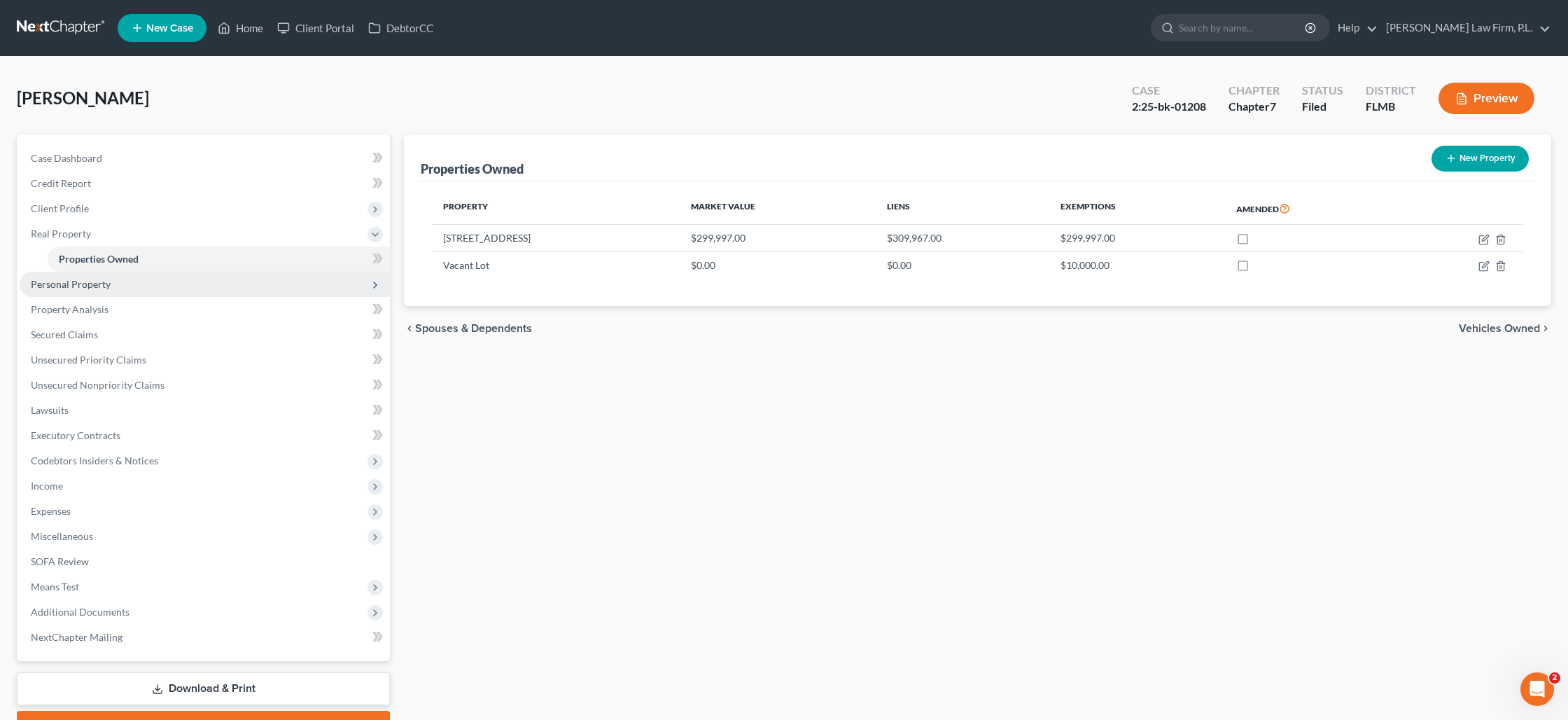
click at [68, 282] on span "Personal Property" at bounding box center [70, 284] width 80 height 12
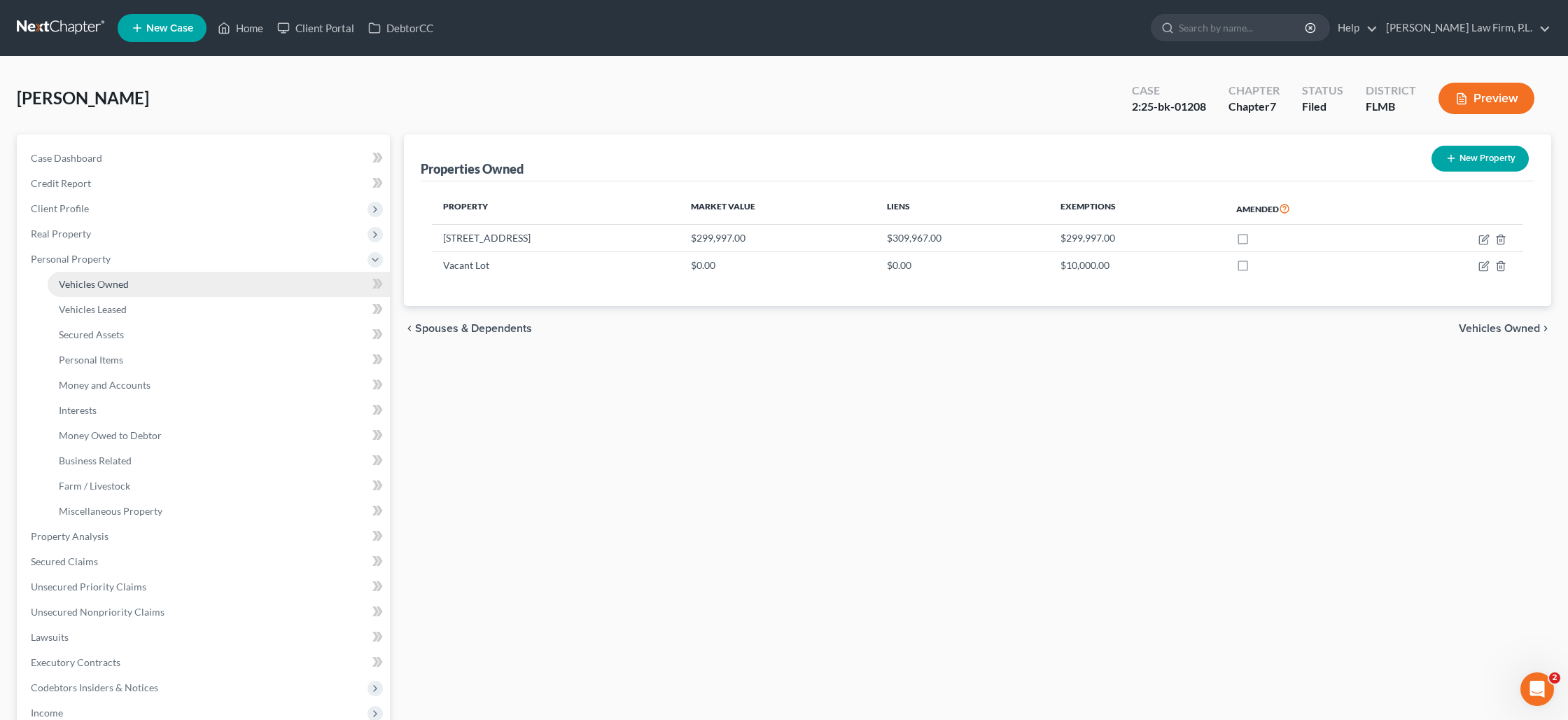
click at [87, 283] on span "Vehicles Owned" at bounding box center [94, 284] width 70 height 12
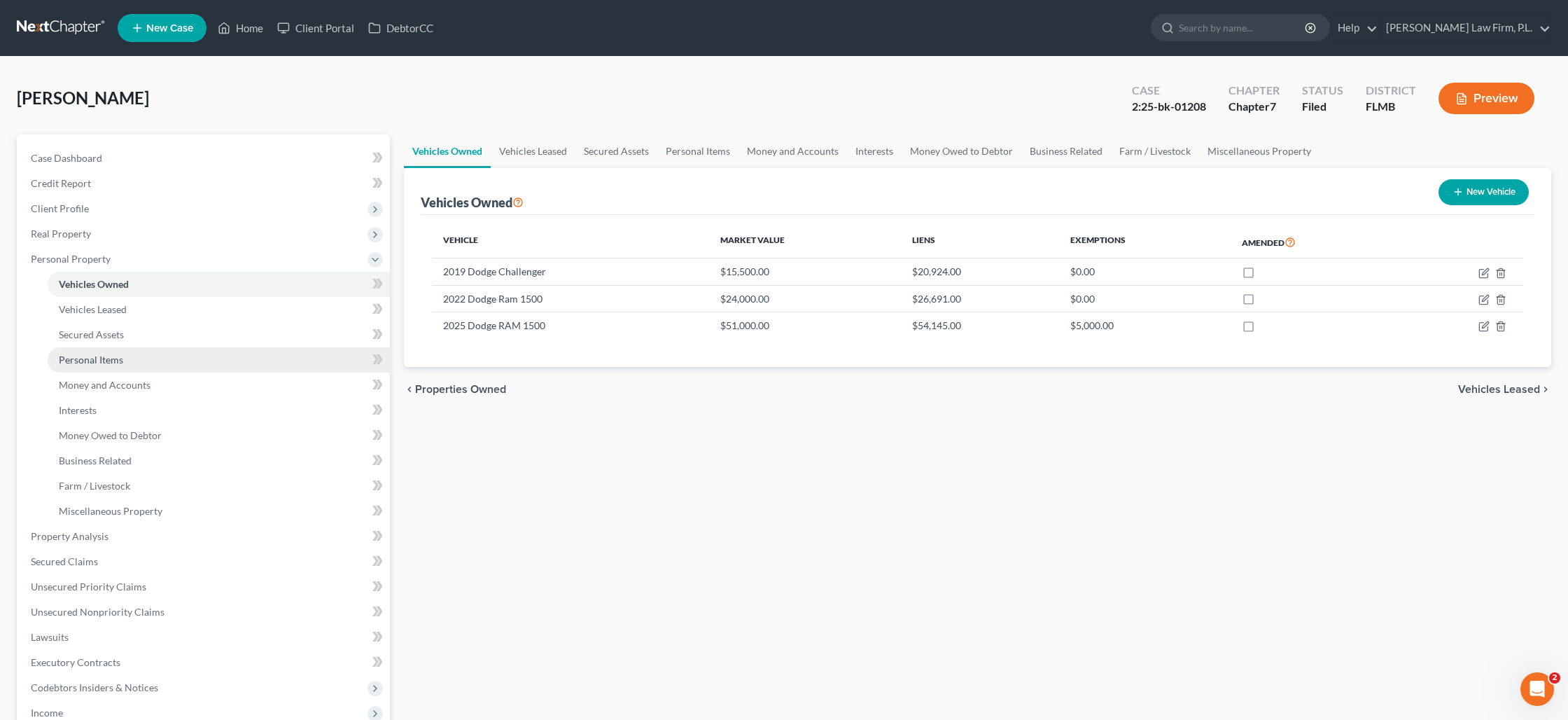
click at [120, 353] on span "Personal Items" at bounding box center [90, 360] width 64 height 12
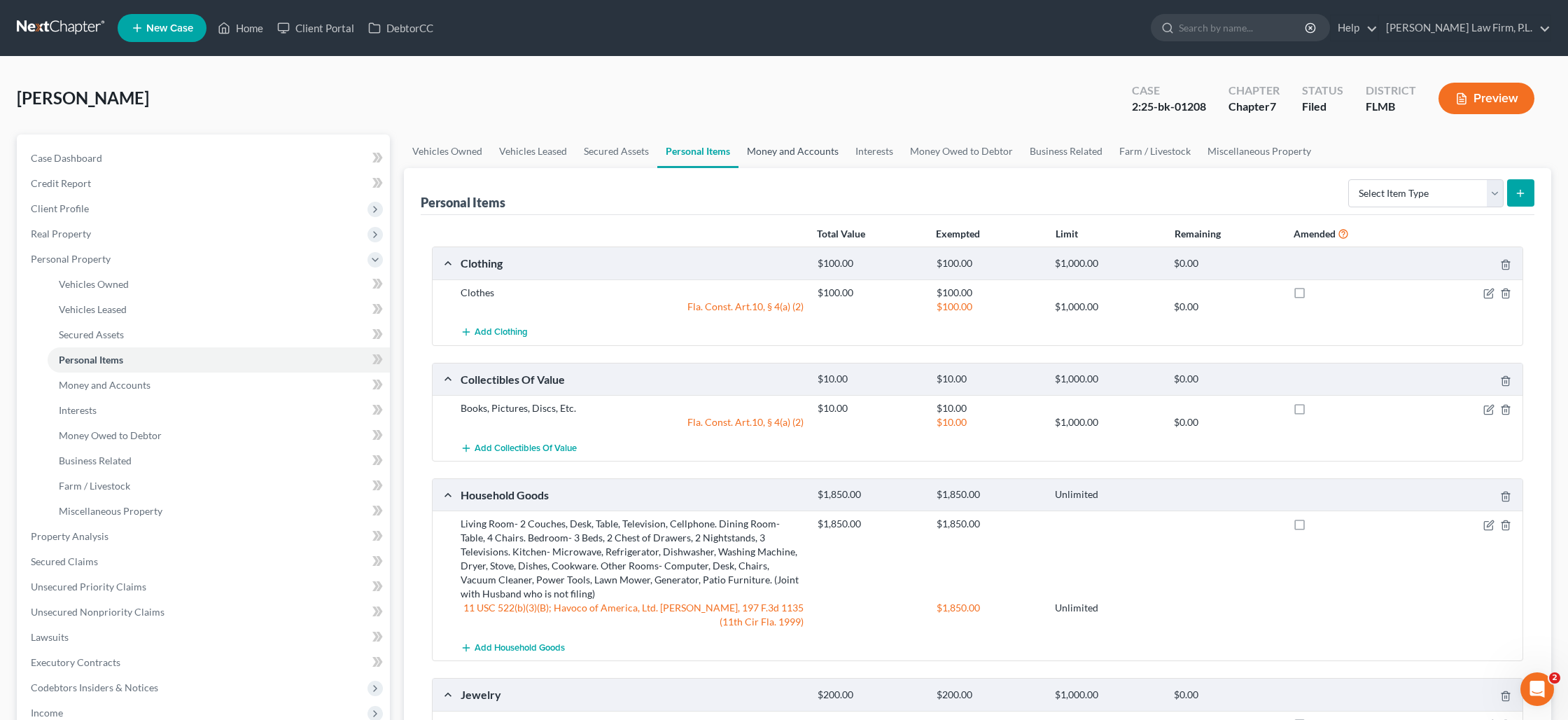
click at [777, 150] on link "Money and Accounts" at bounding box center [792, 151] width 109 height 33
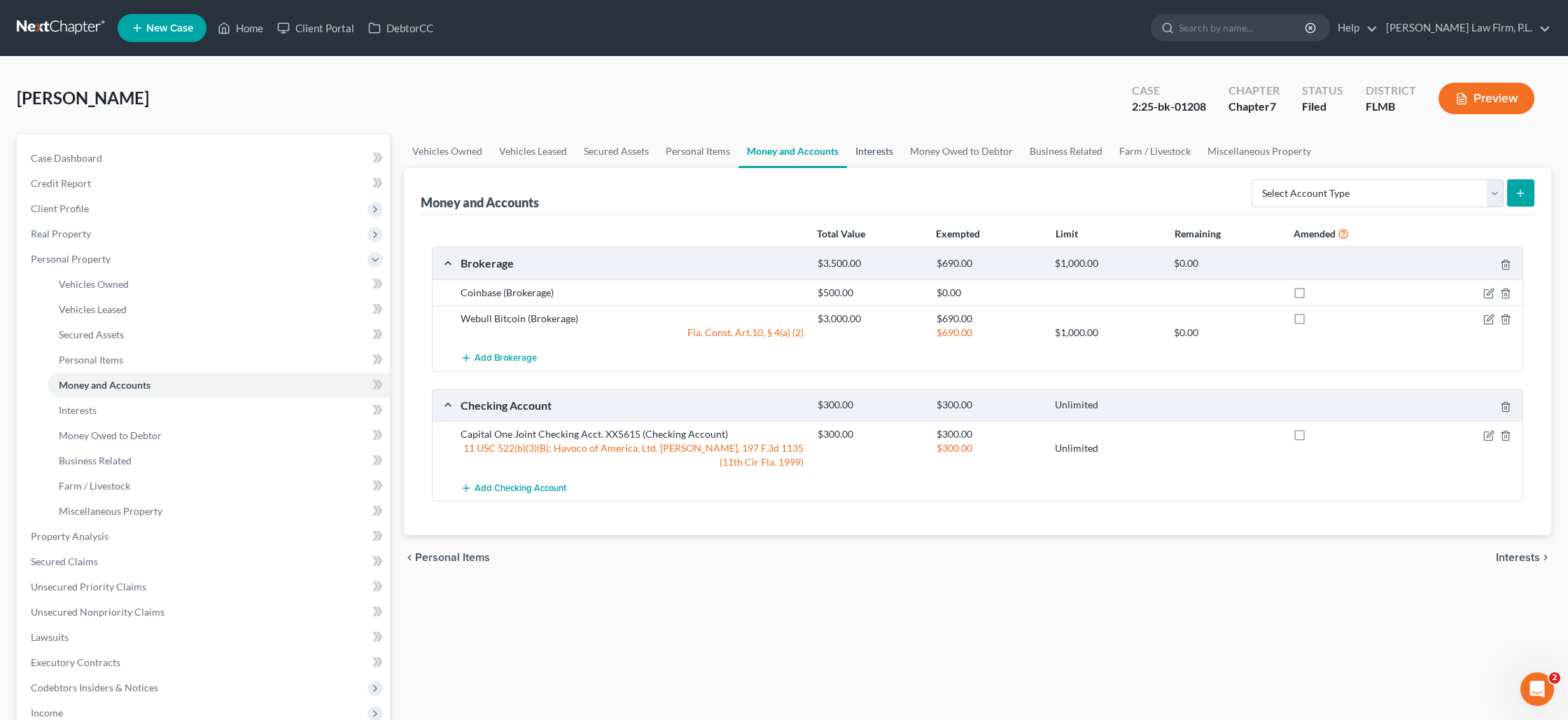
click at [877, 146] on link "Interests" at bounding box center [874, 151] width 54 height 33
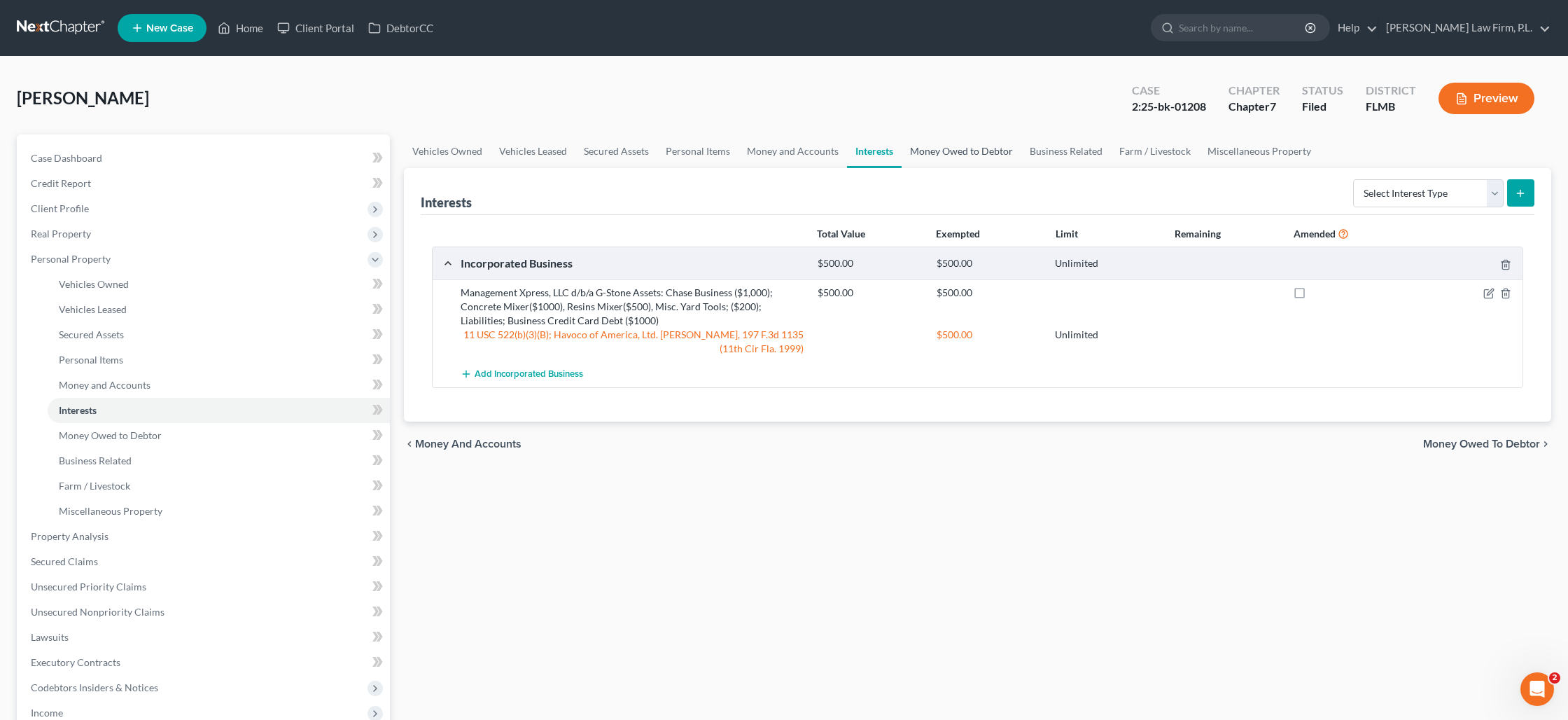
click at [975, 147] on link "Money Owed to Debtor" at bounding box center [961, 151] width 120 height 33
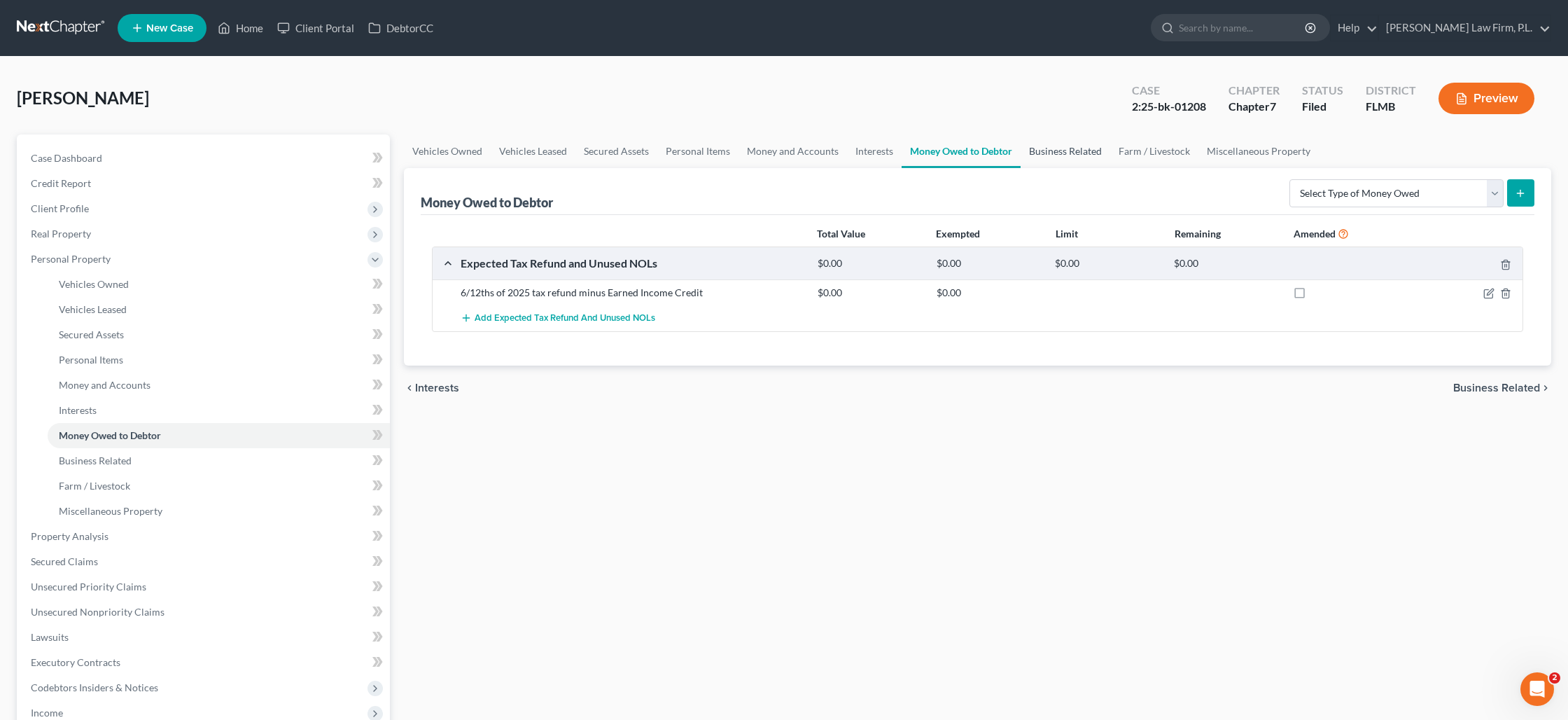
click at [1050, 146] on link "Business Related" at bounding box center [1065, 151] width 89 height 33
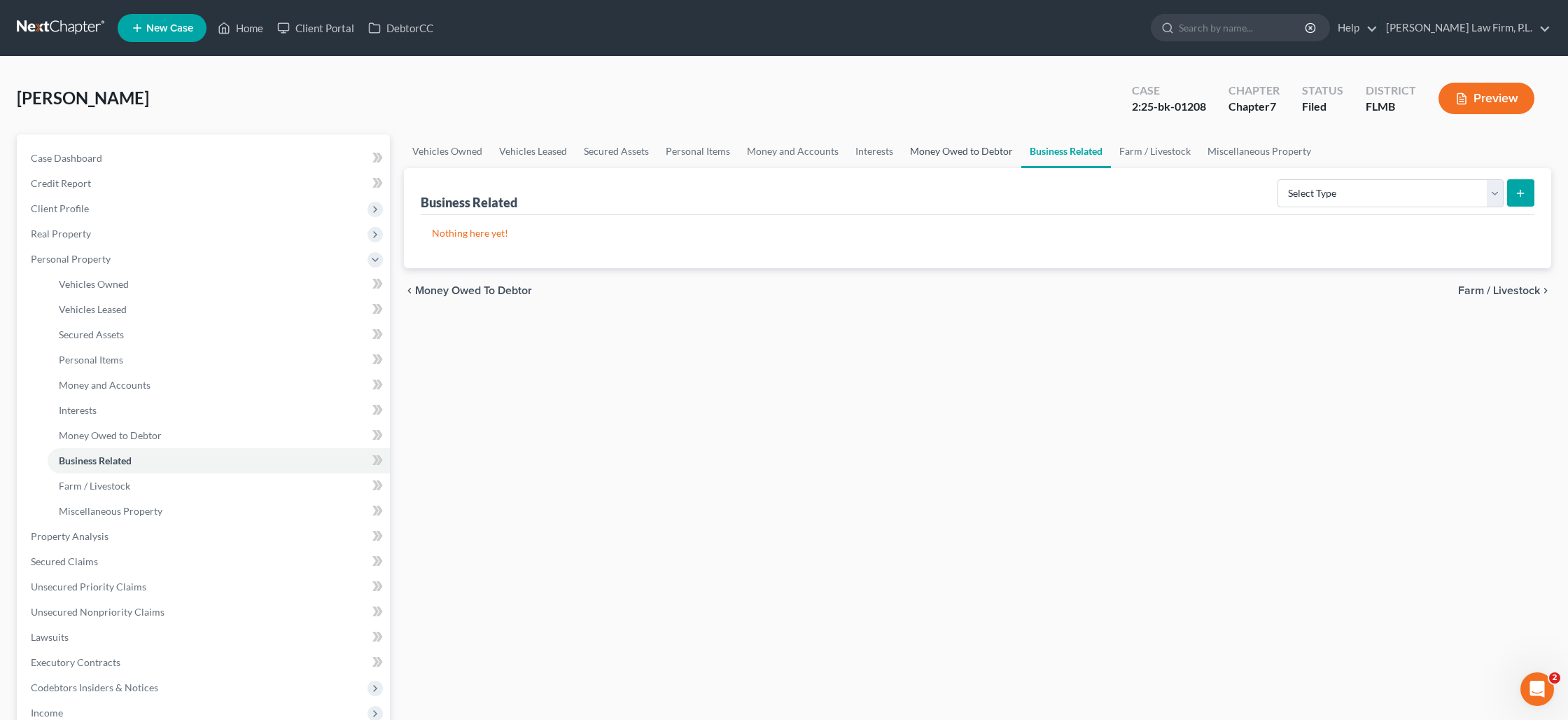
click at [996, 152] on link "Money Owed to Debtor" at bounding box center [961, 151] width 120 height 33
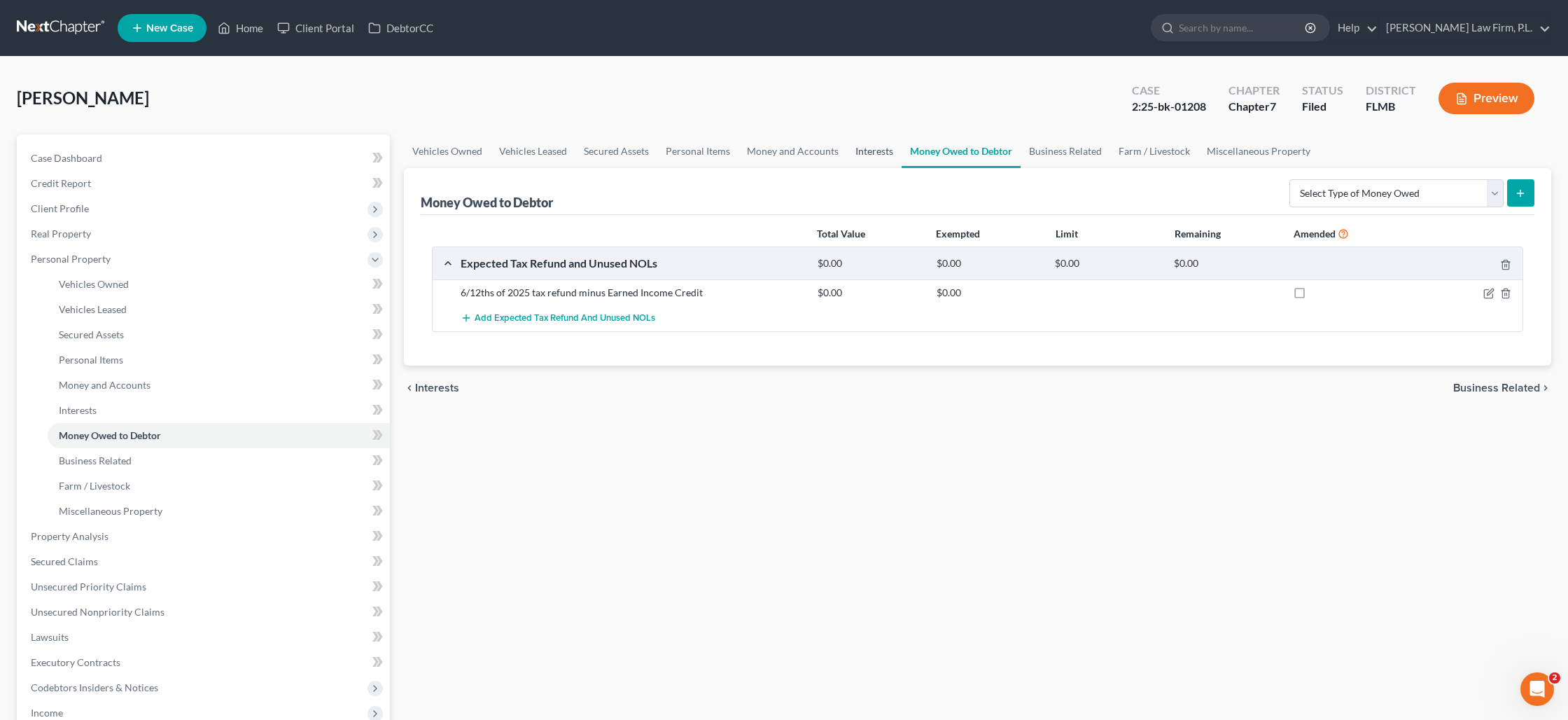
click at [856, 152] on link "Interests" at bounding box center [874, 151] width 54 height 33
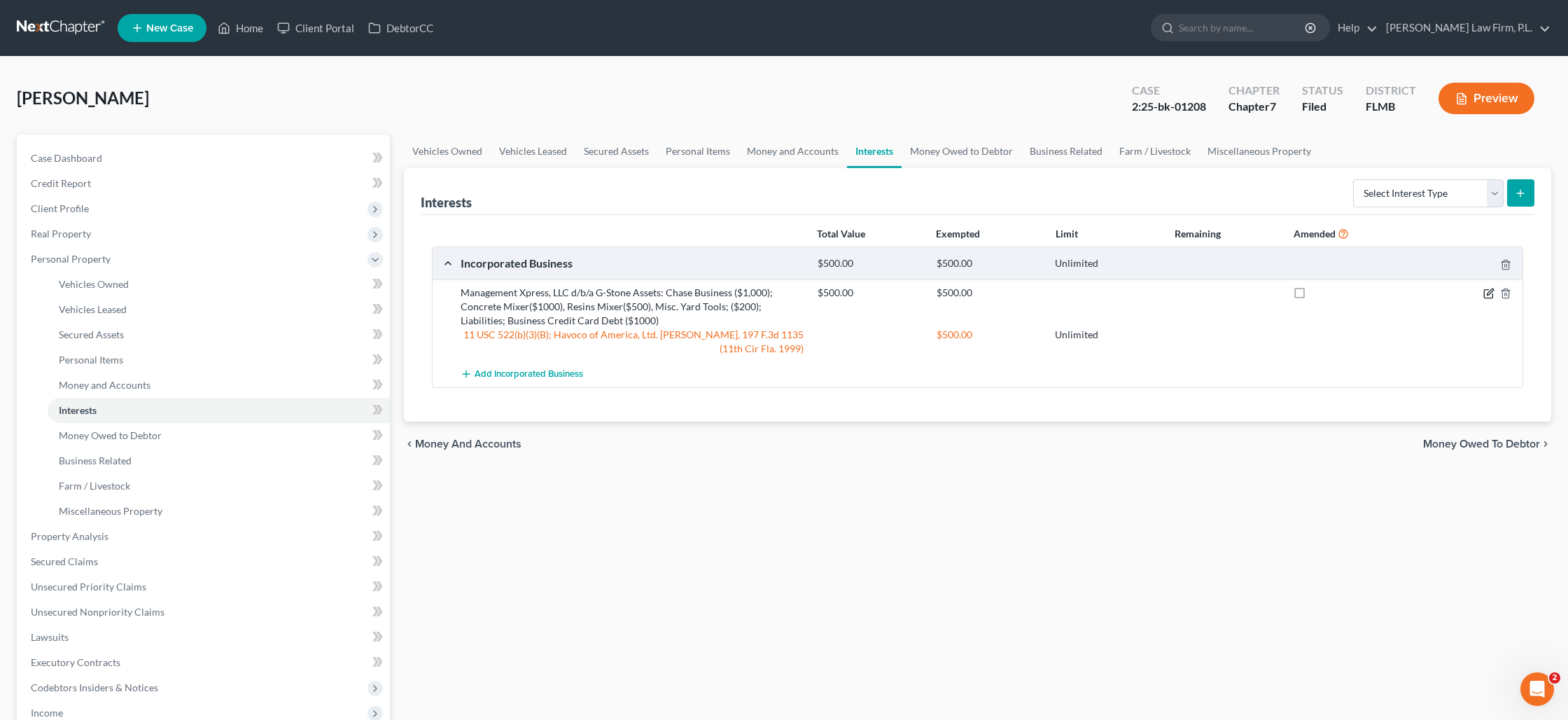
click at [1487, 290] on icon "button" at bounding box center [1488, 293] width 11 height 11
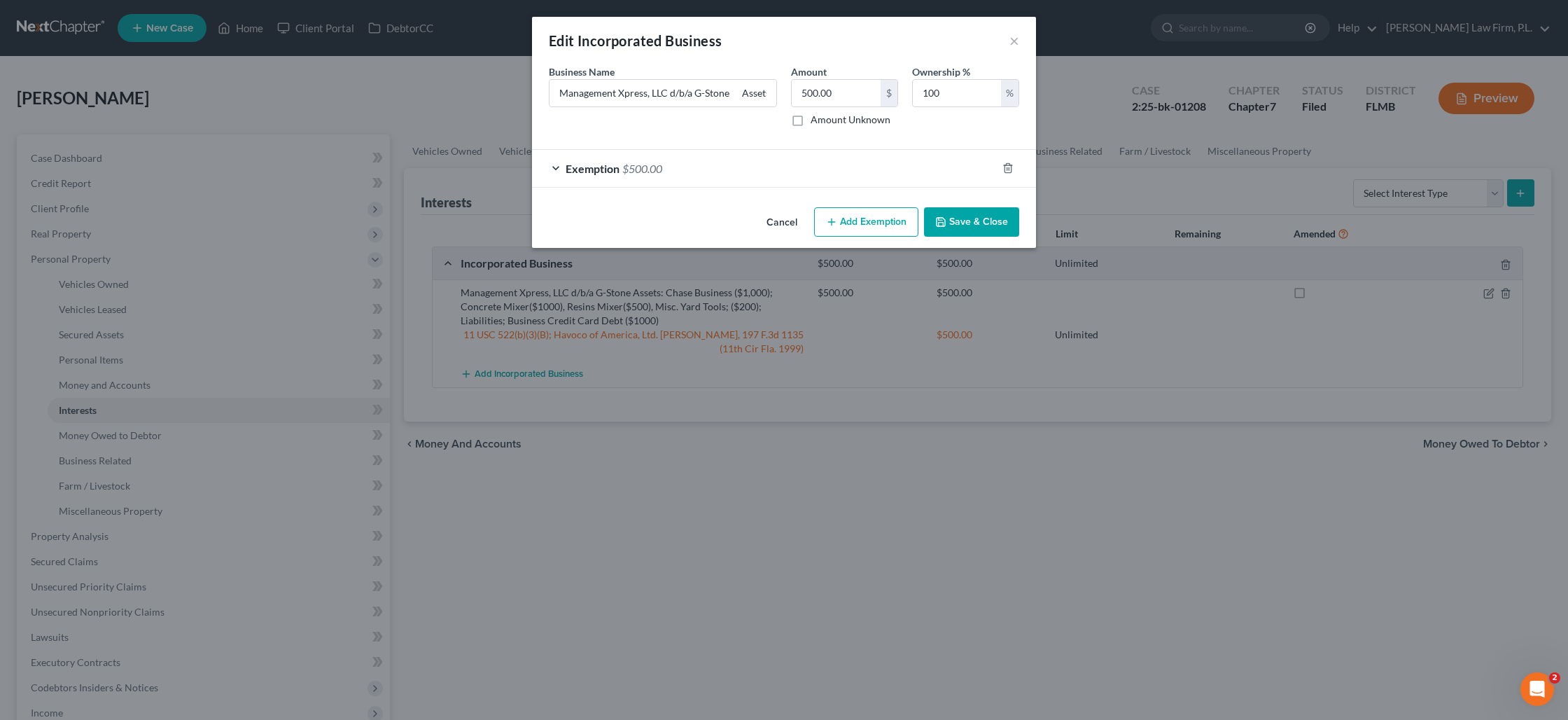
click at [1021, 40] on div "Edit Incorporated Business ×" at bounding box center [784, 40] width 504 height 47
click at [1014, 40] on button "×" at bounding box center [1013, 40] width 10 height 17
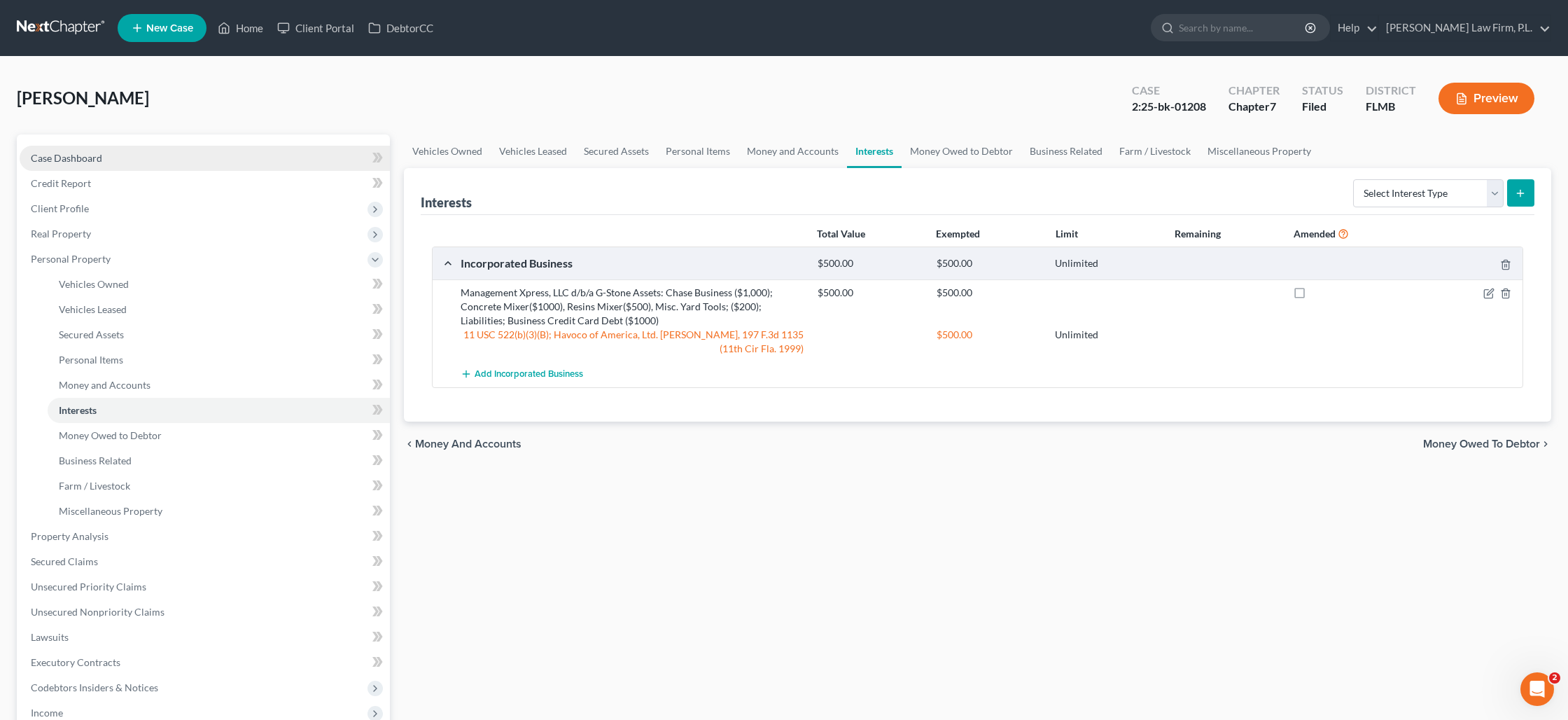
click at [115, 154] on link "Case Dashboard" at bounding box center [204, 158] width 370 height 25
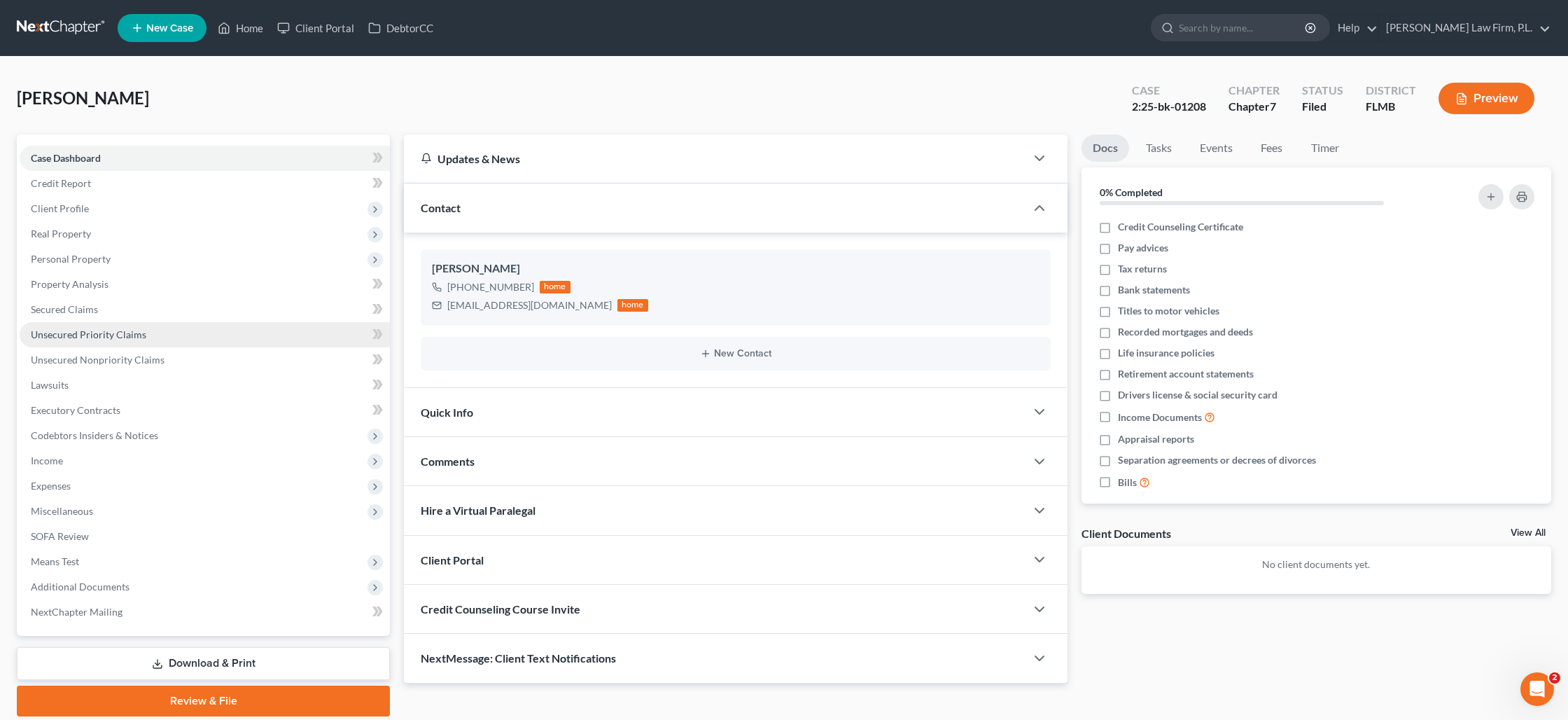
click at [82, 331] on span "Unsecured Priority Claims" at bounding box center [89, 335] width 116 height 12
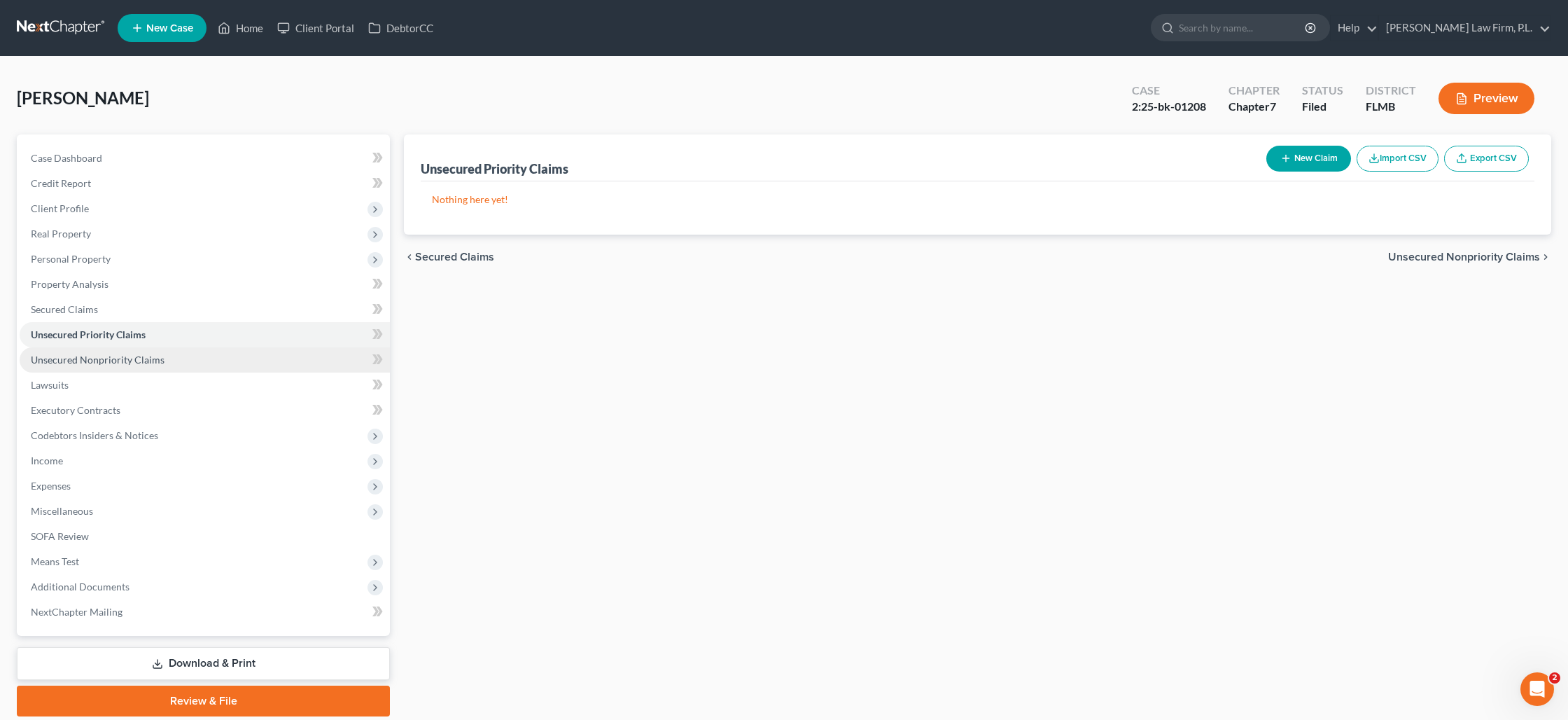
click at [144, 361] on span "Unsecured Nonpriority Claims" at bounding box center [97, 360] width 134 height 12
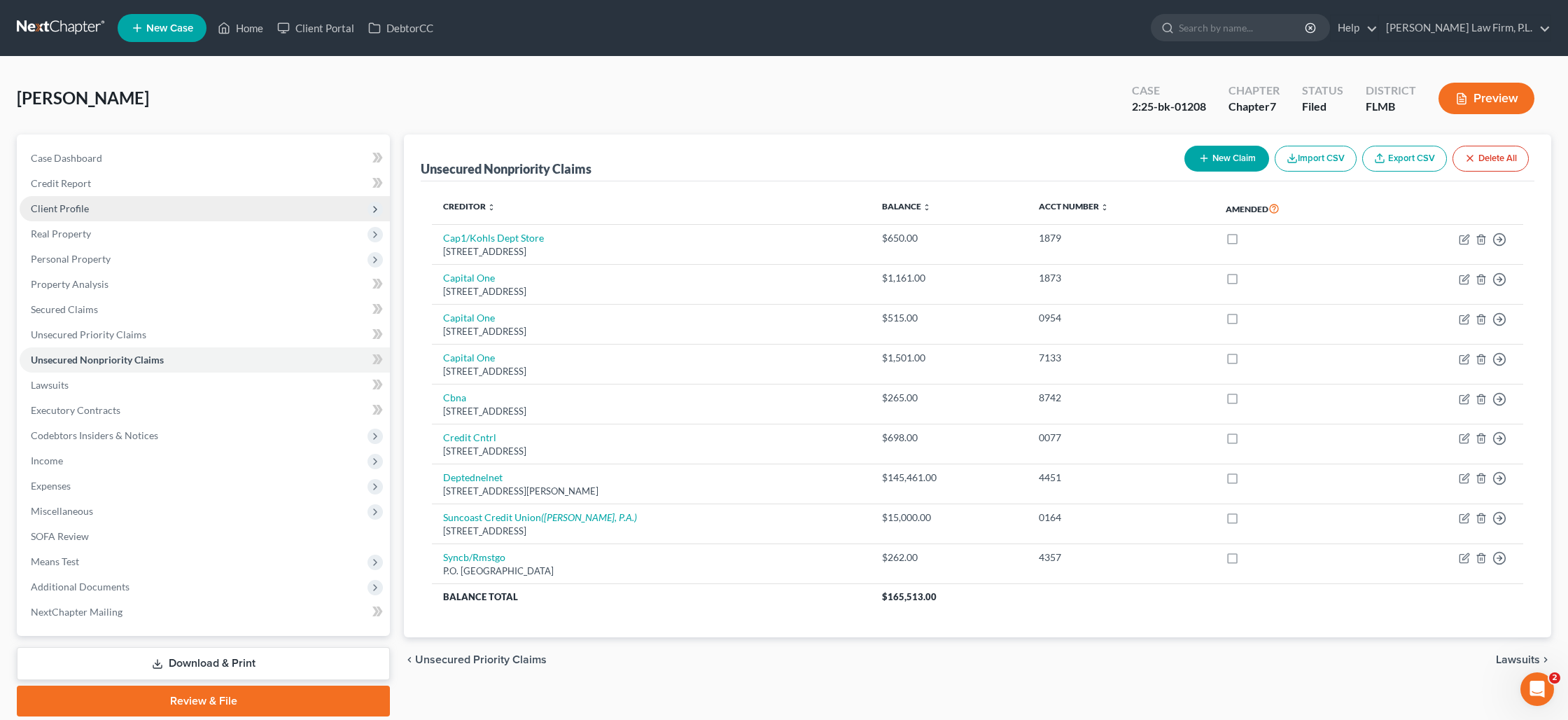
click at [82, 211] on span "Client Profile" at bounding box center [60, 209] width 58 height 12
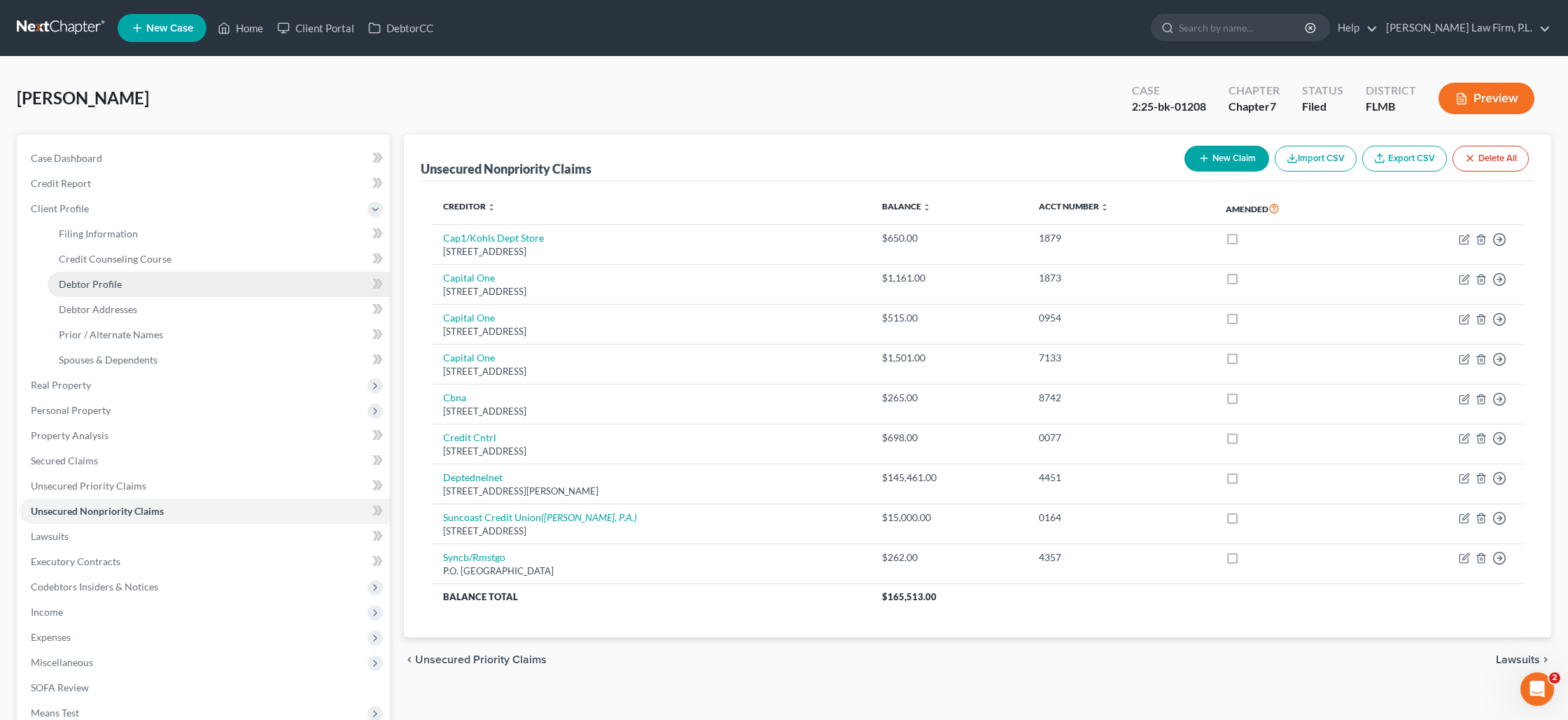
click at [99, 288] on span "Debtor Profile" at bounding box center [90, 284] width 63 height 12
select select "1"
select select "2"
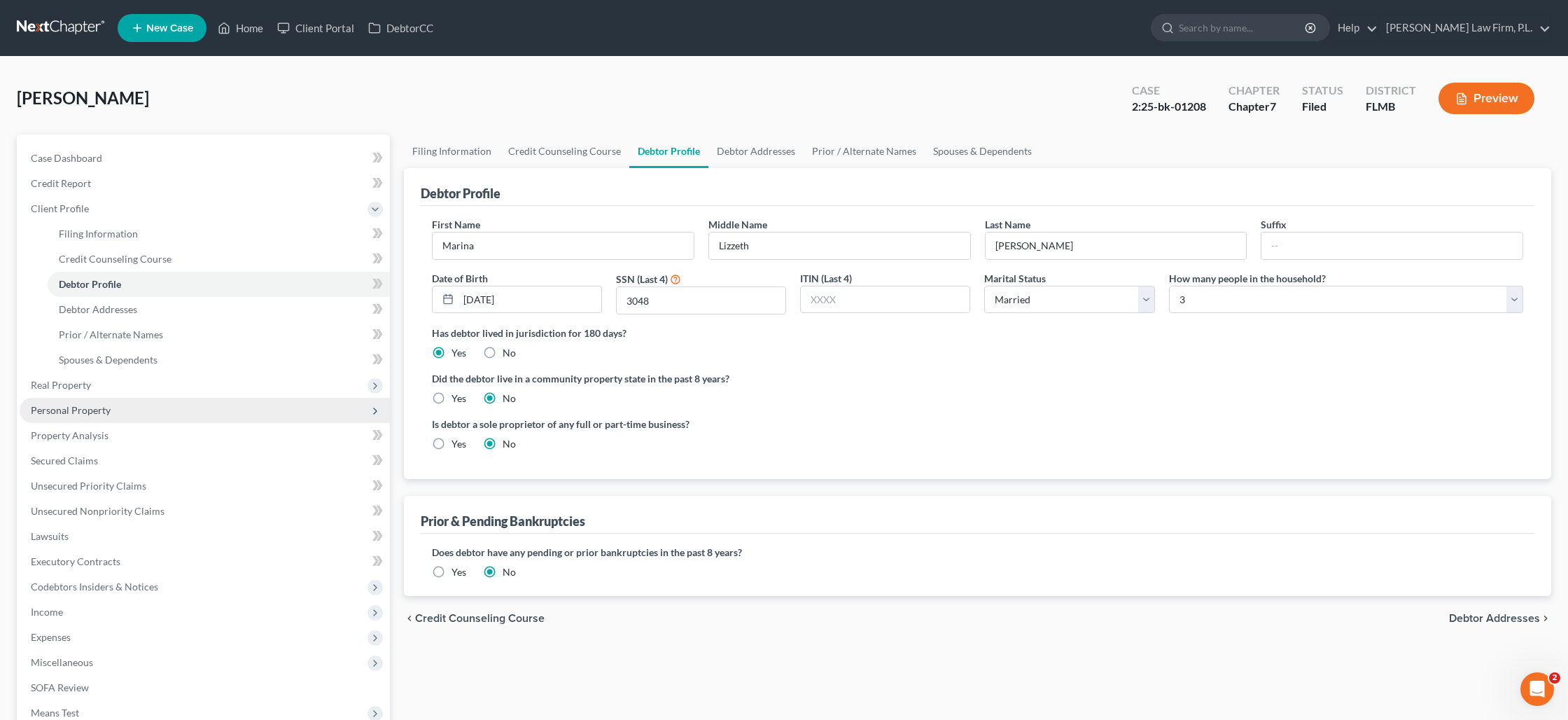
click at [78, 405] on span "Personal Property" at bounding box center [70, 410] width 80 height 12
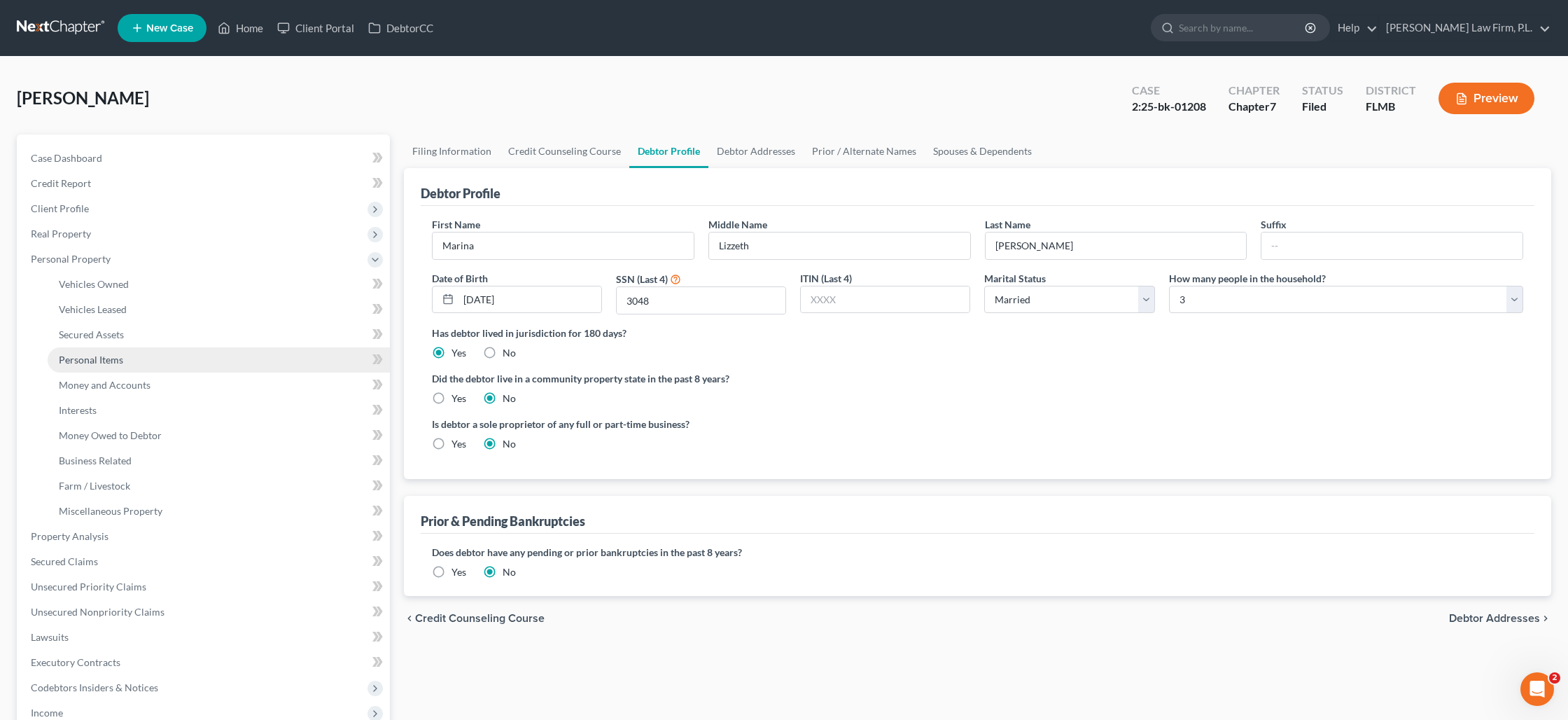
click at [95, 352] on link "Personal Items" at bounding box center [218, 360] width 342 height 25
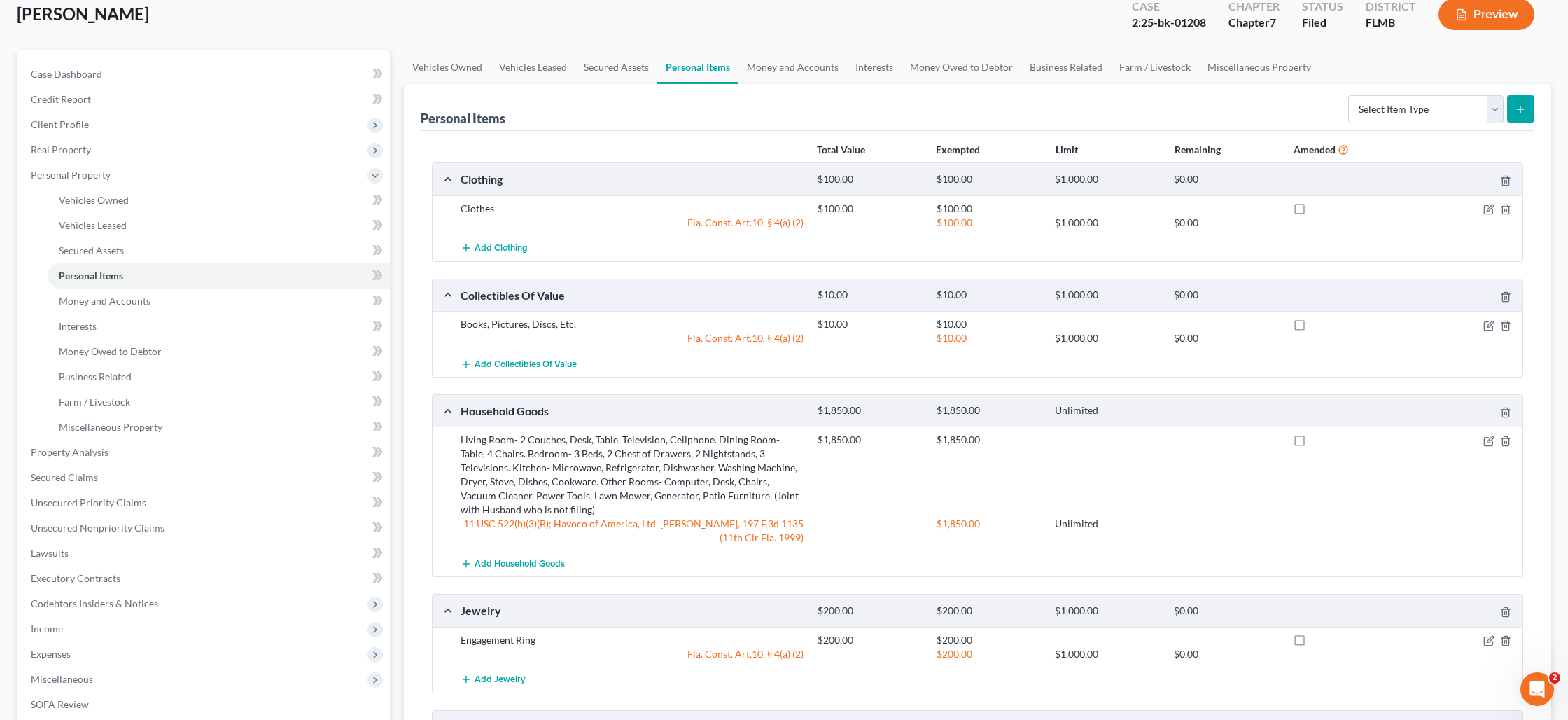
scroll to position [78, 0]
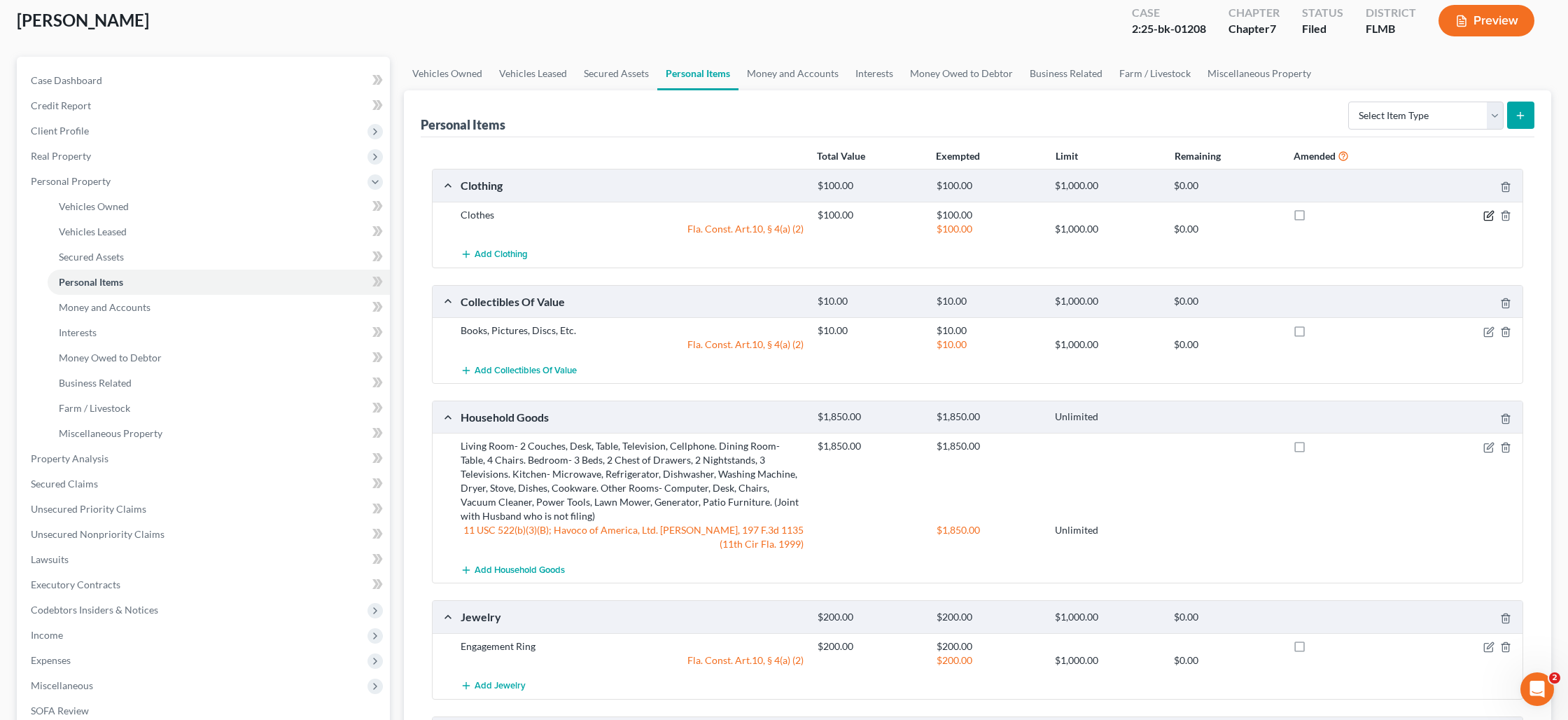
click at [1486, 217] on icon "button" at bounding box center [1488, 216] width 11 height 11
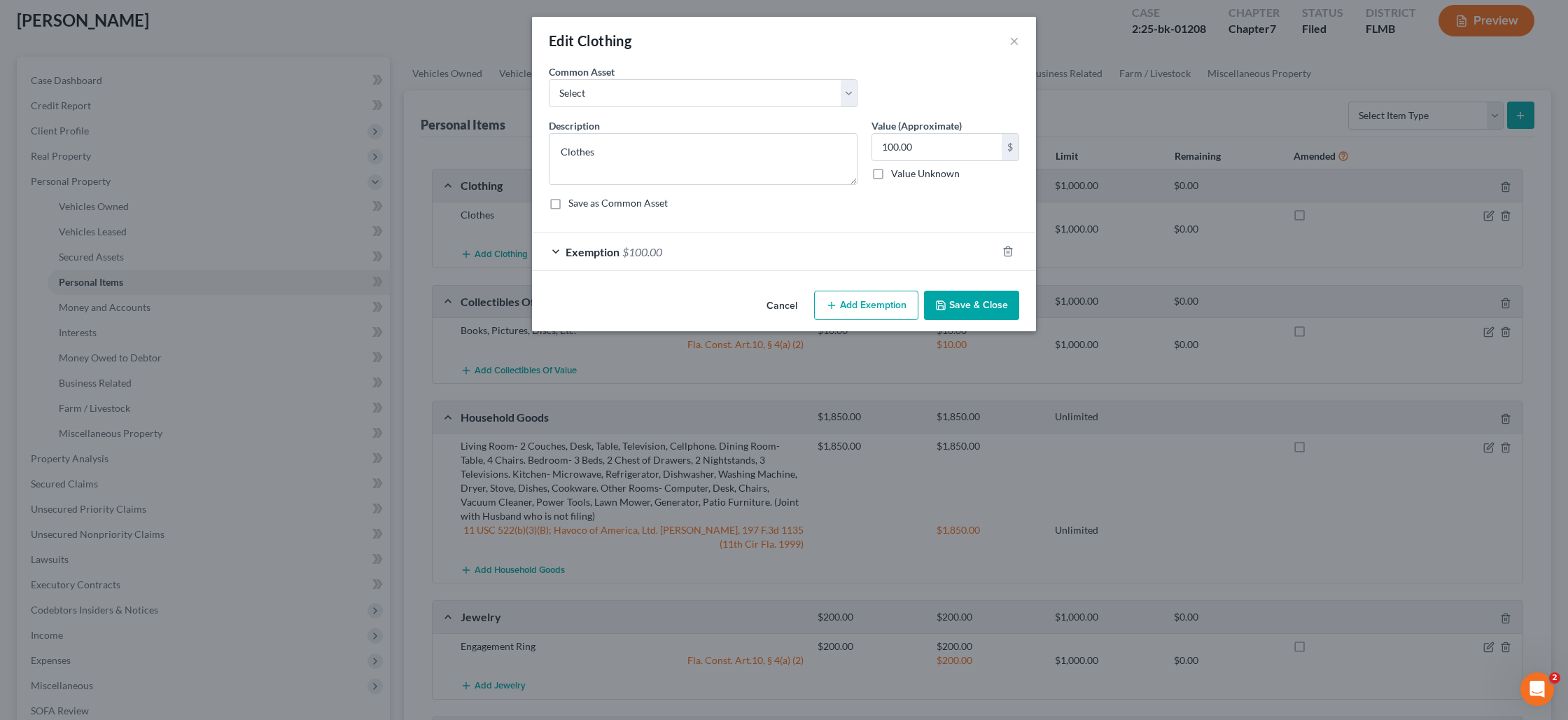
click at [666, 254] on div "Exemption $100.00" at bounding box center [764, 252] width 465 height 37
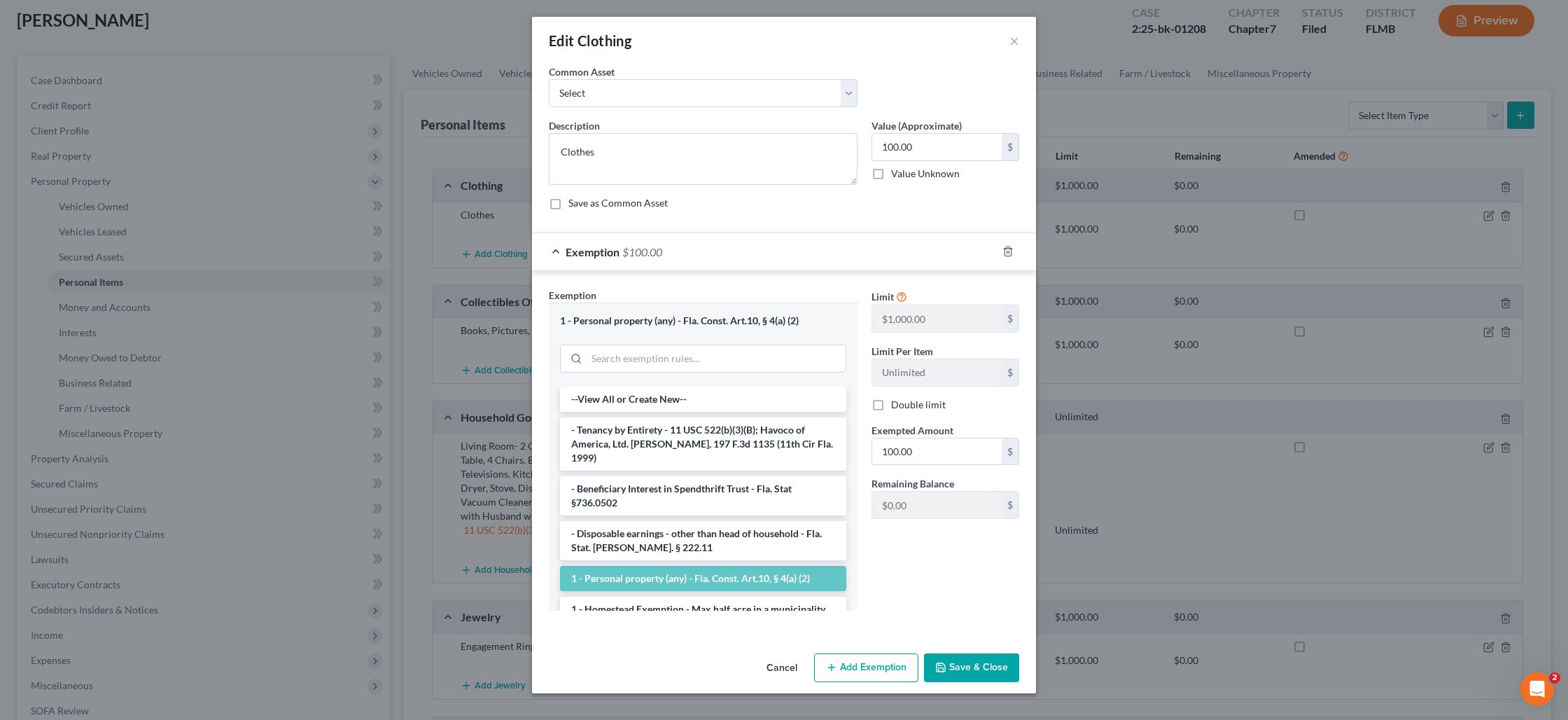
click at [1124, 430] on div "Edit Clothing × An exemption set must first be selected from the Filing Informa…" at bounding box center [784, 360] width 1568 height 720
click at [1013, 37] on button "×" at bounding box center [1013, 40] width 10 height 17
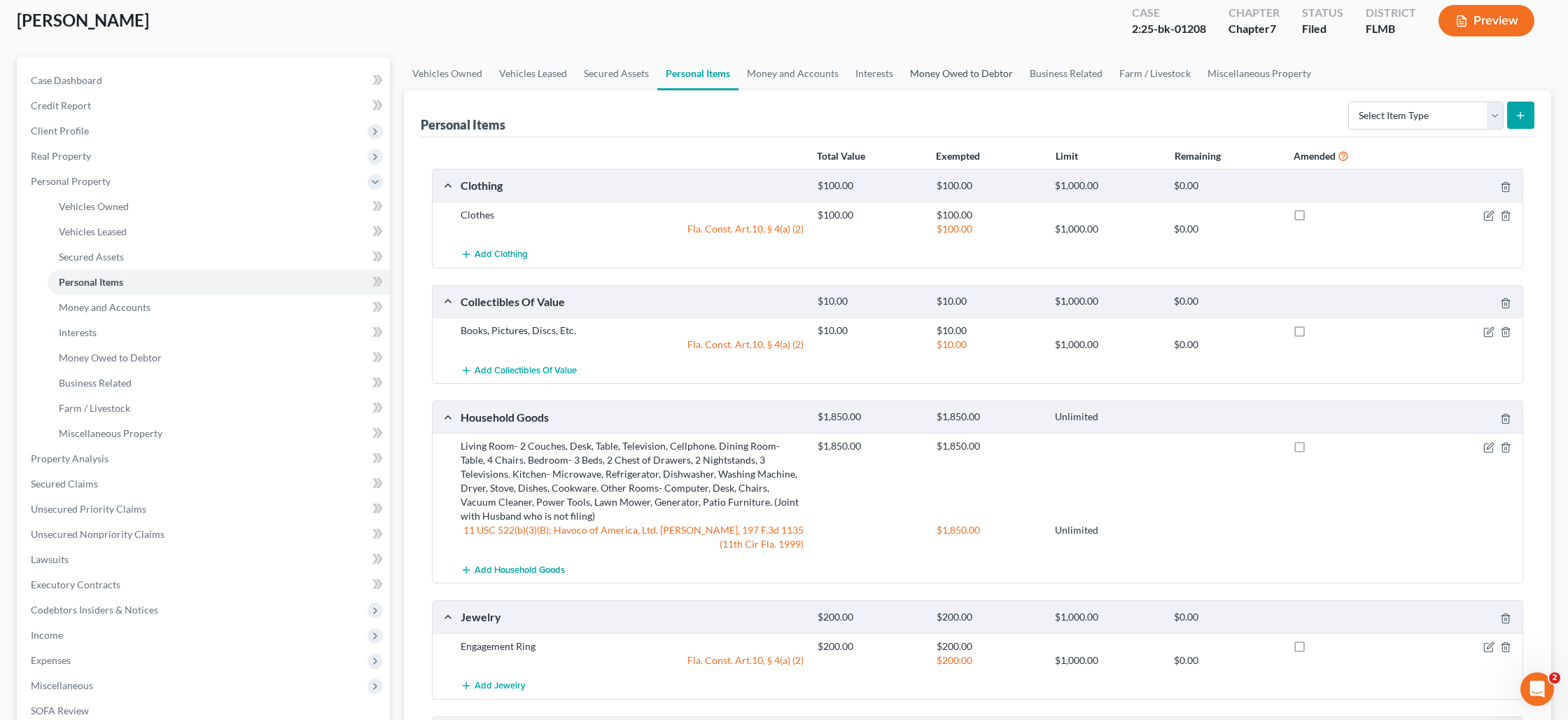
click at [985, 73] on link "Money Owed to Debtor" at bounding box center [961, 74] width 120 height 33
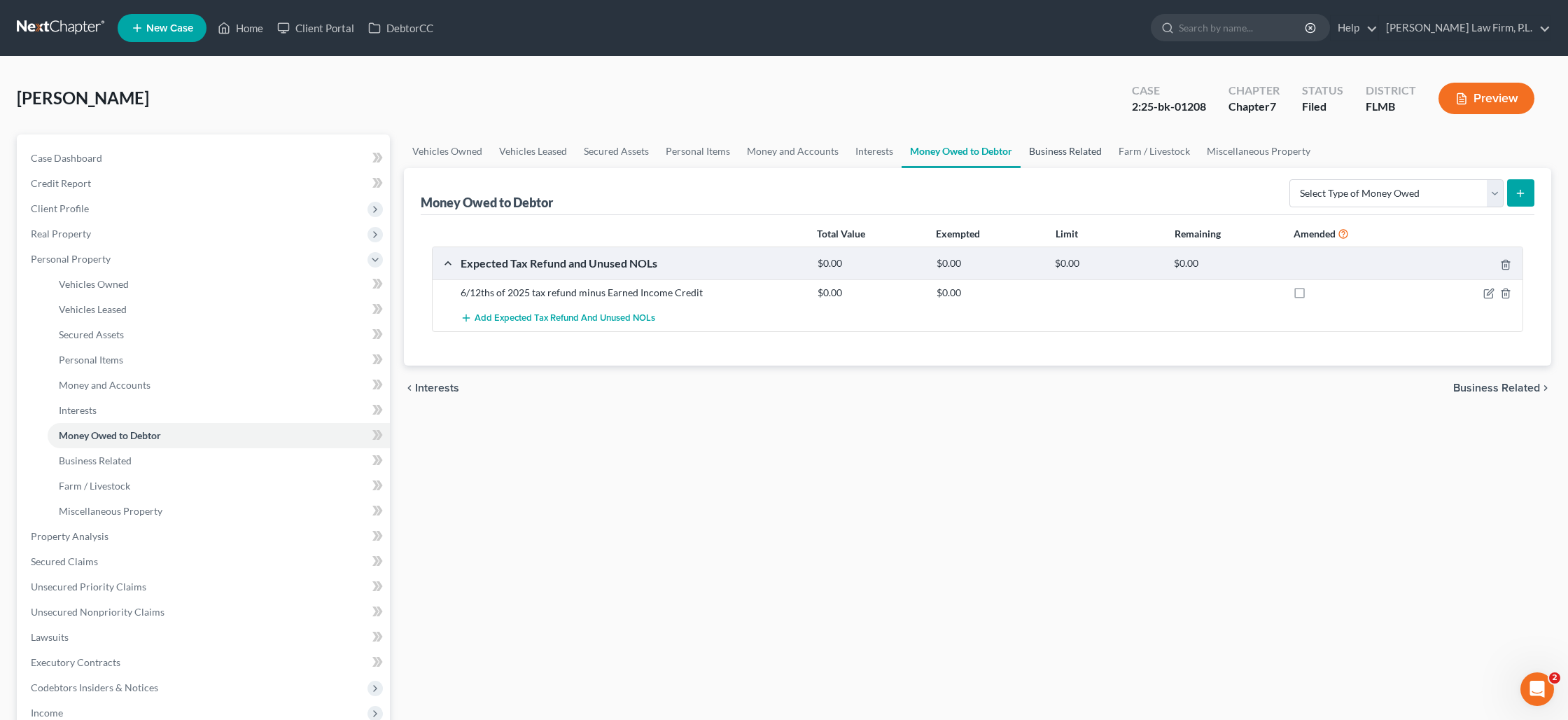
click at [1068, 153] on link "Business Related" at bounding box center [1065, 151] width 89 height 33
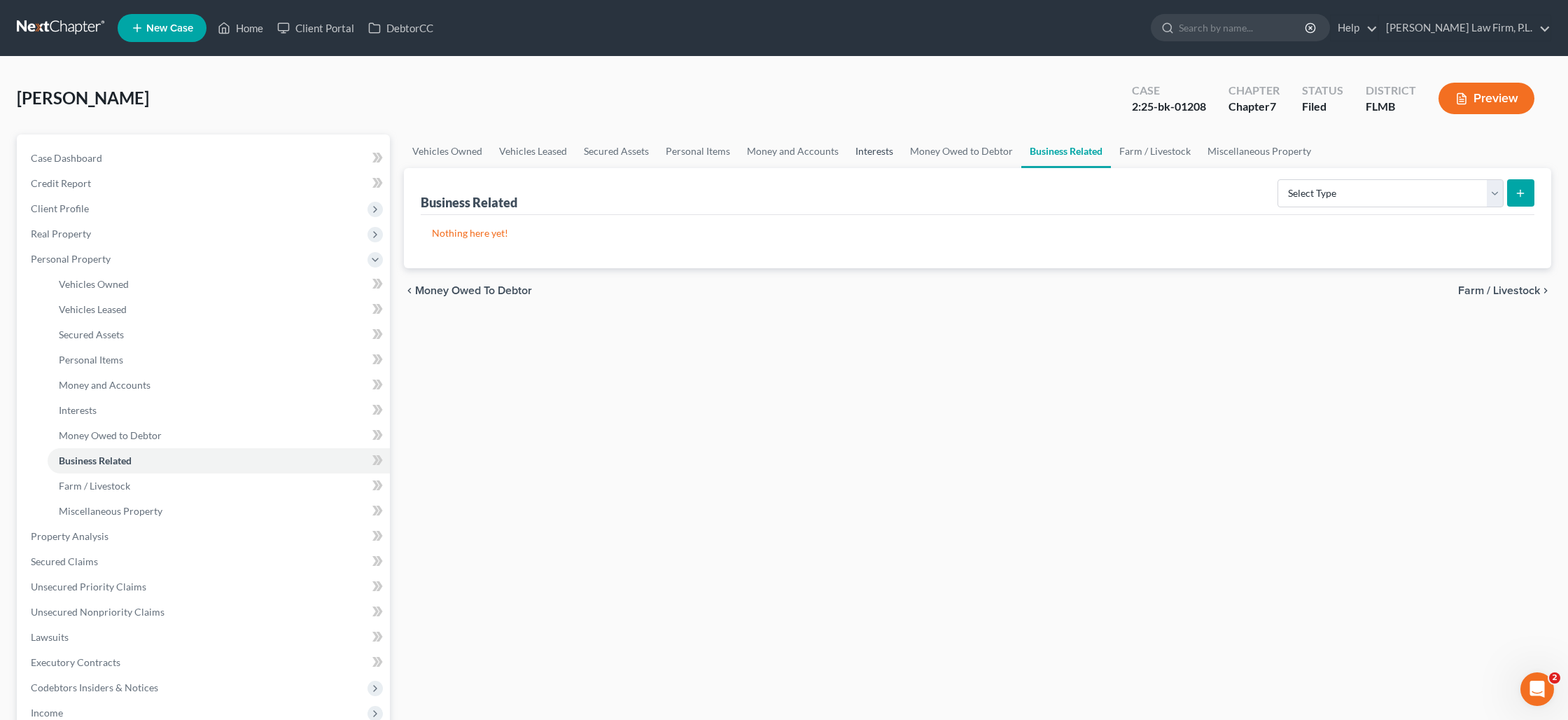
click at [868, 150] on link "Interests" at bounding box center [874, 151] width 54 height 33
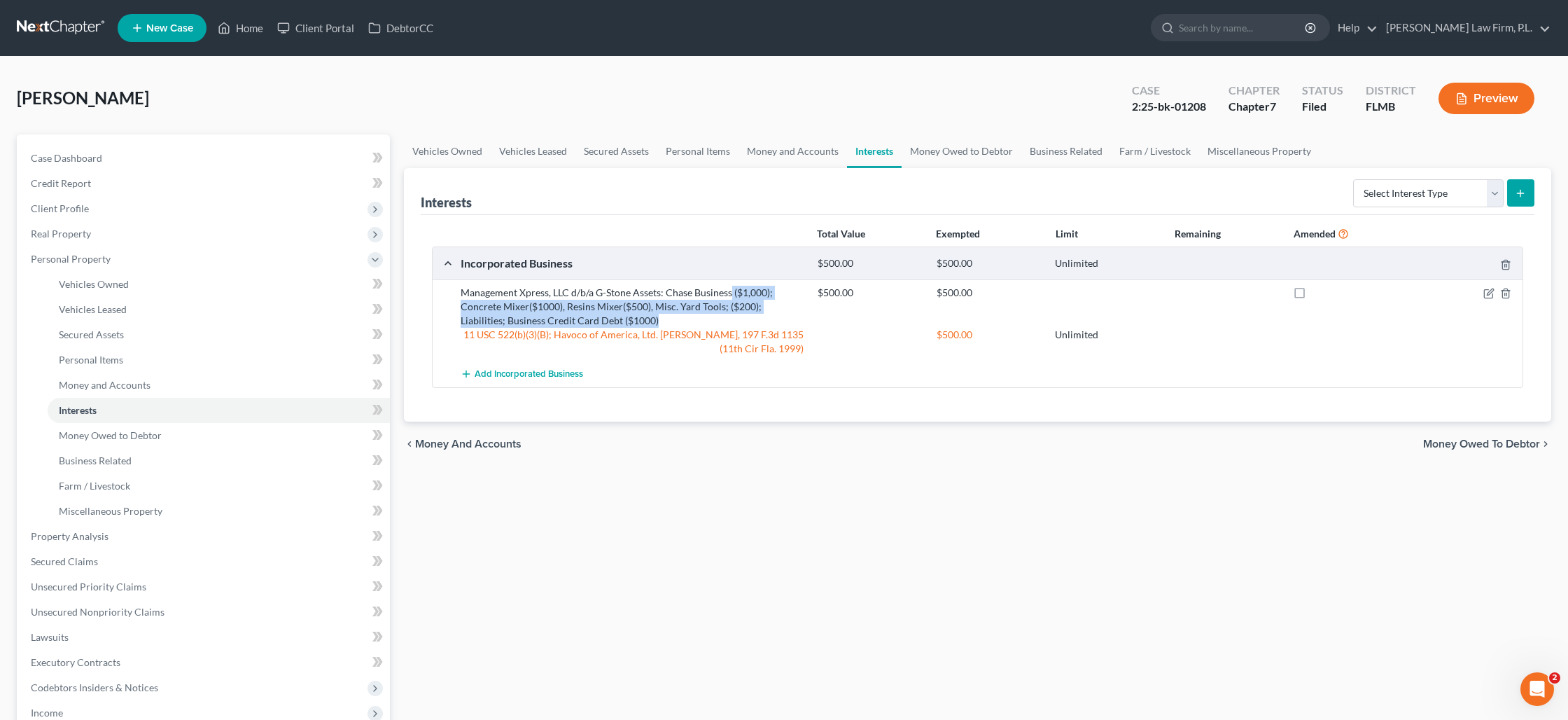
drag, startPoint x: 732, startPoint y: 295, endPoint x: 756, endPoint y: 315, distance: 31.2
click at [756, 315] on div "Management Xpress, LLC d/b/a G-Stone Assets: Chase Business ($1,000); Concrete …" at bounding box center [631, 307] width 357 height 42
click at [926, 148] on link "Money Owed to Debtor" at bounding box center [961, 151] width 120 height 33
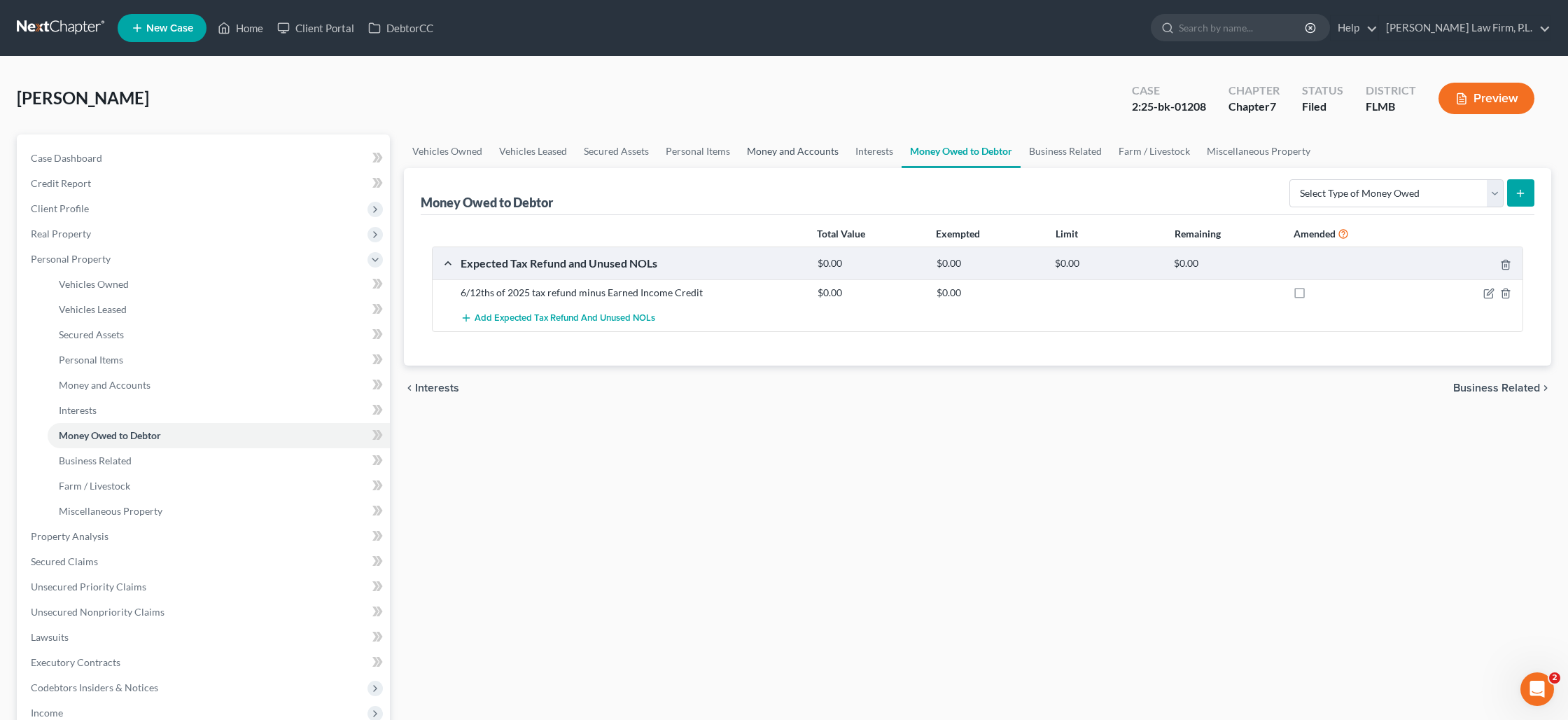
click at [795, 156] on link "Money and Accounts" at bounding box center [792, 151] width 109 height 33
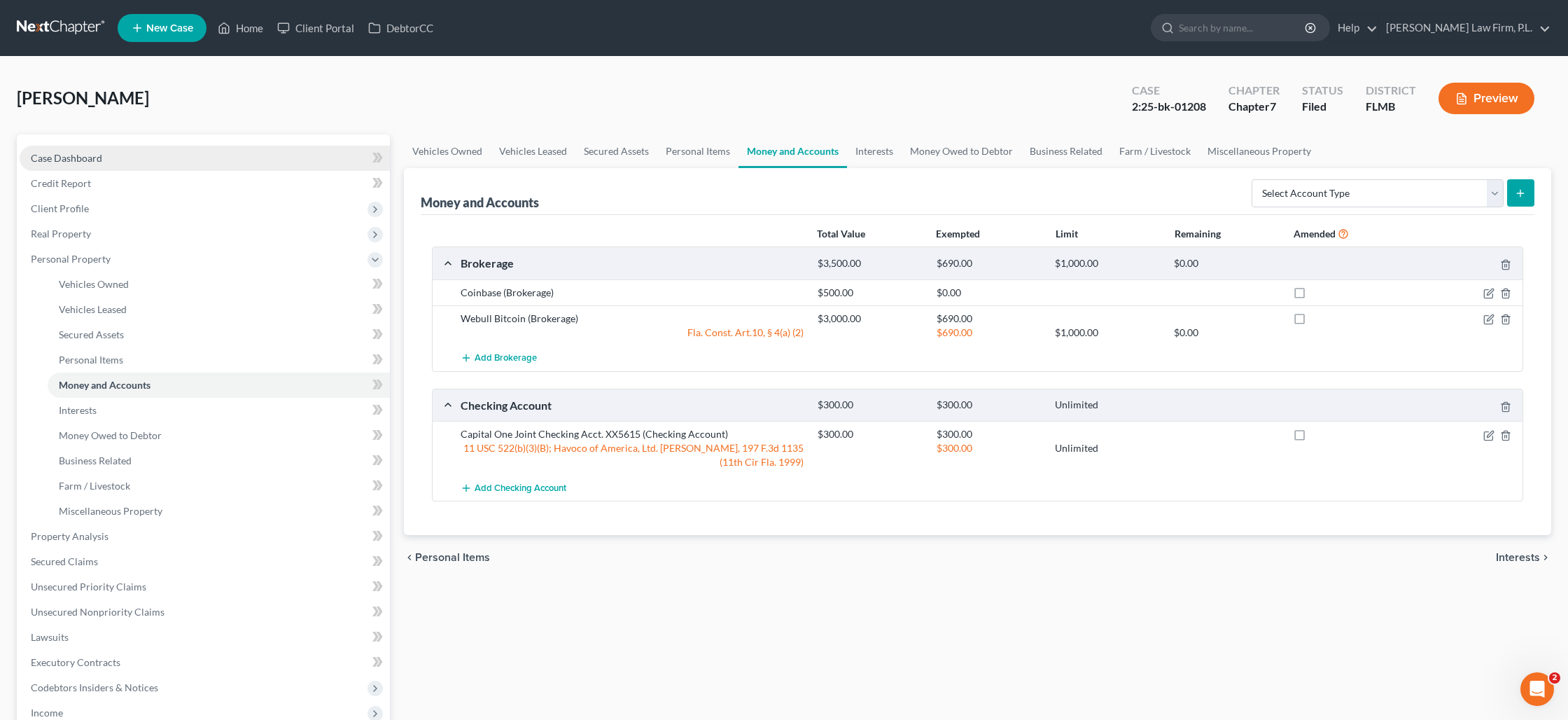
click at [67, 167] on link "Case Dashboard" at bounding box center [204, 158] width 370 height 25
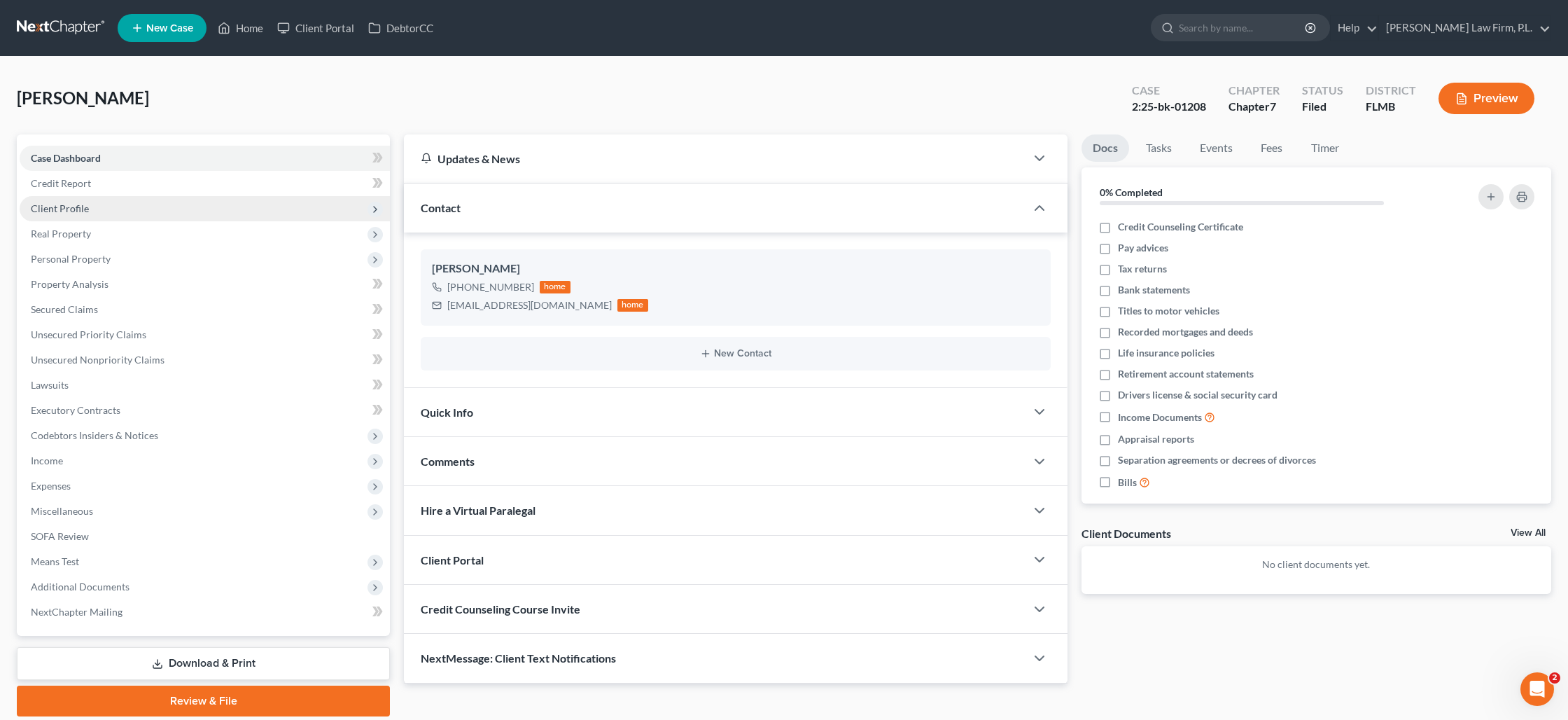
click at [85, 207] on span "Client Profile" at bounding box center [60, 209] width 58 height 12
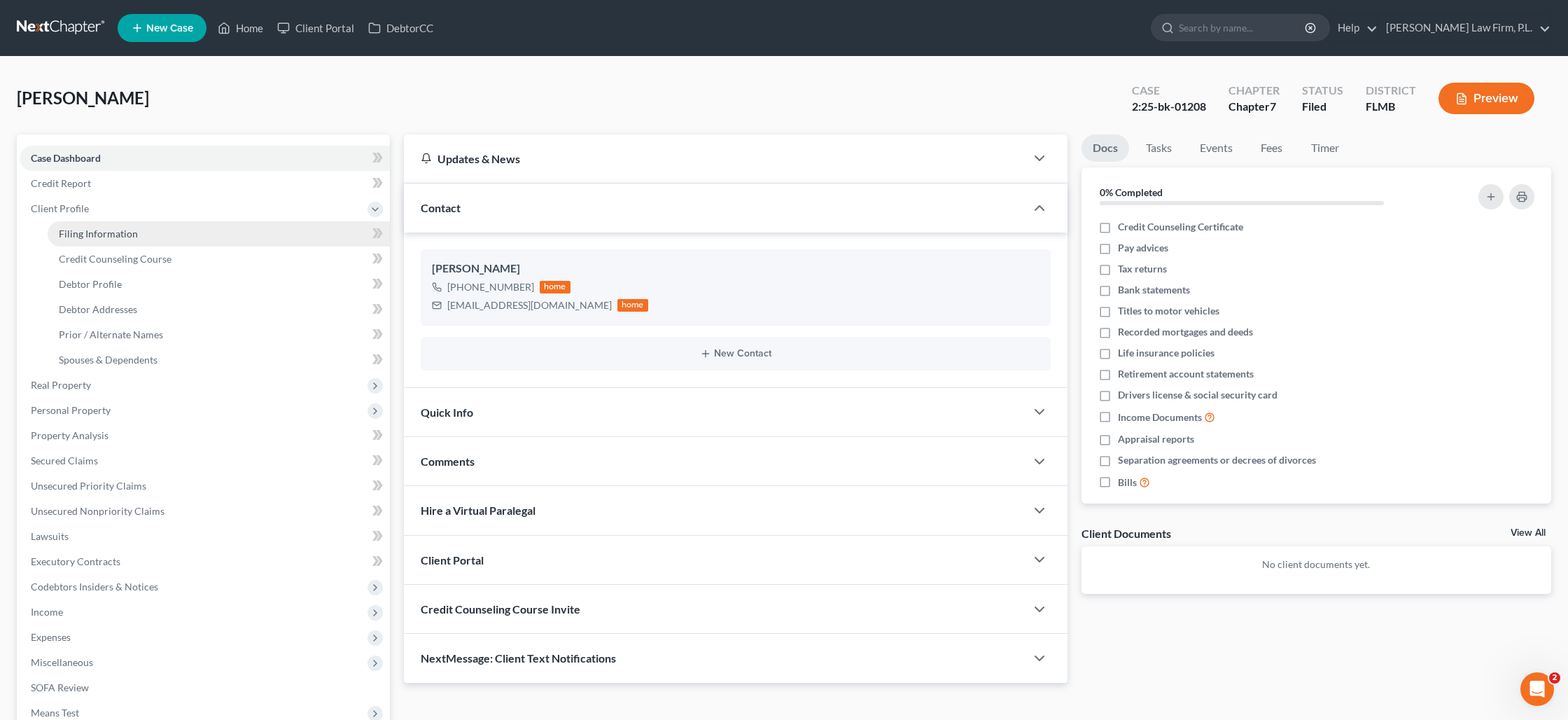
click at [110, 240] on link "Filing Information" at bounding box center [218, 233] width 342 height 25
select select "1"
select select "0"
select select "9"
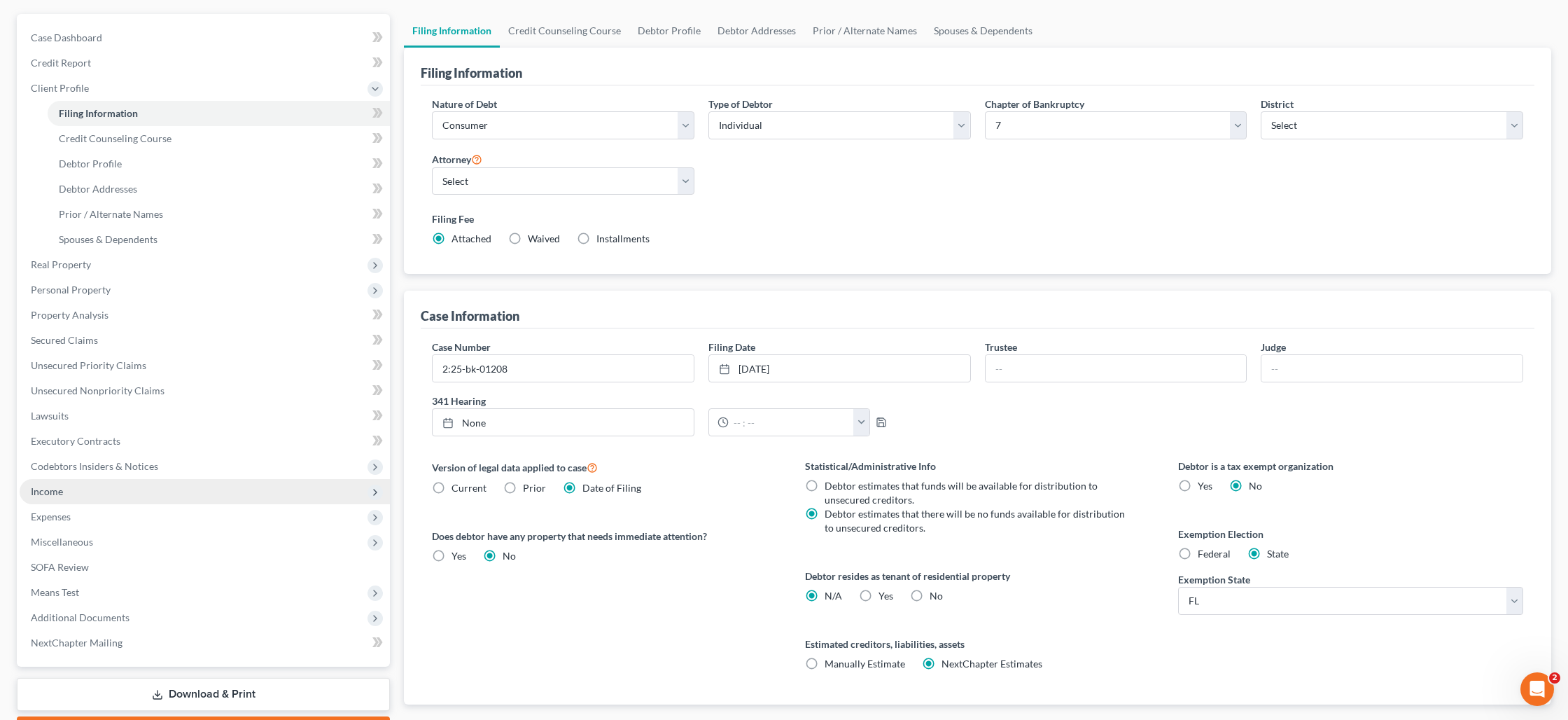
scroll to position [126, 0]
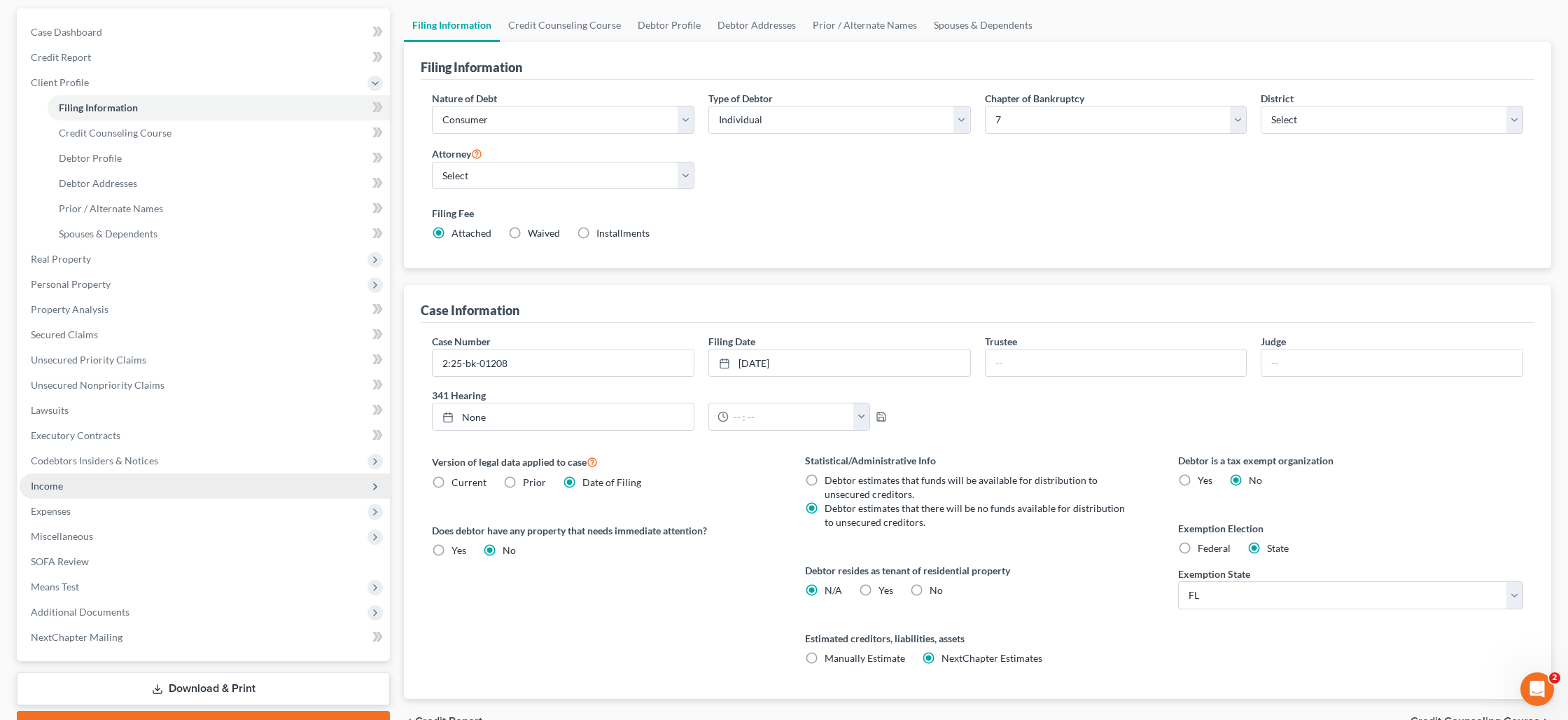
click at [188, 492] on span "Income" at bounding box center [204, 486] width 370 height 25
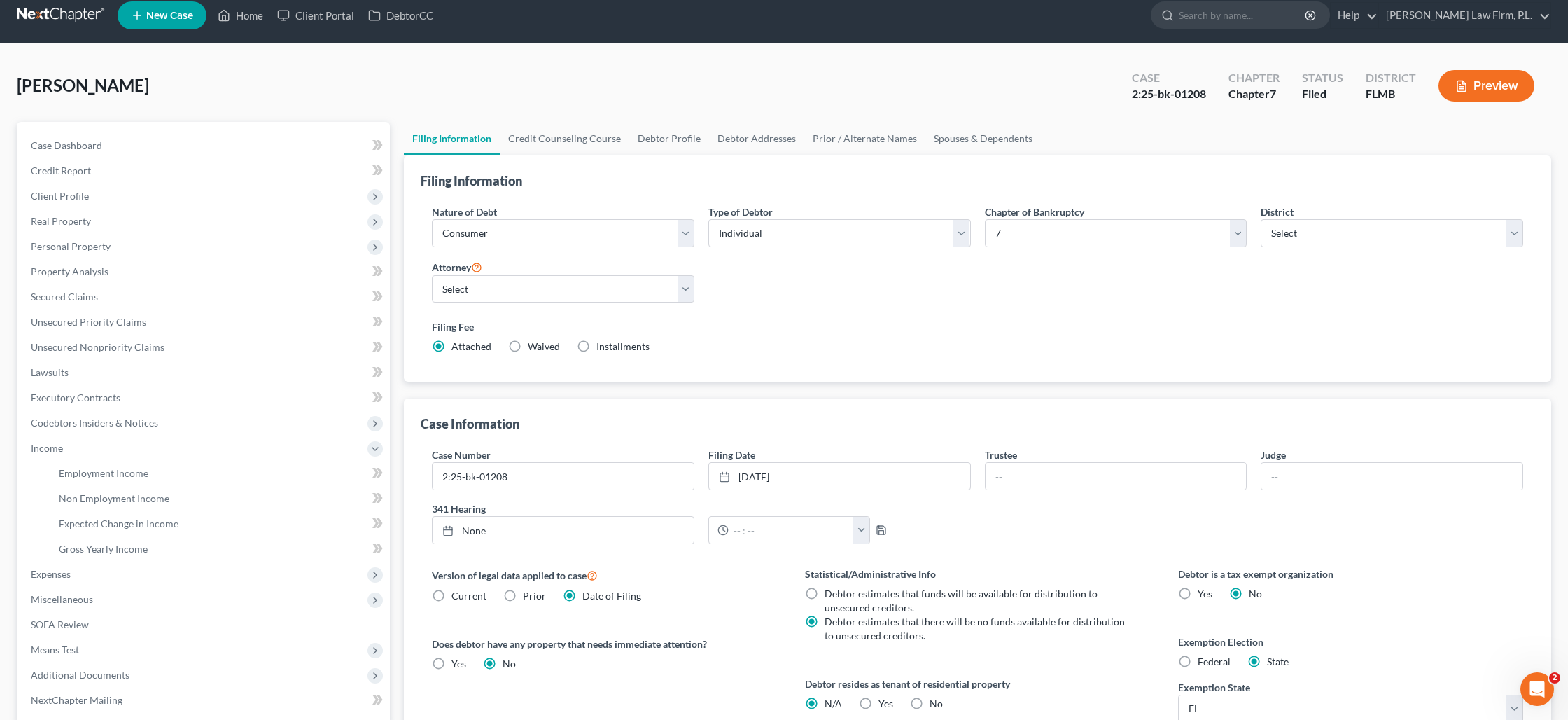
scroll to position [0, 0]
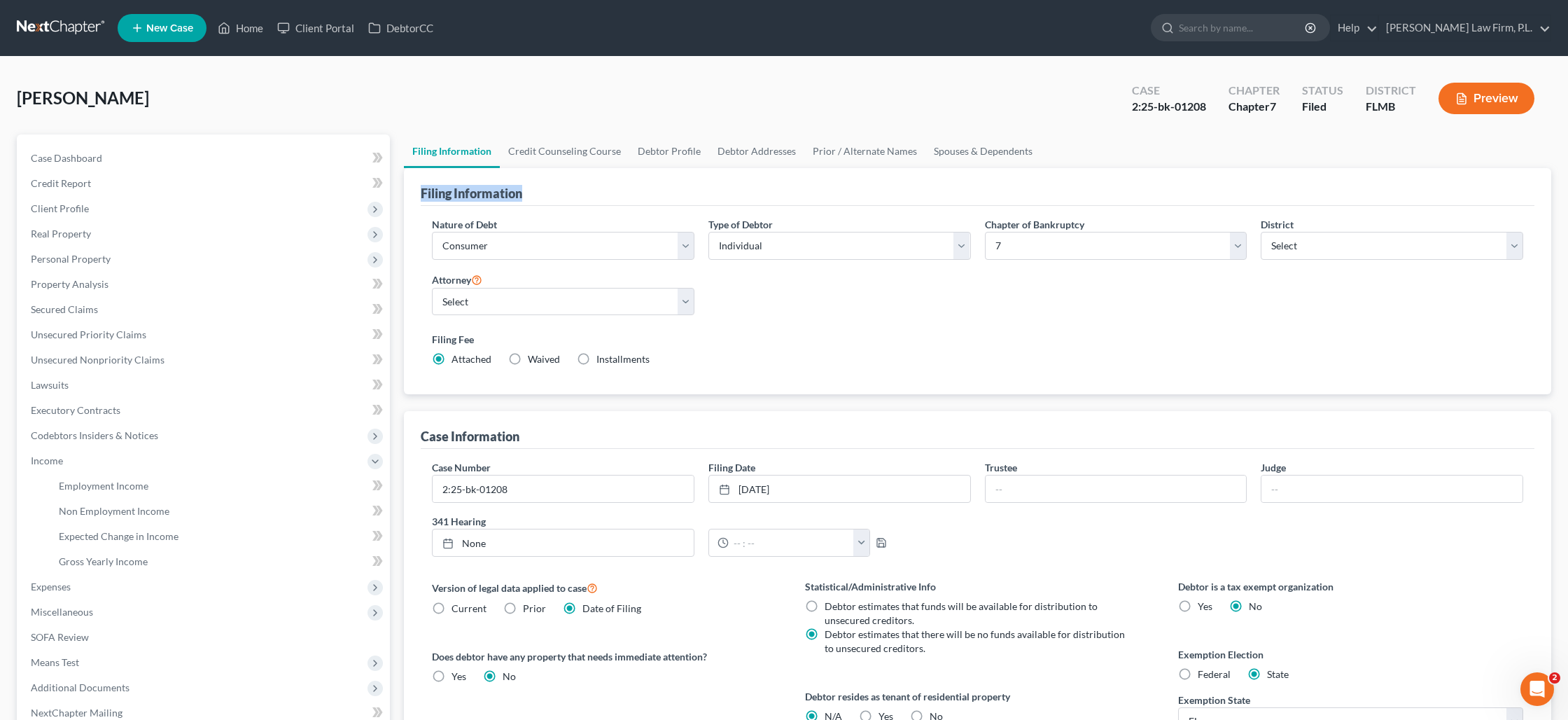
drag, startPoint x: 531, startPoint y: 194, endPoint x: 421, endPoint y: 189, distance: 110.1
click at [421, 189] on div "Filing Information" at bounding box center [977, 187] width 1113 height 38
click at [557, 196] on div "Filing Information" at bounding box center [977, 187] width 1113 height 38
drag, startPoint x: 557, startPoint y: 196, endPoint x: 408, endPoint y: 196, distance: 149.0
click at [408, 196] on div "Filing Information Nature of Debt Select Business Consumer Other Nature of Busi…" at bounding box center [977, 282] width 1147 height 227
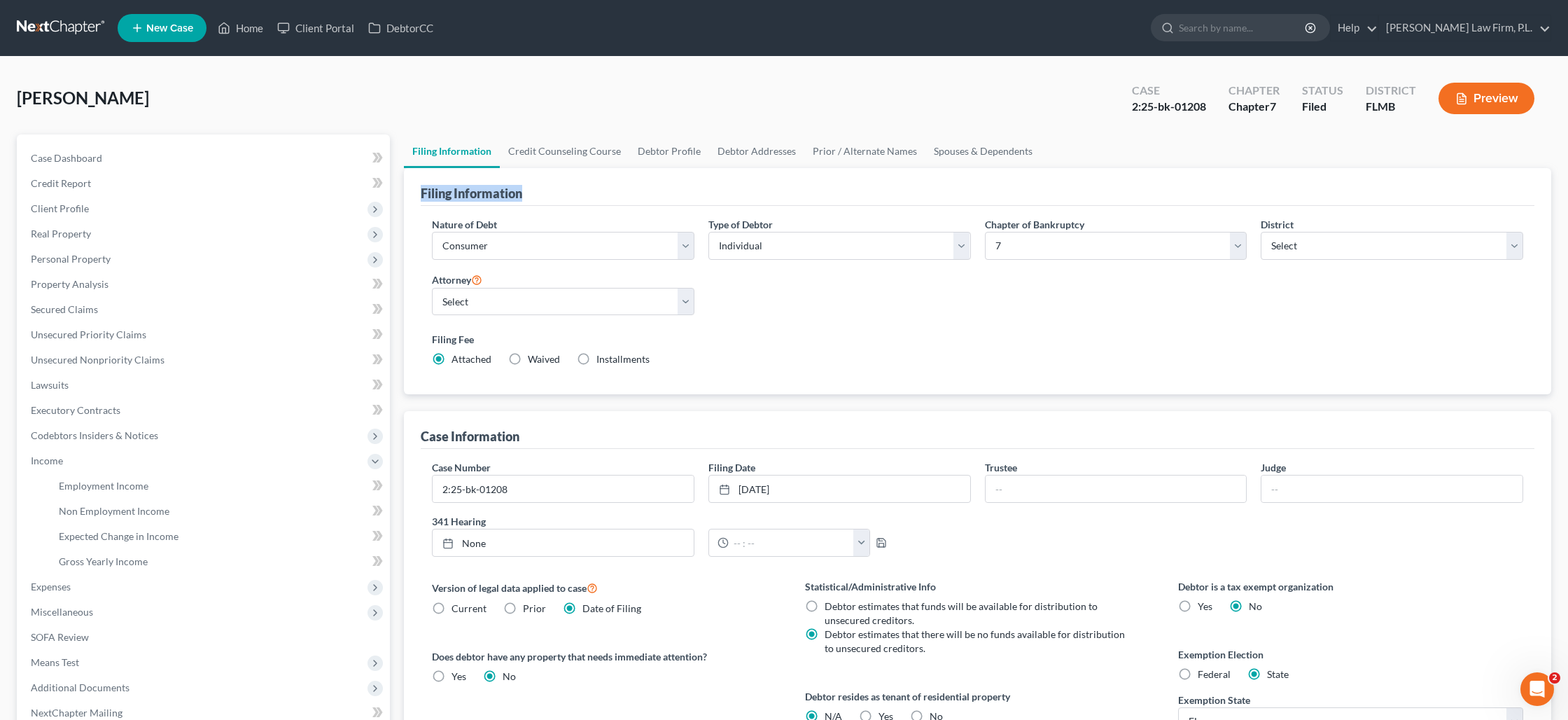
click at [415, 196] on div "Filing Information Nature of Debt Select Business Consumer Other Nature of Busi…" at bounding box center [977, 282] width 1147 height 227
click at [47, 237] on span "Real Property" at bounding box center [60, 234] width 60 height 12
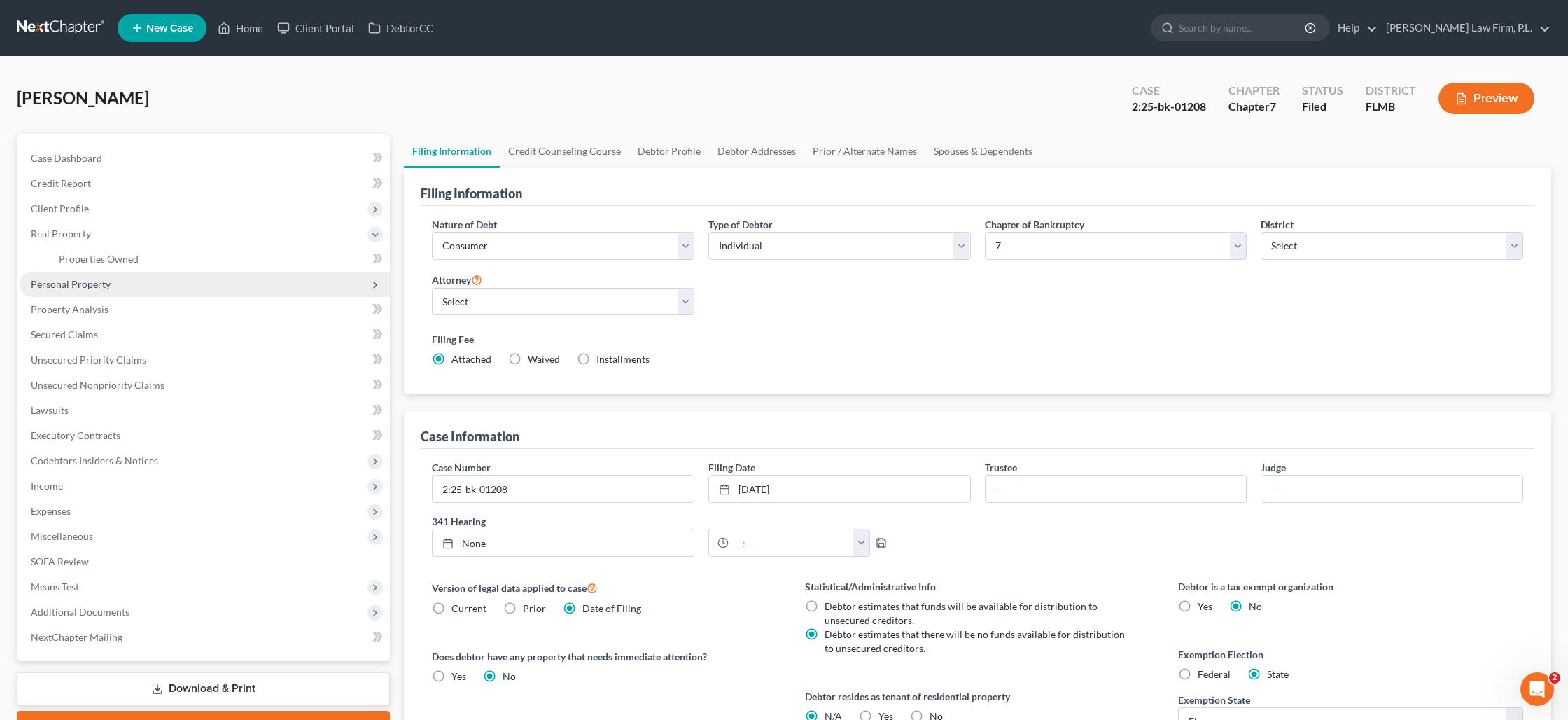
click at [78, 287] on span "Personal Property" at bounding box center [70, 284] width 80 height 12
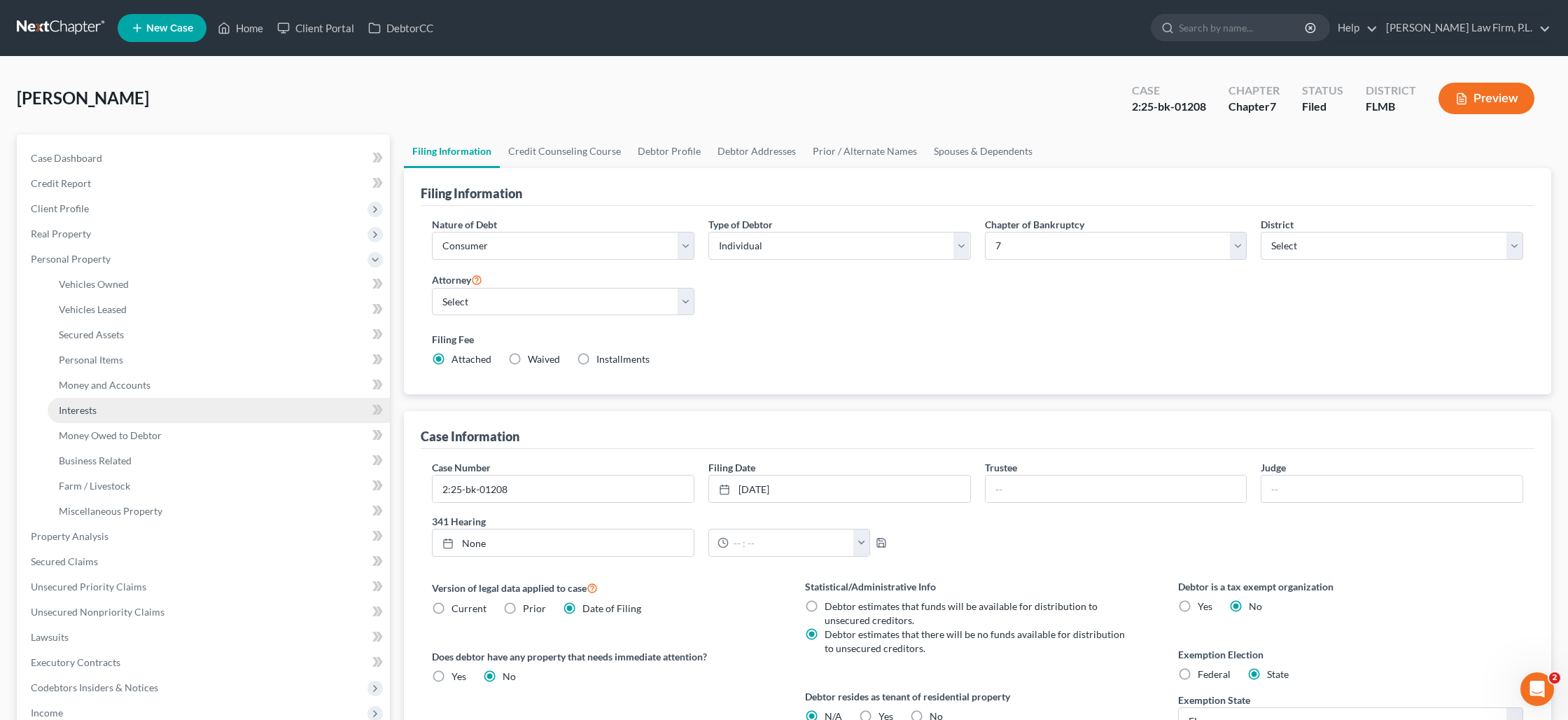
click at [102, 409] on link "Interests" at bounding box center [218, 410] width 342 height 25
